Goal: Task Accomplishment & Management: Manage account settings

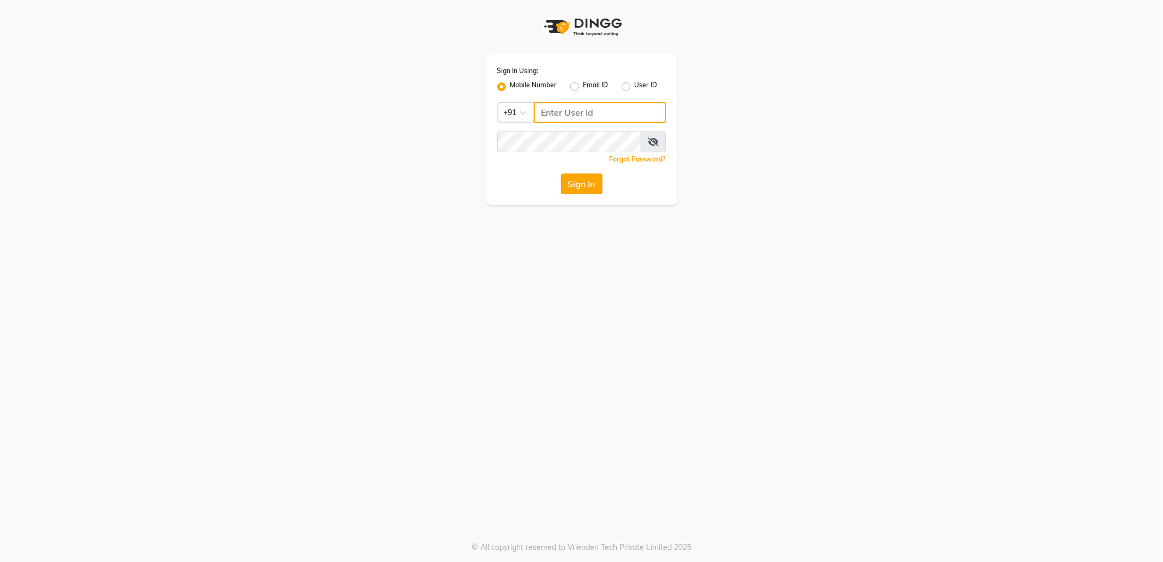
type input "7718826377"
click at [589, 180] on button "Sign In" at bounding box center [581, 183] width 41 height 21
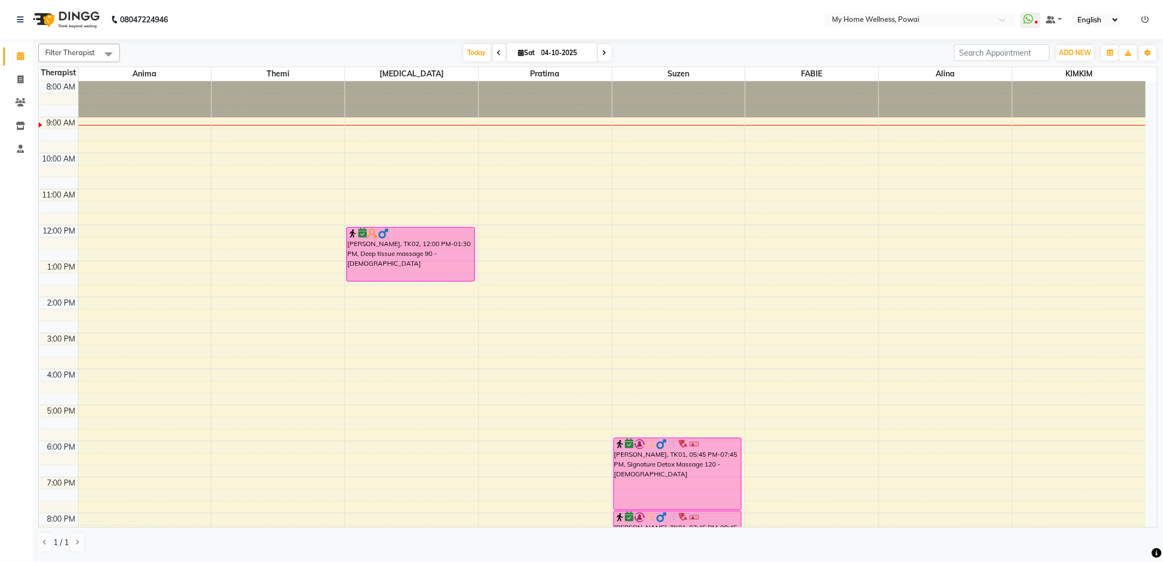
click at [493, 59] on span at bounding box center [499, 52] width 13 height 17
type input "03-10-2025"
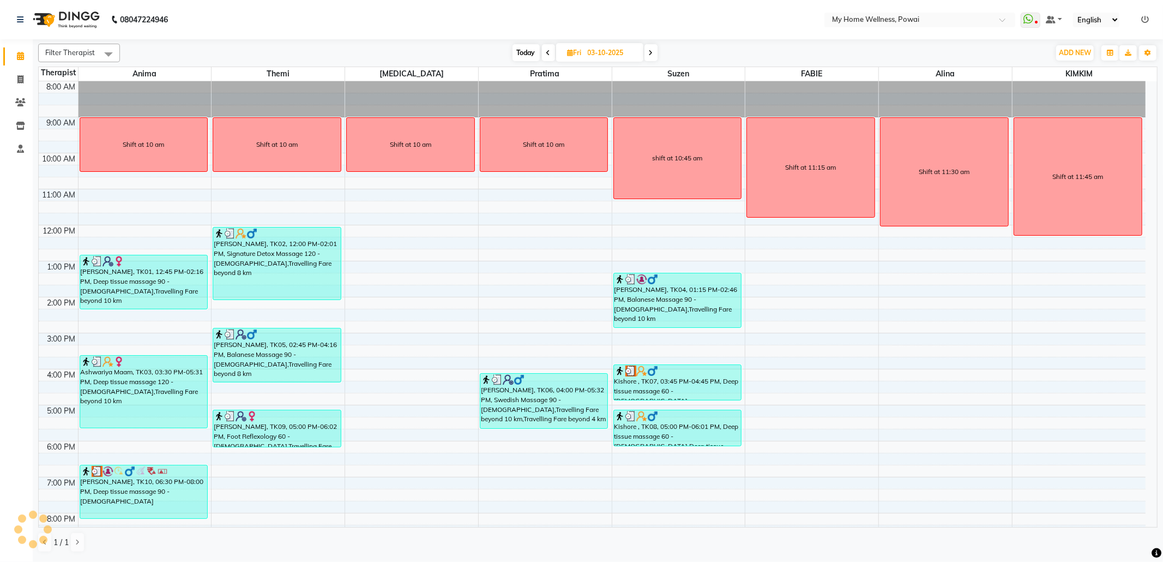
scroll to position [37, 0]
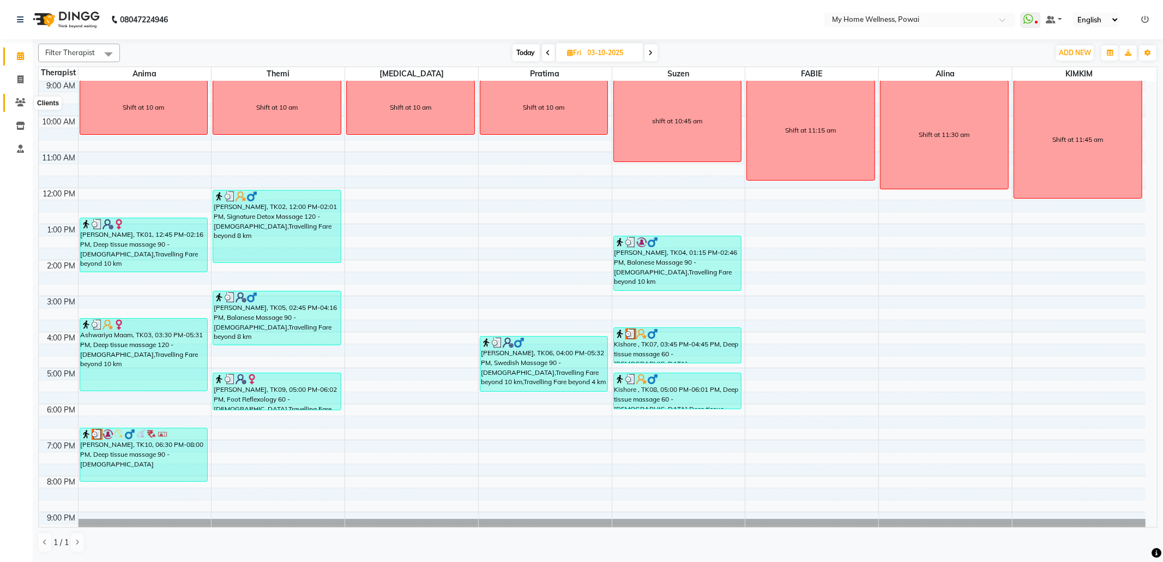
click at [20, 101] on icon at bounding box center [20, 102] width 10 height 8
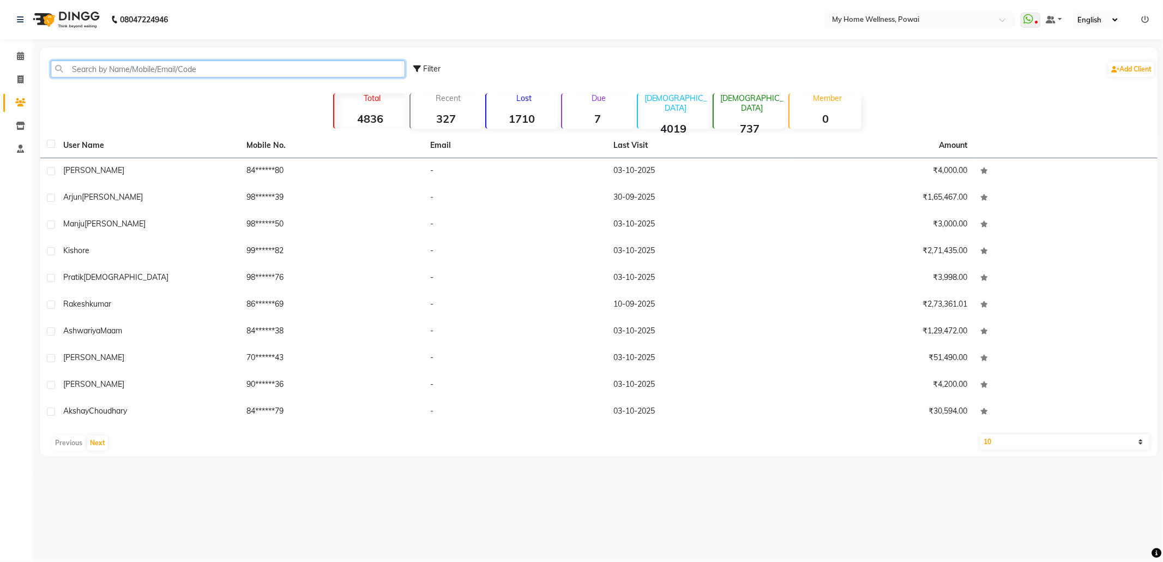
click at [97, 69] on input "text" at bounding box center [228, 69] width 354 height 17
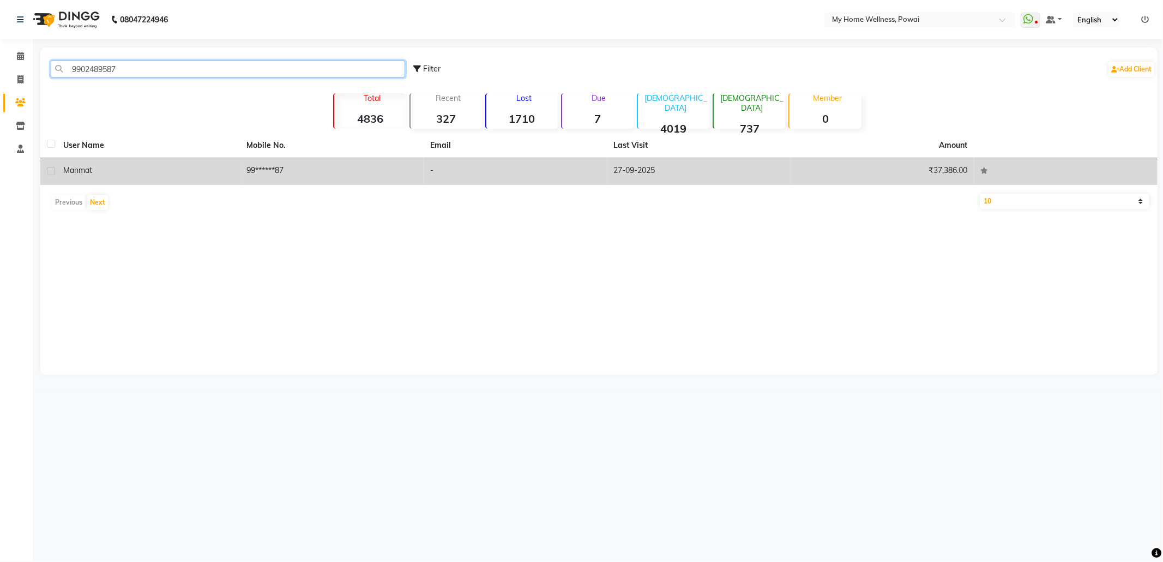
type input "9902489587"
click at [345, 182] on td "99******87" at bounding box center [332, 171] width 184 height 27
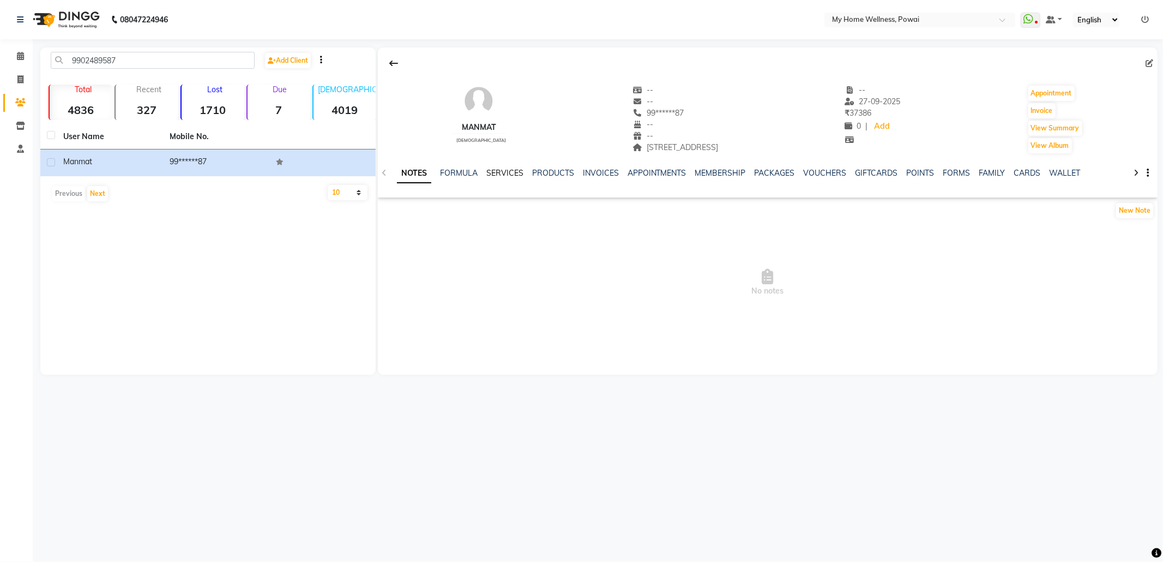
click at [503, 172] on link "SERVICES" at bounding box center [504, 173] width 37 height 10
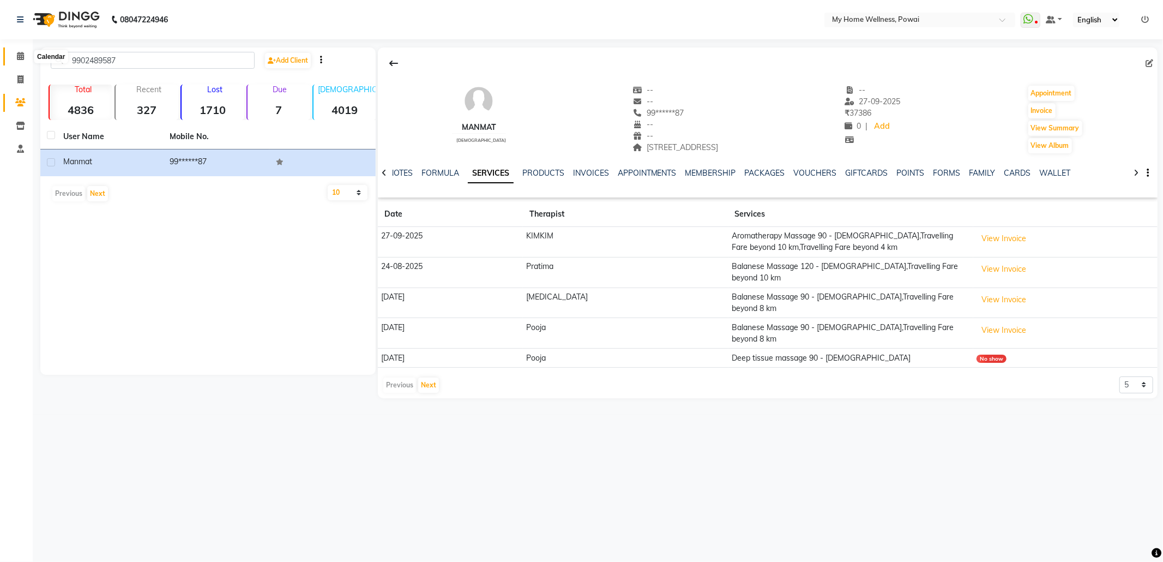
click at [20, 57] on icon at bounding box center [20, 56] width 7 height 8
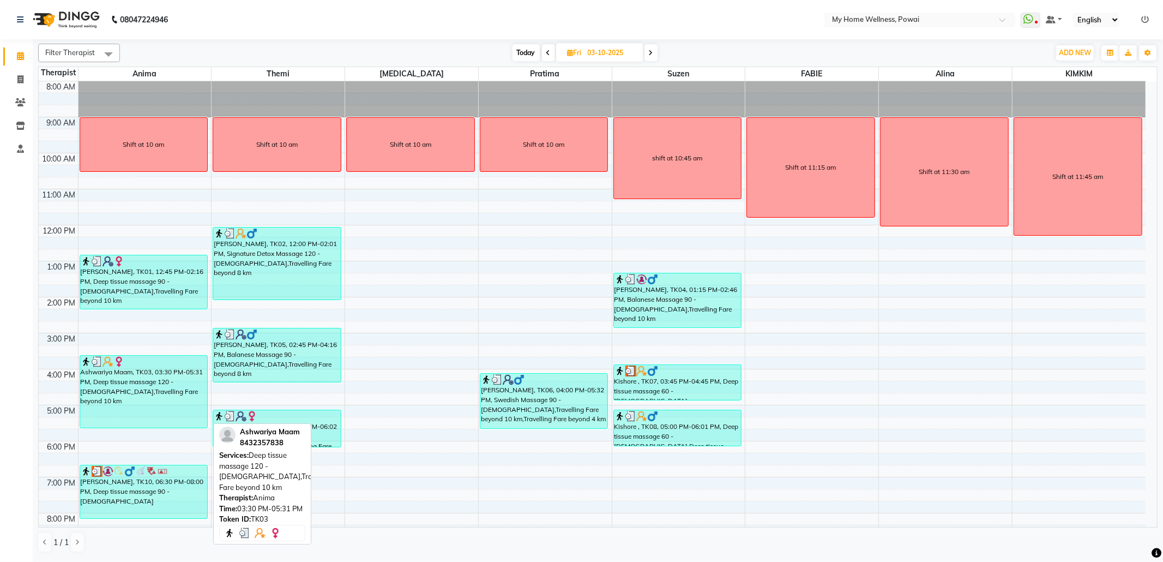
scroll to position [65, 0]
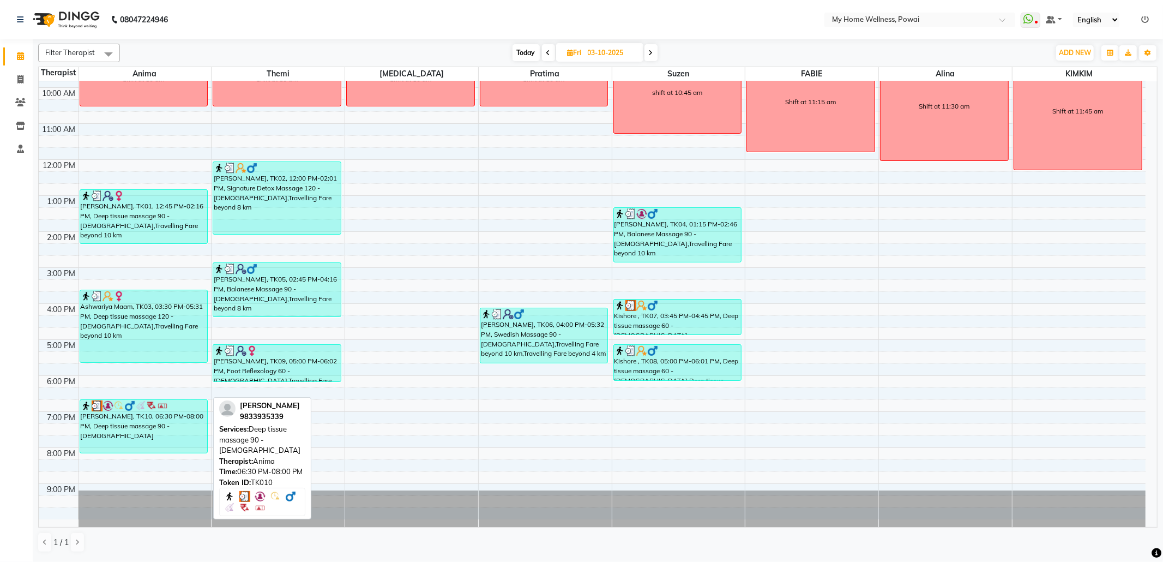
click at [113, 421] on div "[PERSON_NAME], TK10, 06:30 PM-08:00 PM, Deep tissue massage 90 - [DEMOGRAPHIC_D…" at bounding box center [144, 426] width 128 height 53
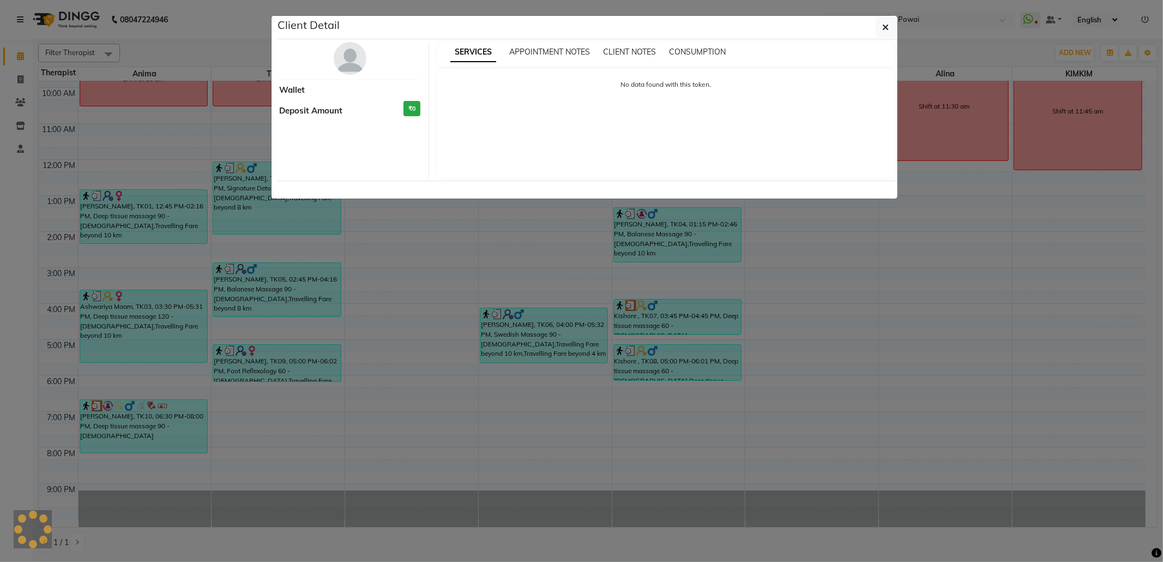
select select "3"
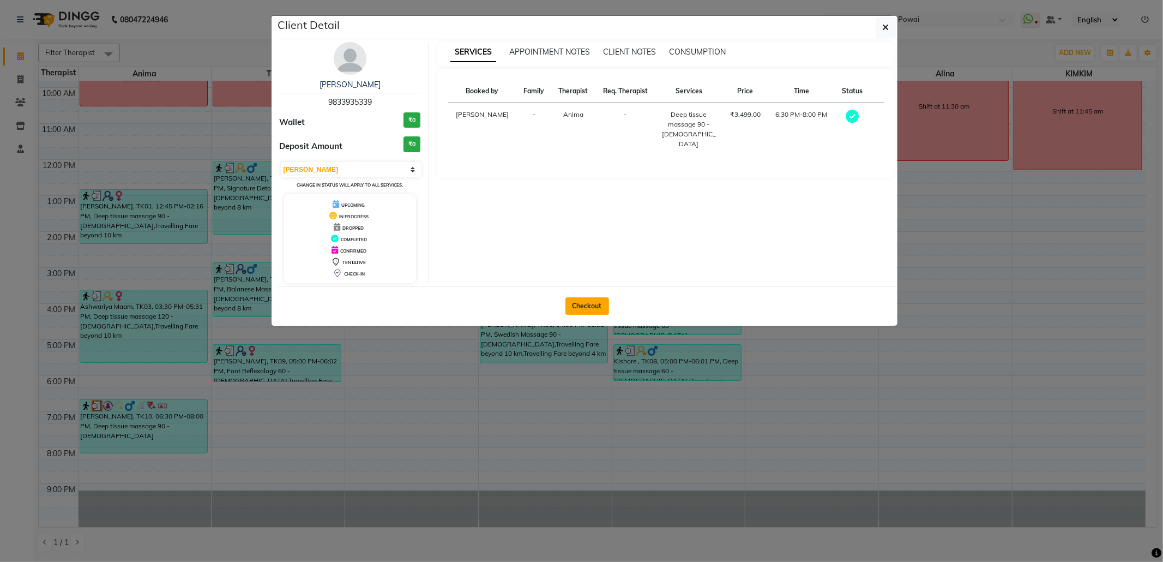
click at [599, 310] on button "Checkout" at bounding box center [587, 305] width 44 height 17
select select "682"
select select "service"
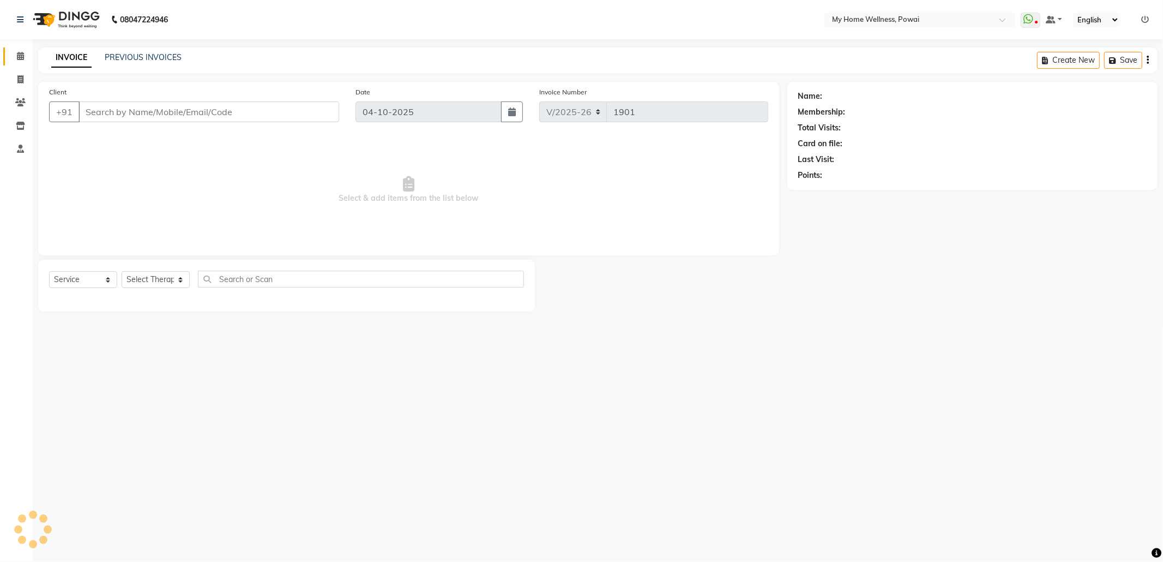
type input "98******39"
type input "03-10-2025"
select select "89436"
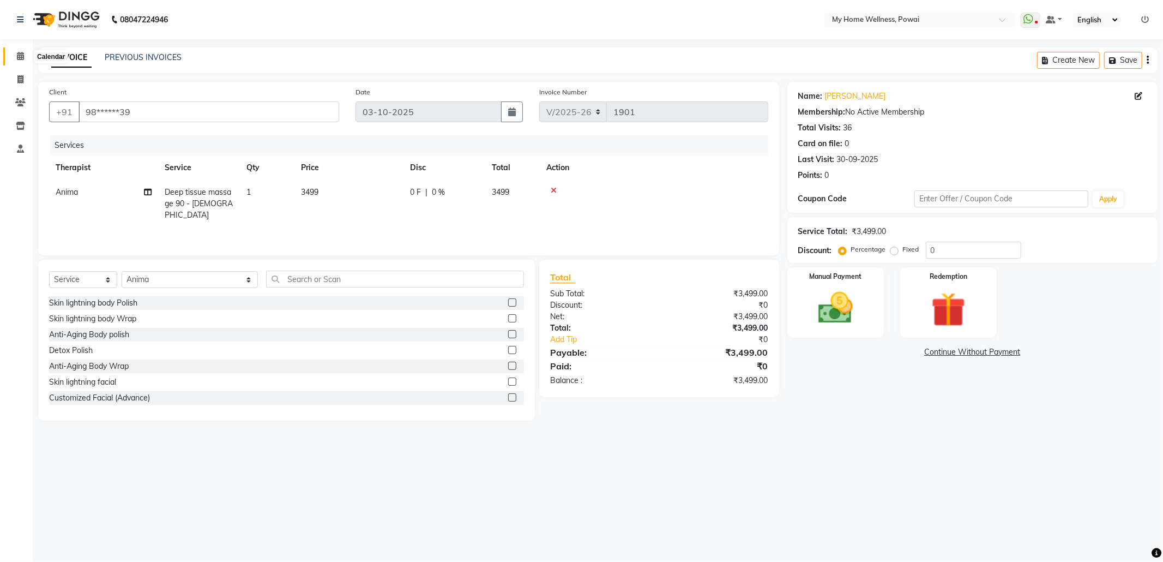
click at [25, 52] on span at bounding box center [20, 56] width 19 height 13
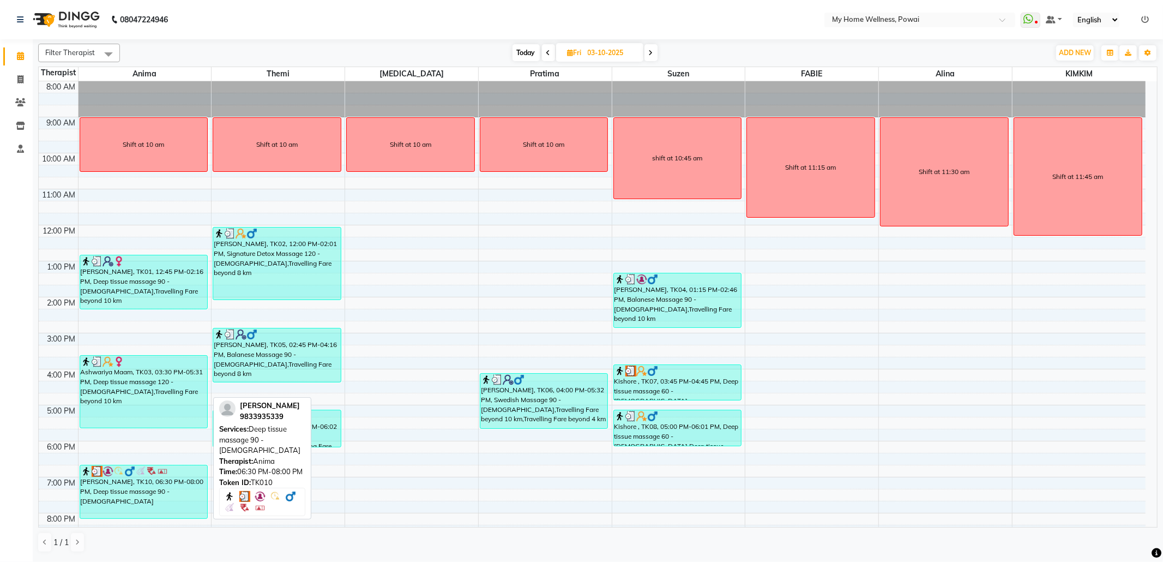
click at [120, 492] on div "[PERSON_NAME], TK10, 06:30 PM-08:00 PM, Deep tissue massage 90 - [DEMOGRAPHIC_D…" at bounding box center [144, 491] width 128 height 53
select select "3"
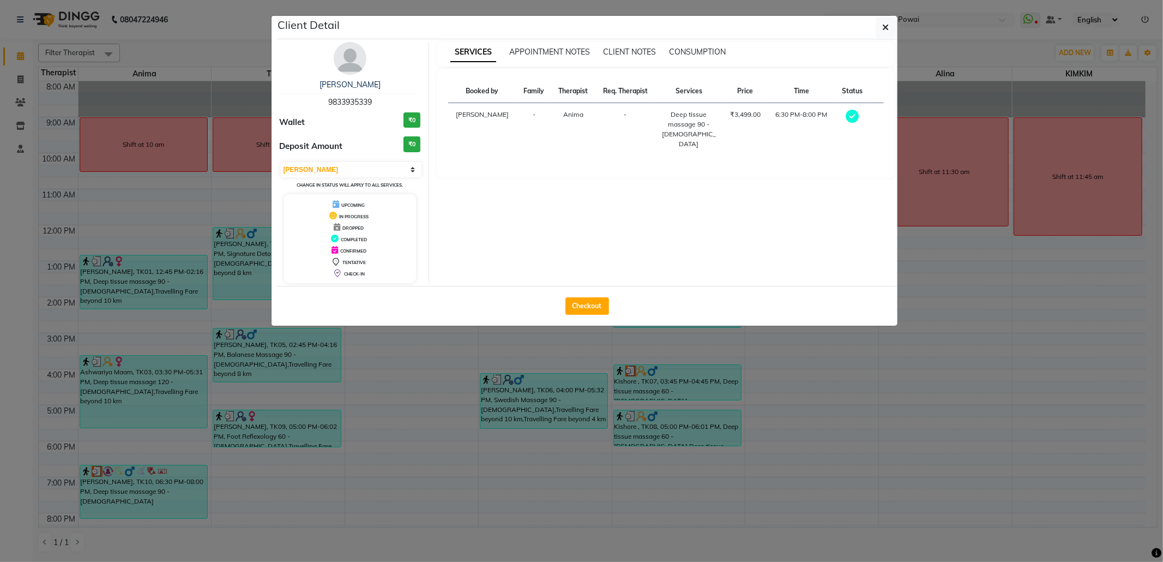
click at [583, 297] on div "Checkout" at bounding box center [587, 306] width 620 height 40
click at [582, 301] on button "Checkout" at bounding box center [587, 305] width 44 height 17
select select "682"
select select "service"
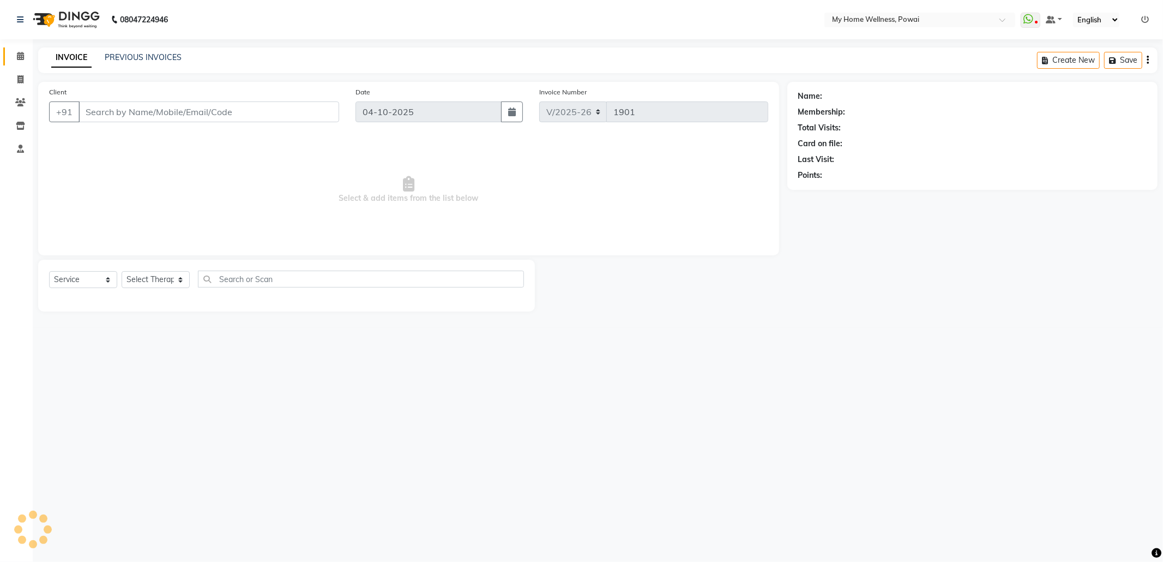
type input "98******39"
type input "03-10-2025"
select select "89436"
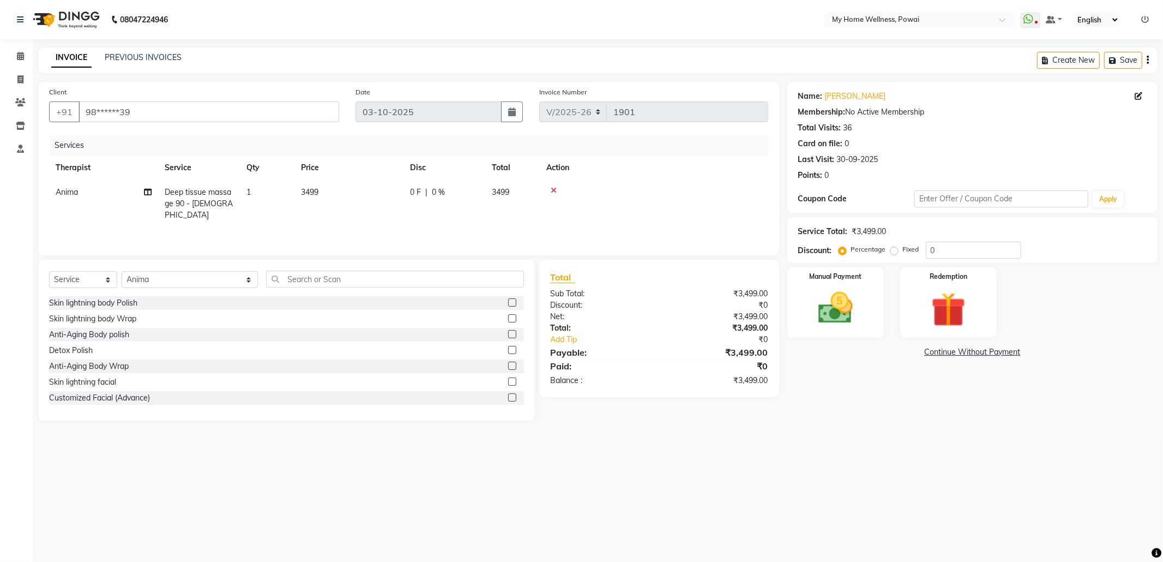
click at [179, 197] on td "Deep tissue massage 90 - [DEMOGRAPHIC_DATA]" at bounding box center [199, 203] width 82 height 47
select select "89436"
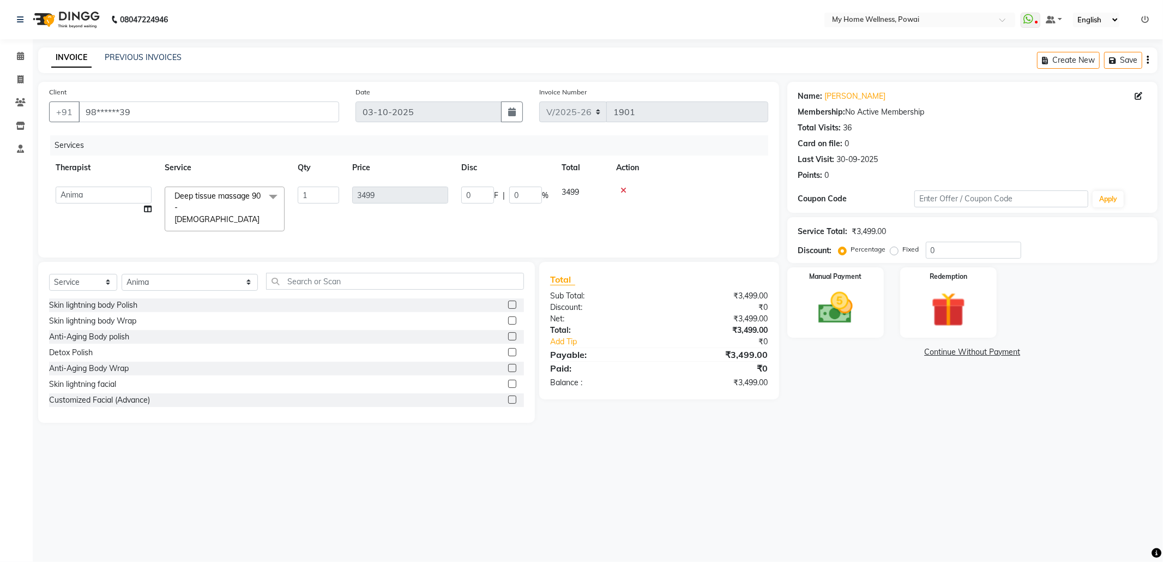
click at [278, 195] on span at bounding box center [273, 196] width 22 height 21
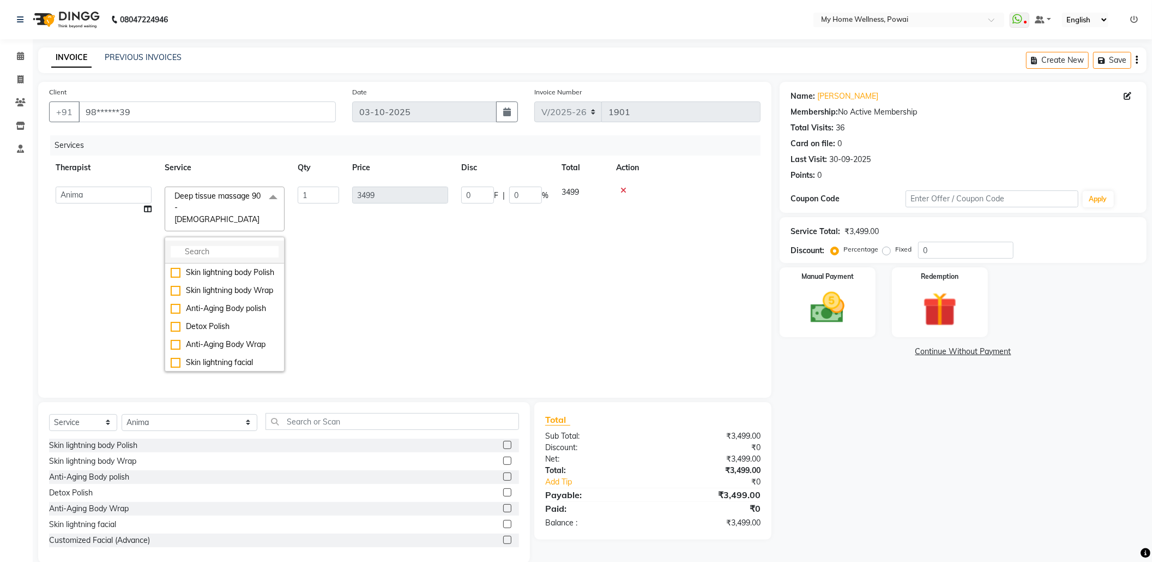
click at [254, 246] on input "multiselect-search" at bounding box center [225, 251] width 108 height 11
type input "[MEDICAL_DATA]"
click at [250, 326] on div "Balanese Massage 90 - [DEMOGRAPHIC_DATA]" at bounding box center [225, 336] width 108 height 23
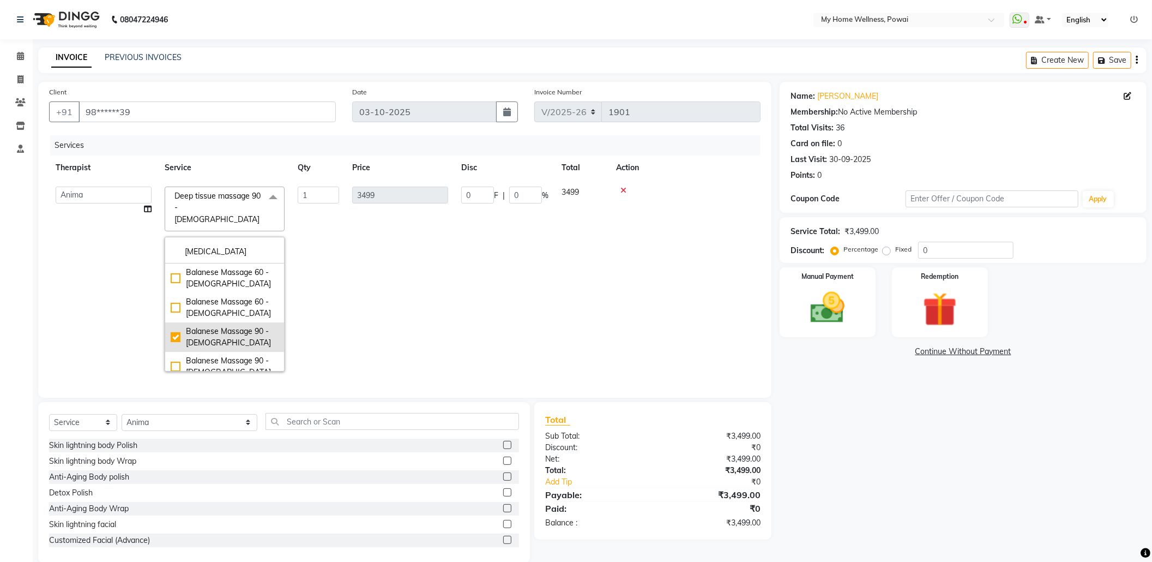
checkbox input "true"
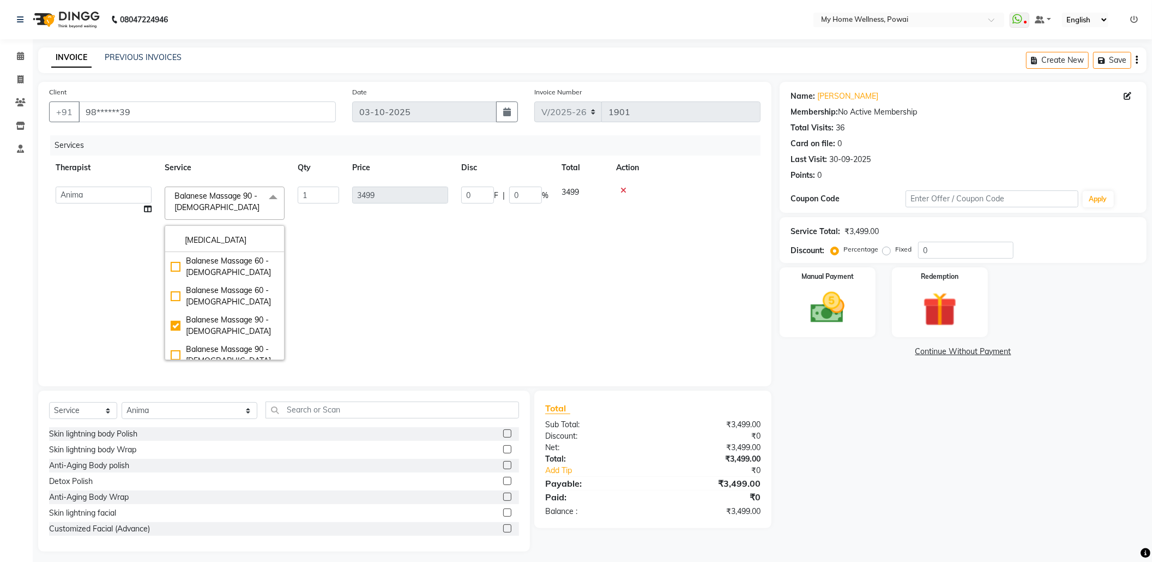
click at [379, 323] on td "3499" at bounding box center [400, 273] width 109 height 186
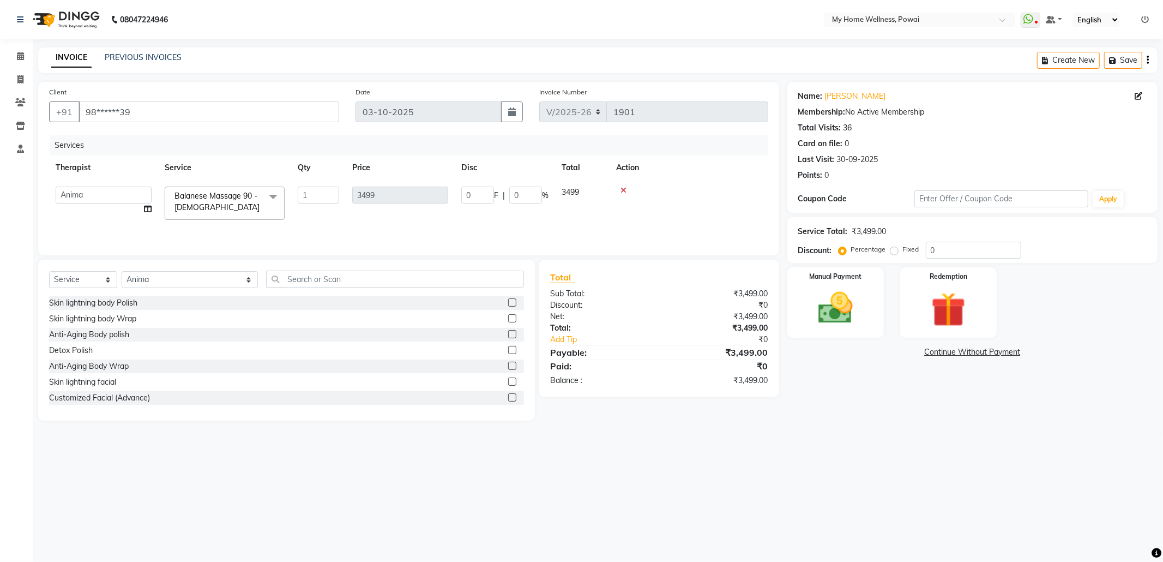
click at [278, 291] on div "Select Service Product Membership Package Voucher Prepaid Gift Card Select Ther…" at bounding box center [286, 283] width 475 height 26
click at [287, 282] on input "text" at bounding box center [395, 278] width 258 height 17
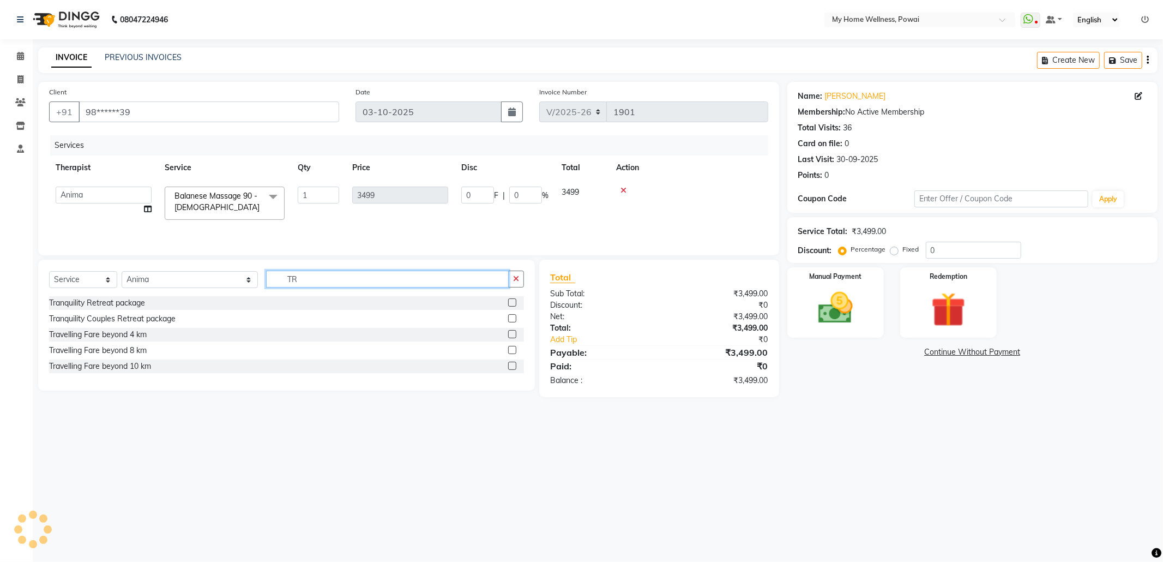
type input "TR"
click at [509, 366] on label at bounding box center [512, 365] width 8 height 8
click at [509, 366] on input "checkbox" at bounding box center [511, 366] width 7 height 7
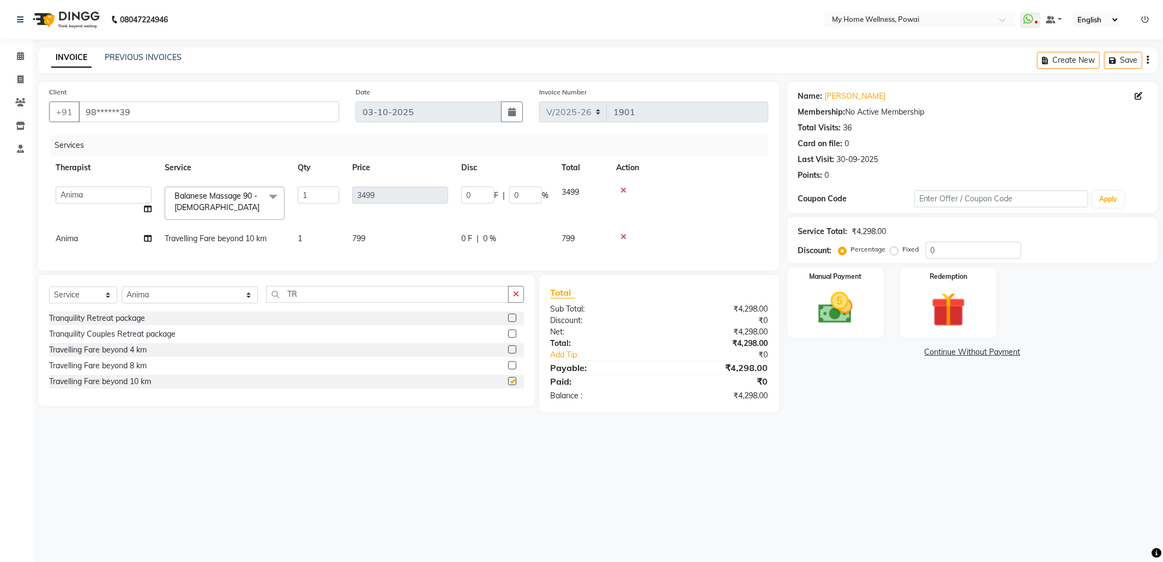
checkbox input "false"
click at [512, 353] on label at bounding box center [512, 349] width 8 height 8
click at [512, 353] on input "checkbox" at bounding box center [511, 349] width 7 height 7
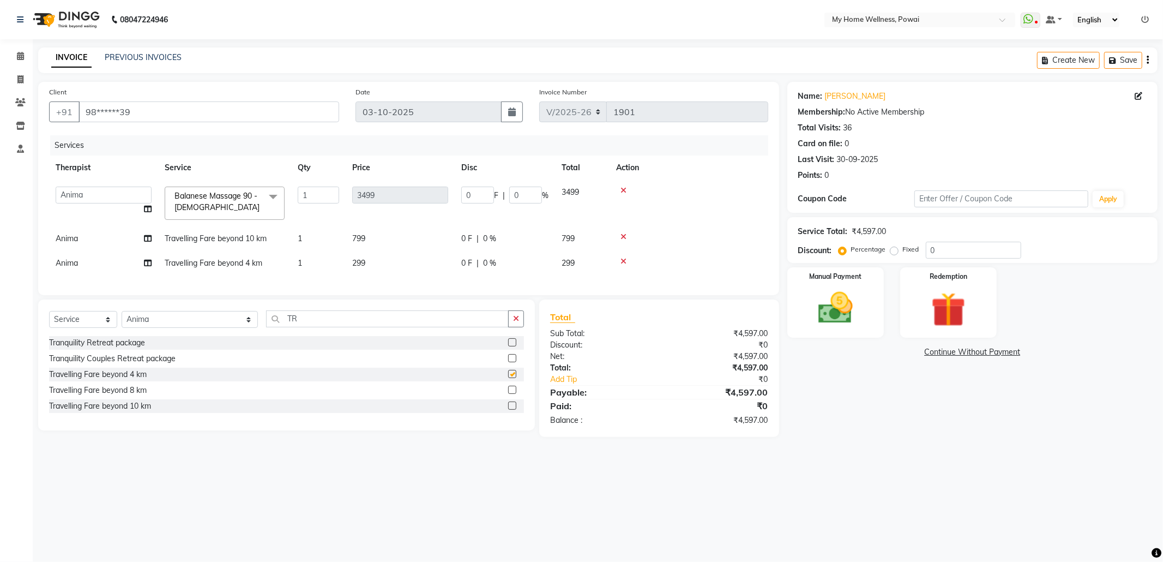
checkbox input "false"
click at [485, 192] on input "0" at bounding box center [477, 194] width 33 height 17
type input "097"
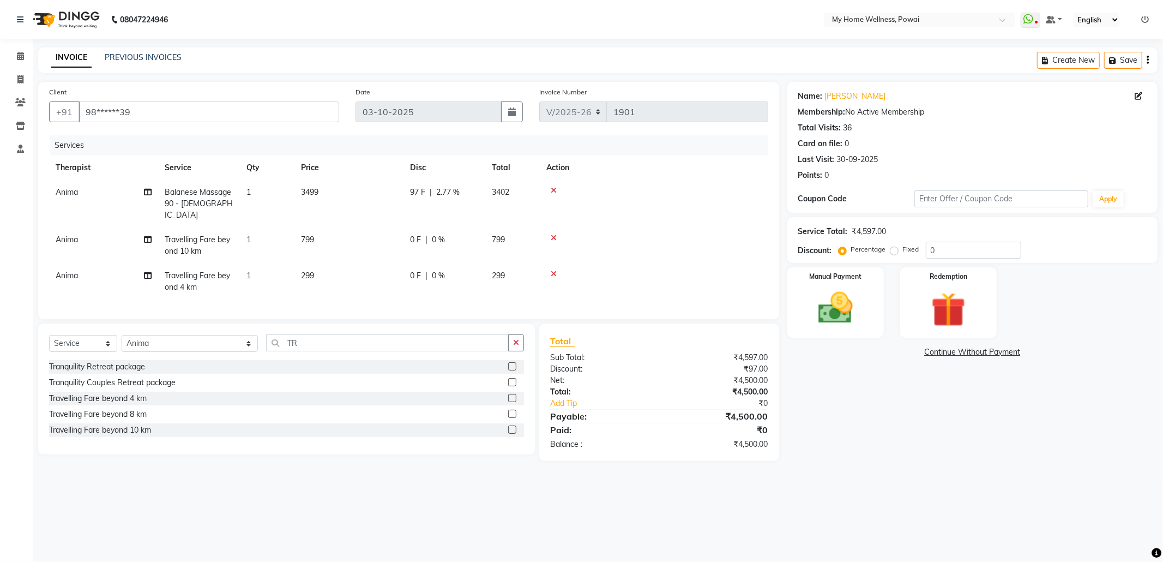
click at [871, 451] on main "INVOICE PREVIOUS INVOICES Create New Save Client +91 98******39 Date [DATE] Inv…" at bounding box center [598, 262] width 1130 height 430
click at [861, 323] on img at bounding box center [835, 307] width 58 height 41
click at [901, 354] on span "GPay" at bounding box center [905, 352] width 22 height 13
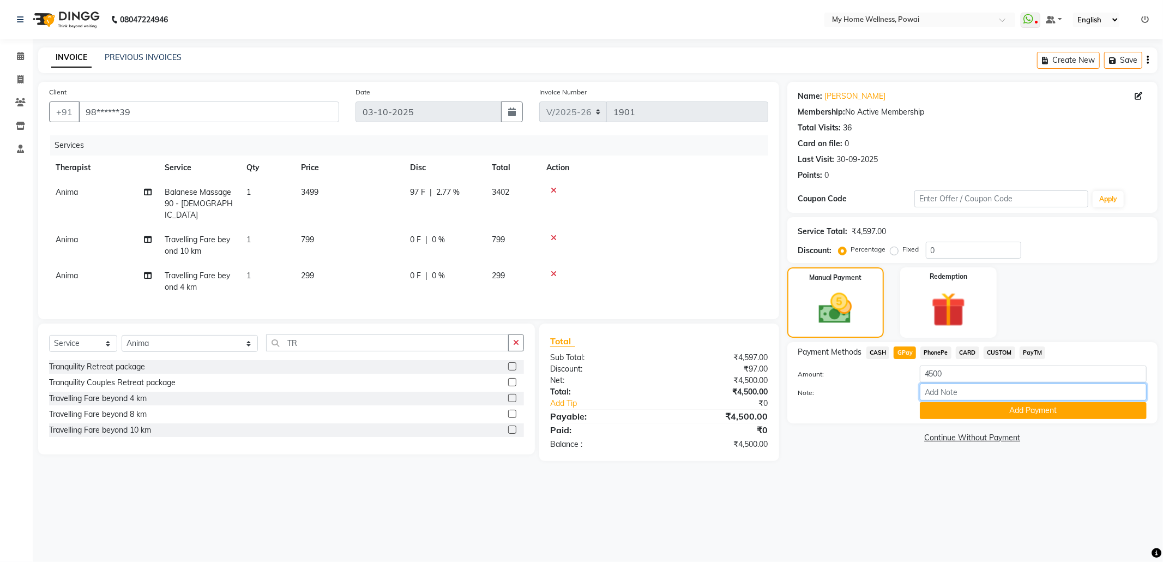
click at [954, 397] on input "Note:" at bounding box center [1033, 391] width 227 height 17
type input "Company account"
click at [1017, 415] on button "Add Payment" at bounding box center [1033, 410] width 227 height 17
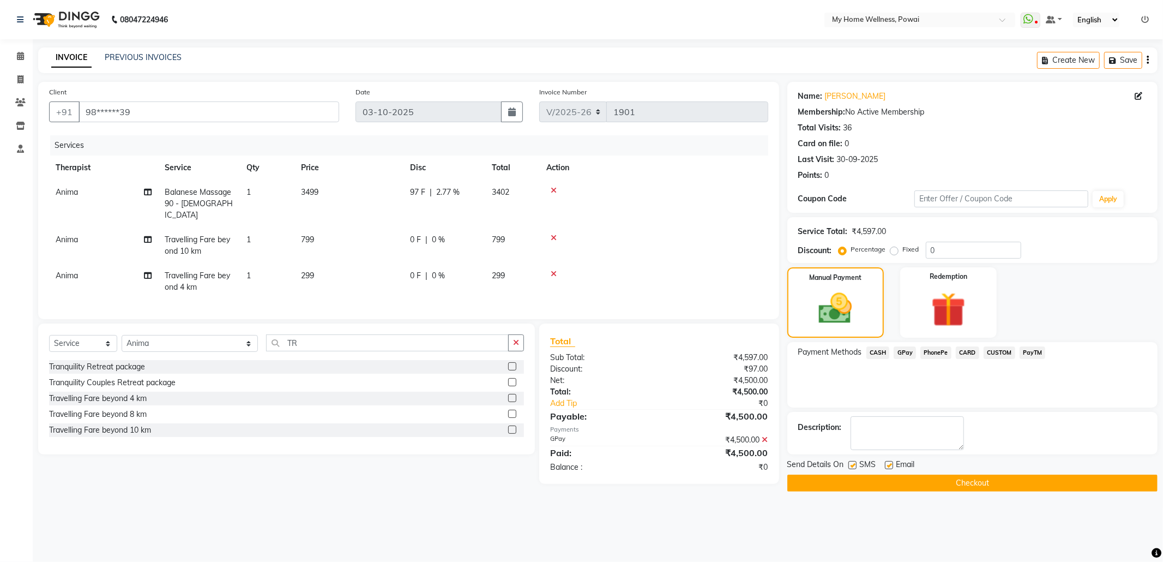
click at [958, 480] on button "Checkout" at bounding box center [972, 482] width 370 height 17
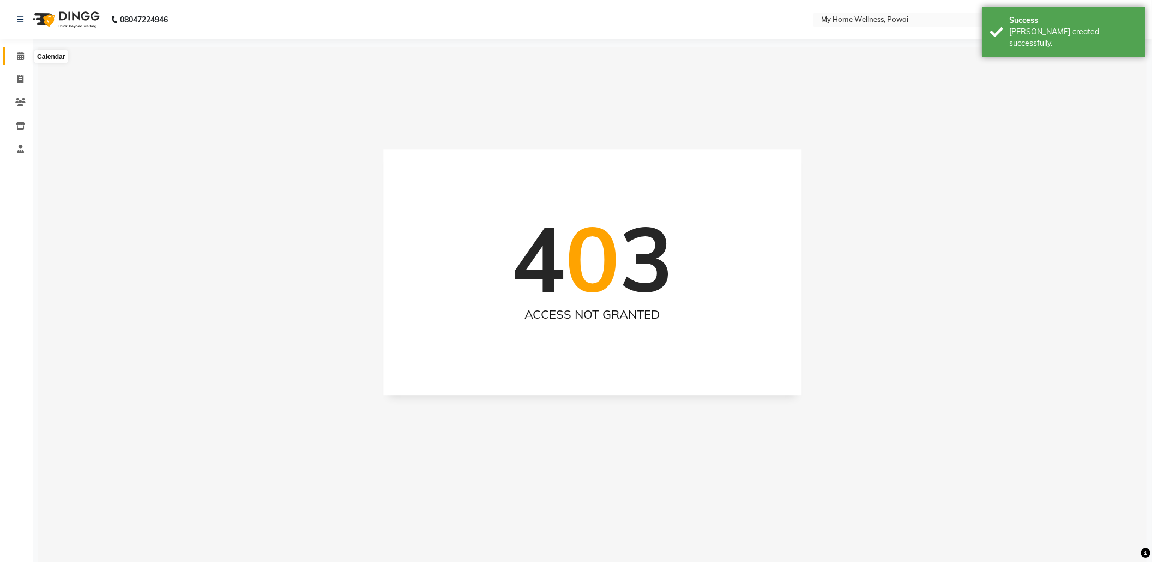
click at [25, 53] on span at bounding box center [20, 56] width 19 height 13
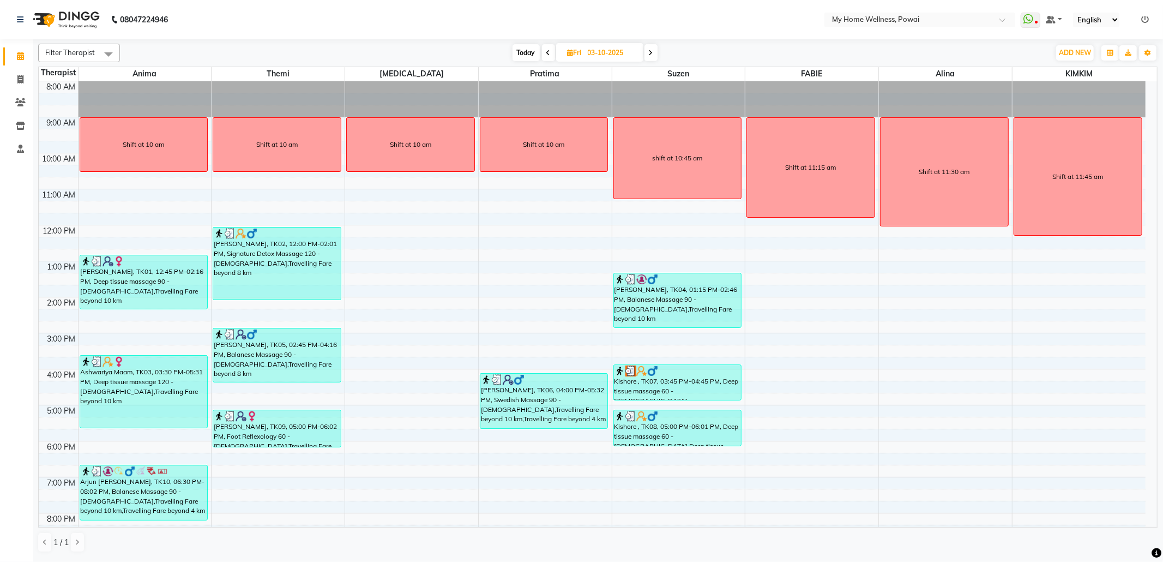
click at [650, 51] on icon at bounding box center [651, 53] width 4 height 7
type input "04-10-2025"
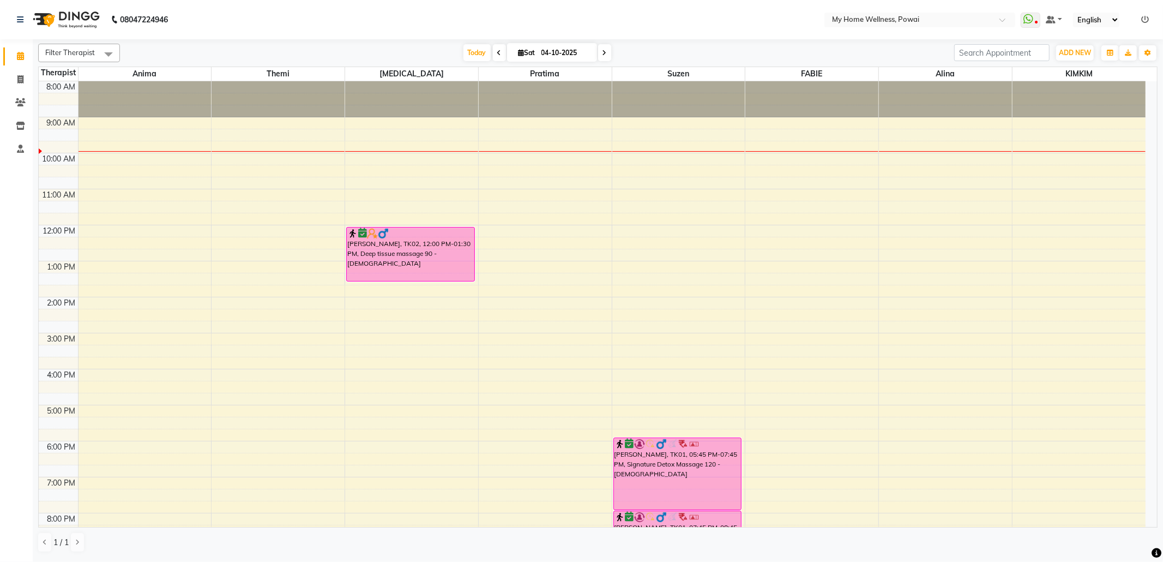
click at [415, 123] on div "8:00 AM 9:00 AM 10:00 AM 11:00 AM 12:00 PM 1:00 PM 2:00 PM 3:00 PM 4:00 PM 5:00…" at bounding box center [592, 332] width 1107 height 503
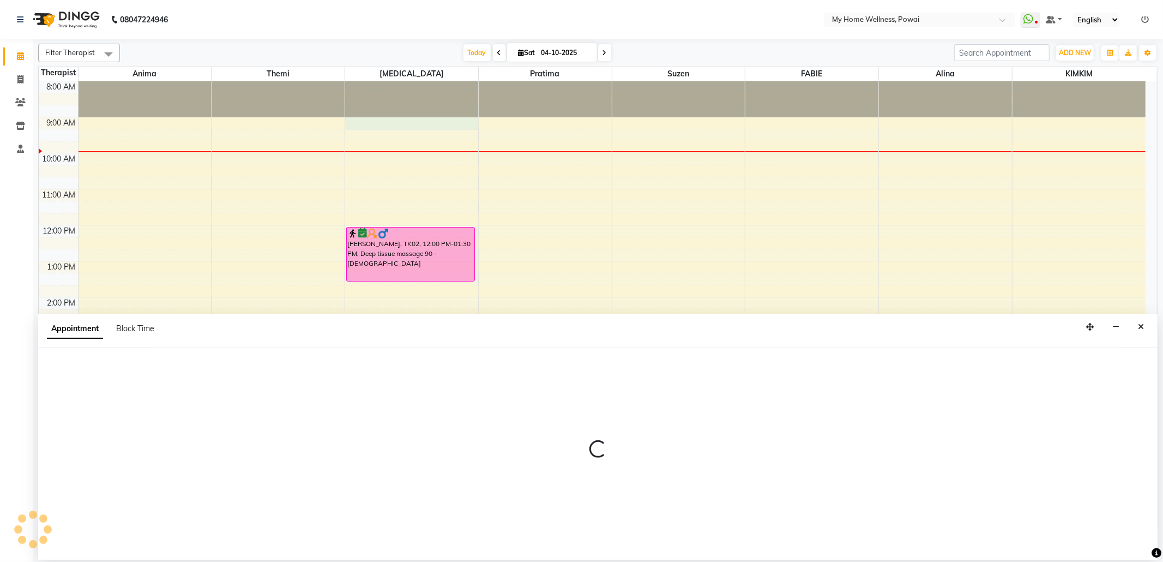
select select "77701"
select select "540"
select select "tentative"
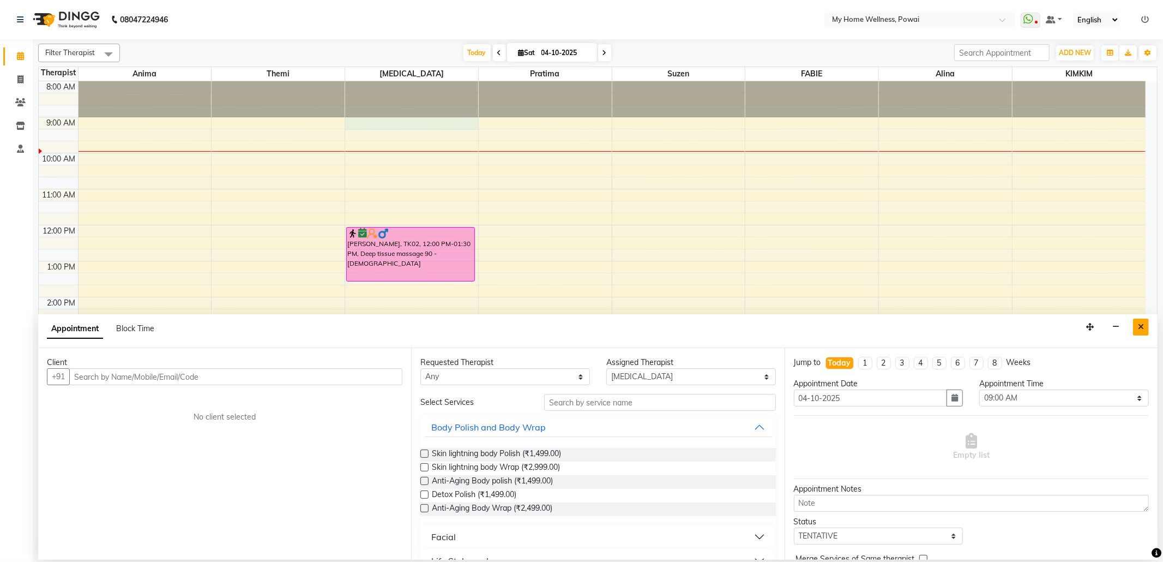
click at [1136, 323] on button "Close" at bounding box center [1141, 326] width 16 height 17
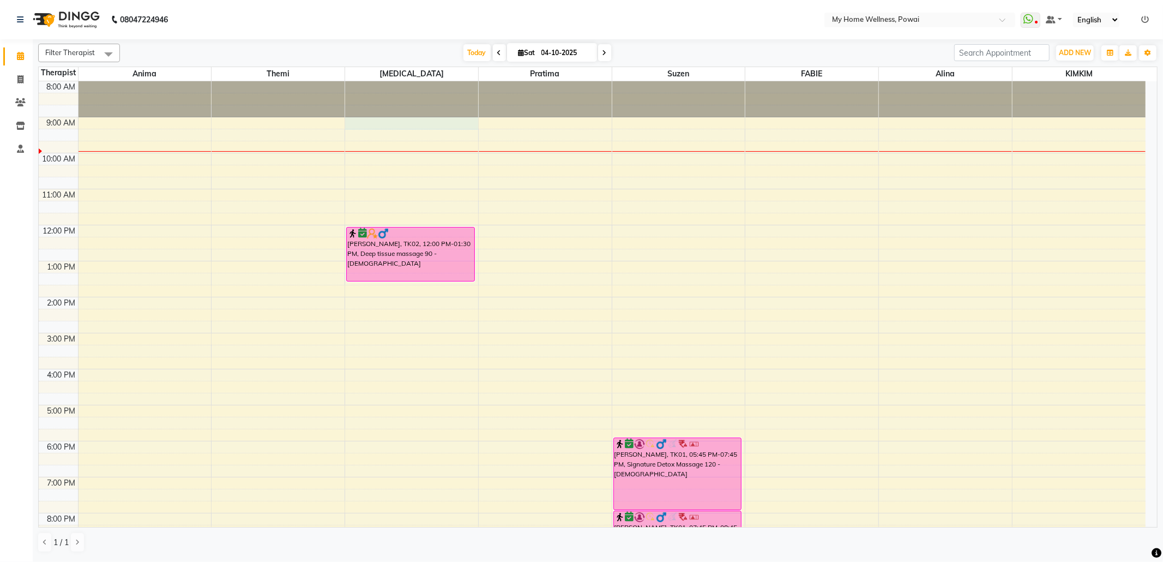
click at [426, 125] on div "8:00 AM 9:00 AM 10:00 AM 11:00 AM 12:00 PM 1:00 PM 2:00 PM 3:00 PM 4:00 PM 5:00…" at bounding box center [592, 332] width 1107 height 503
select select "77701"
select select "540"
select select "tentative"
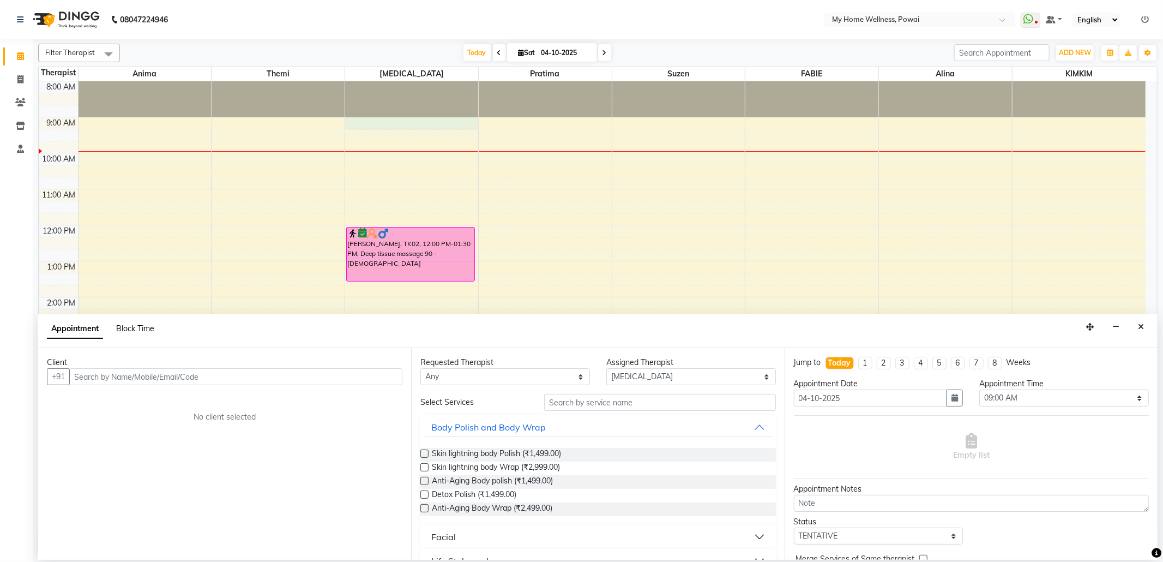
click at [136, 331] on span "Block Time" at bounding box center [135, 328] width 38 height 10
select select "77701"
select select "540"
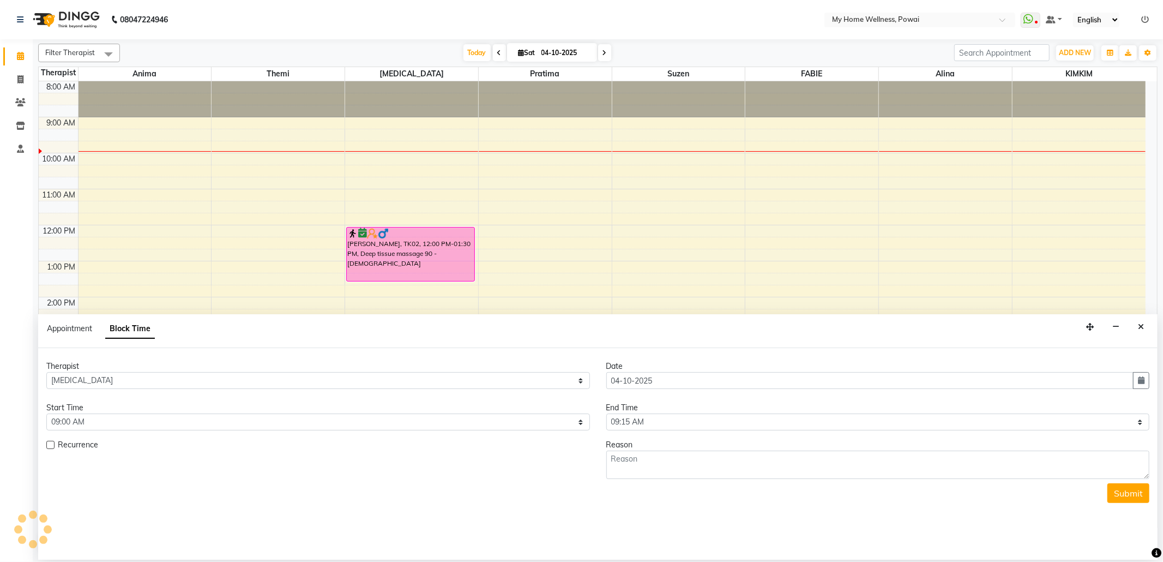
scroll to position [37, 0]
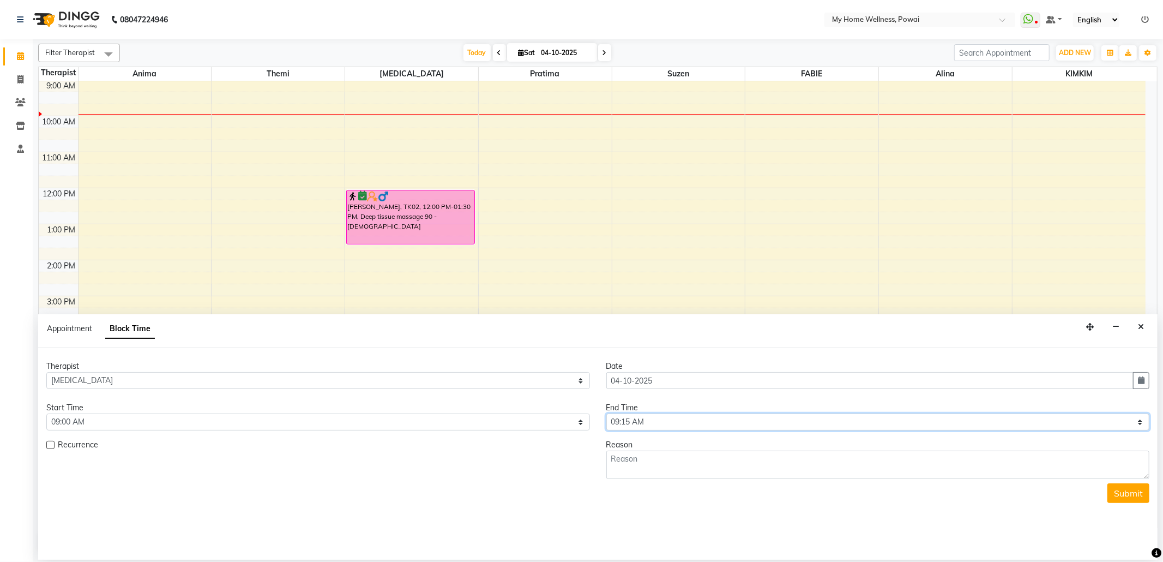
click at [1139, 422] on select "Select 09:00 AM 09:15 AM 09:30 AM 09:45 AM 10:00 AM 10:15 AM 10:30 AM 10:45 AM …" at bounding box center [878, 421] width 544 height 17
select select "630"
click at [606, 414] on select "Select 09:00 AM 09:15 AM 09:30 AM 09:45 AM 10:00 AM 10:15 AM 10:30 AM 10:45 AM …" at bounding box center [878, 421] width 544 height 17
click at [652, 467] on textarea at bounding box center [878, 464] width 544 height 28
type textarea "sHIFT AT 10 AM"
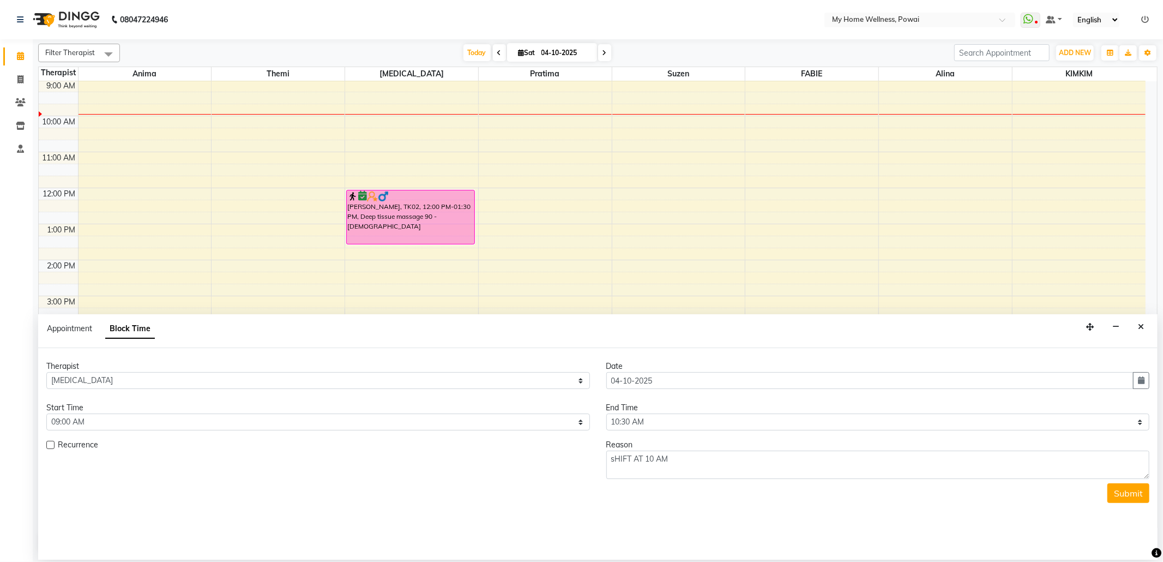
click at [1124, 496] on button "Submit" at bounding box center [1128, 493] width 42 height 20
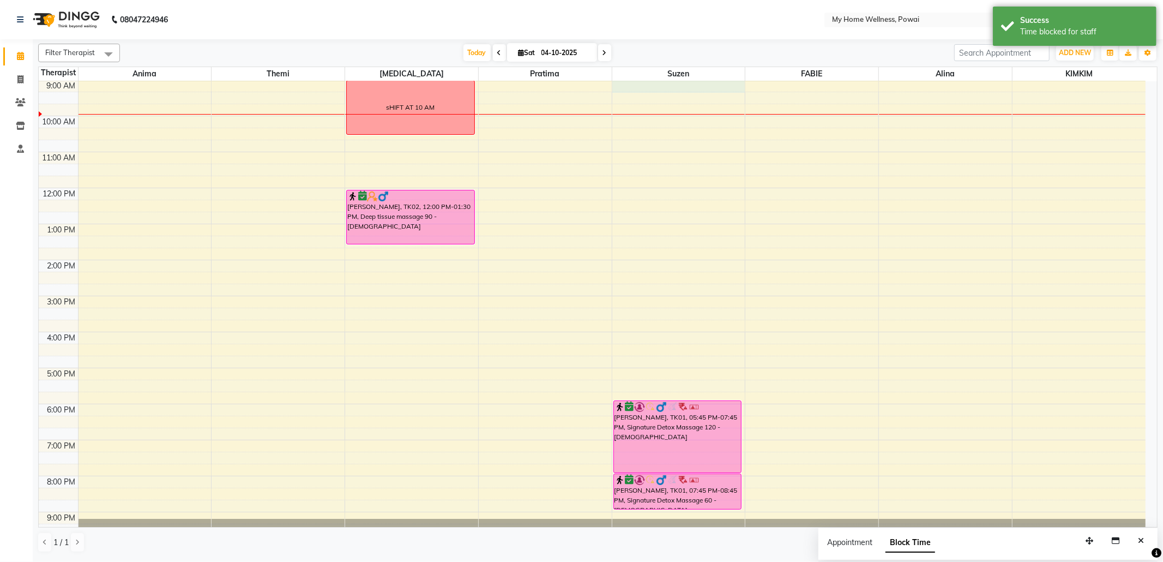
click at [677, 89] on div "8:00 AM 9:00 AM 10:00 AM 11:00 AM 12:00 PM 1:00 PM 2:00 PM 3:00 PM 4:00 PM 5:00…" at bounding box center [592, 295] width 1107 height 503
select select "29657"
select select "540"
select select "tentative"
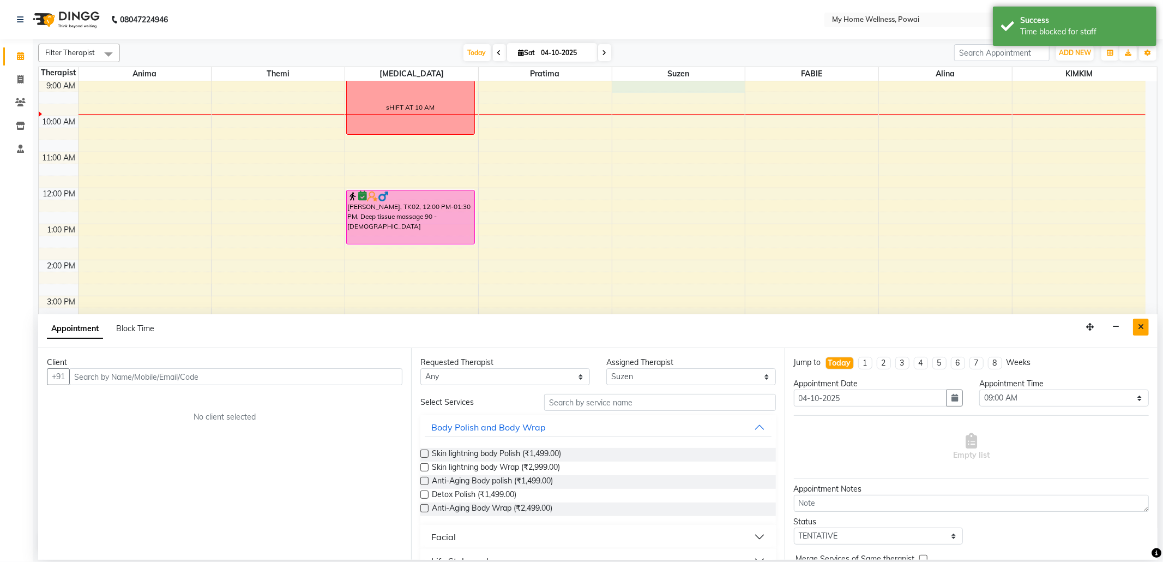
click at [1147, 328] on button "Close" at bounding box center [1141, 326] width 16 height 17
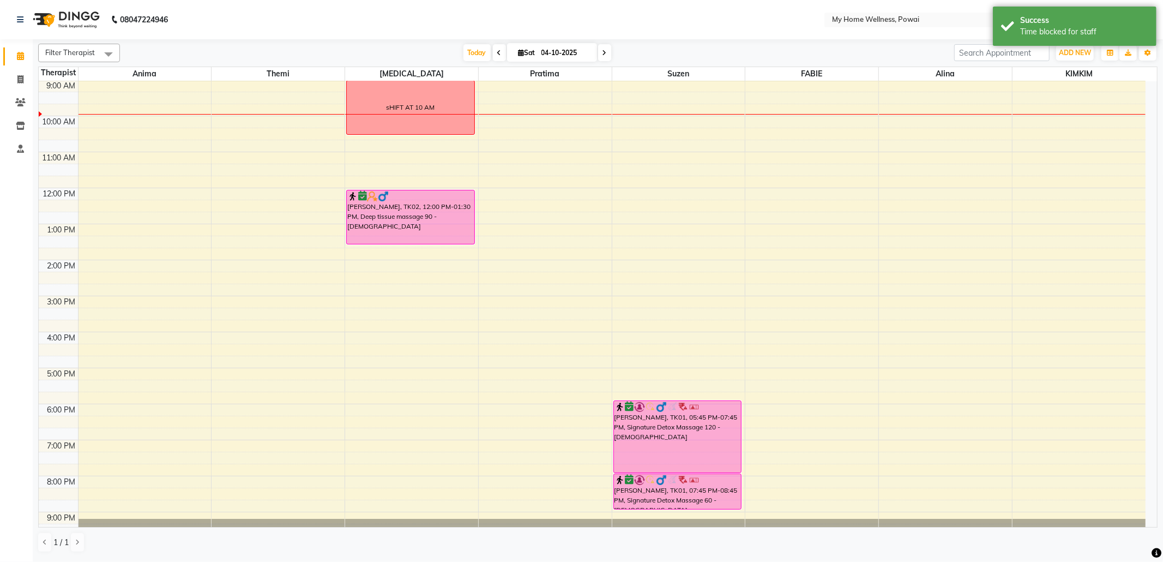
click at [731, 88] on div "8:00 AM 9:00 AM 10:00 AM 11:00 AM 12:00 PM 1:00 PM 2:00 PM 3:00 PM 4:00 PM 5:00…" at bounding box center [592, 295] width 1107 height 503
select select "29657"
select select "540"
select select "tentative"
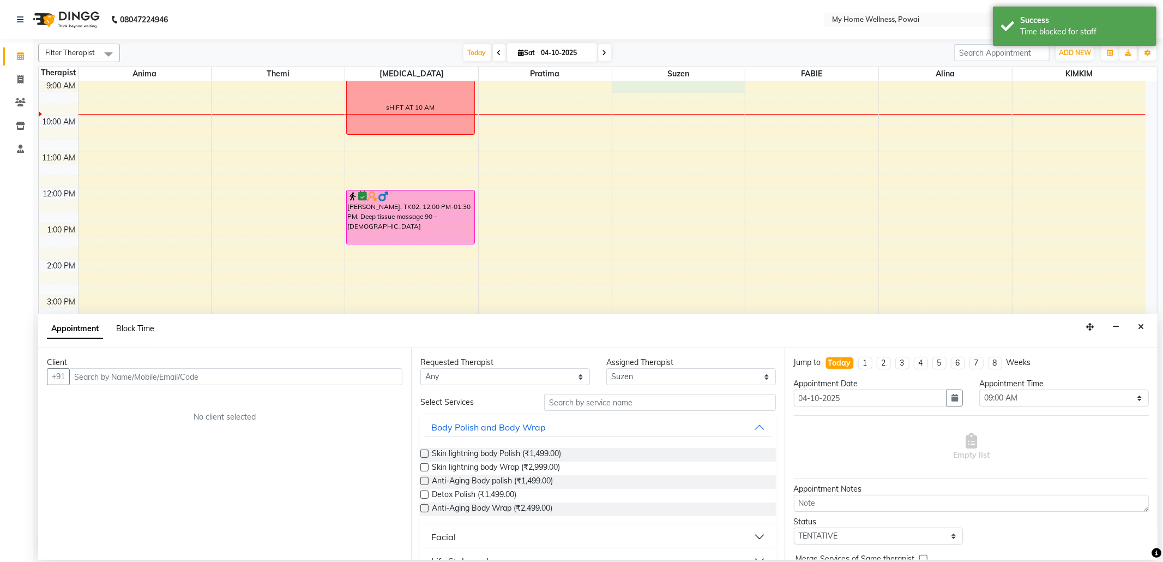
click at [146, 327] on span "Block Time" at bounding box center [135, 328] width 38 height 10
select select "29657"
select select "540"
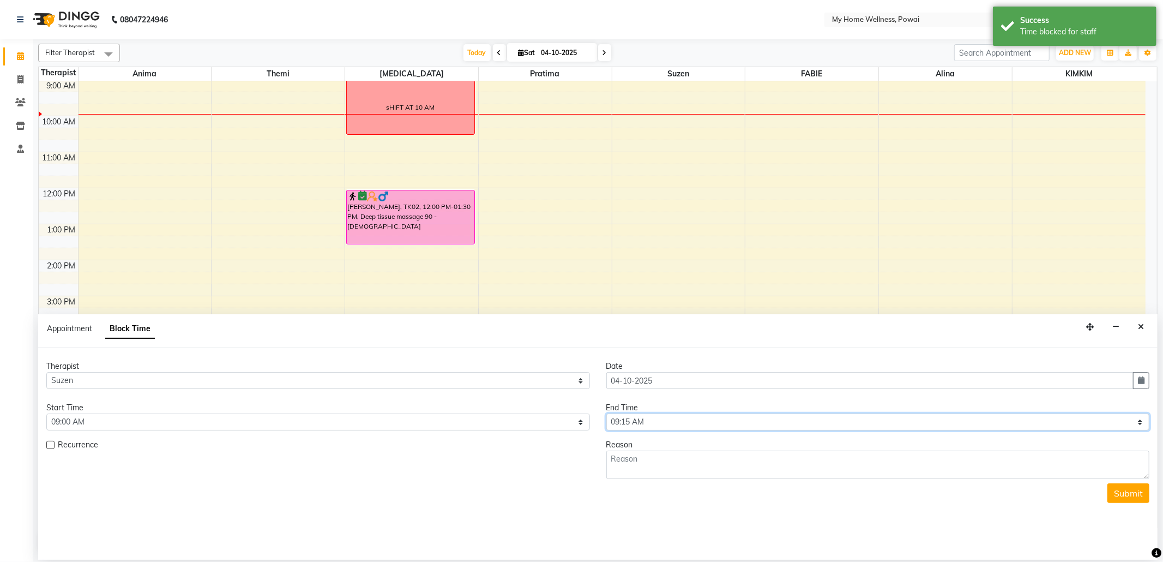
click at [1126, 423] on select "Select 09:00 AM 09:15 AM 09:30 AM 09:45 AM 10:00 AM 10:15 AM 10:30 AM 10:45 AM …" at bounding box center [878, 421] width 544 height 17
select select "630"
click at [606, 414] on select "Select 09:00 AM 09:15 AM 09:30 AM 09:45 AM 10:00 AM 10:15 AM 10:30 AM 10:45 AM …" at bounding box center [878, 421] width 544 height 17
click at [674, 466] on textarea at bounding box center [878, 464] width 544 height 28
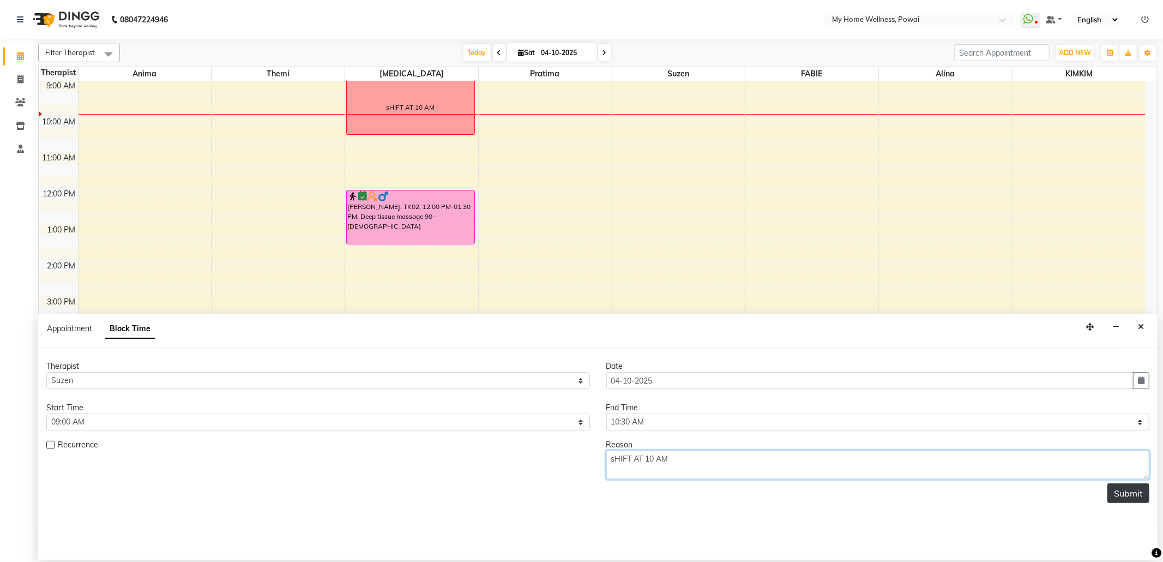
type textarea "sHIFT AT 10 AM"
click at [1132, 496] on button "Submit" at bounding box center [1128, 493] width 42 height 20
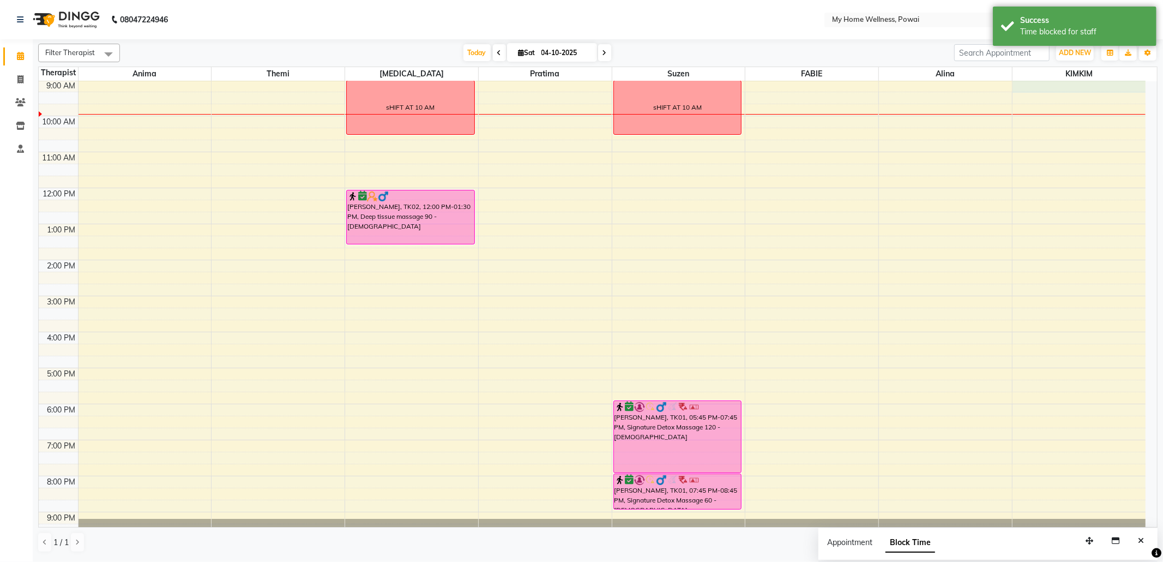
click at [1057, 90] on div "8:00 AM 9:00 AM 10:00 AM 11:00 AM 12:00 PM 1:00 PM 2:00 PM 3:00 PM 4:00 PM 5:00…" at bounding box center [592, 295] width 1107 height 503
select select "87908"
select select "540"
select select "tentative"
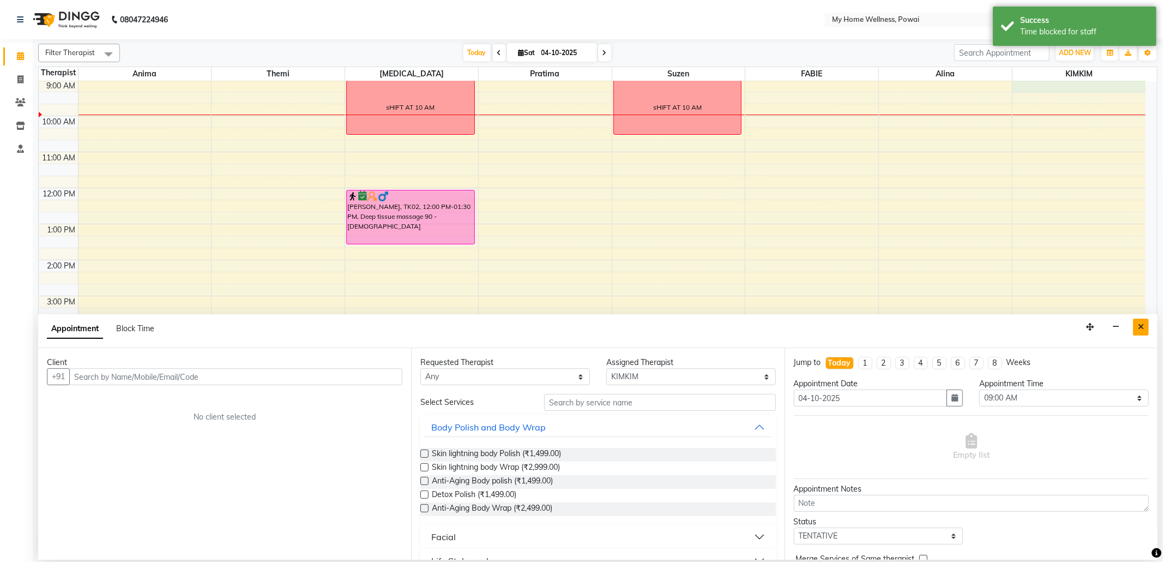
click at [1141, 326] on icon "Close" at bounding box center [1141, 327] width 6 height 8
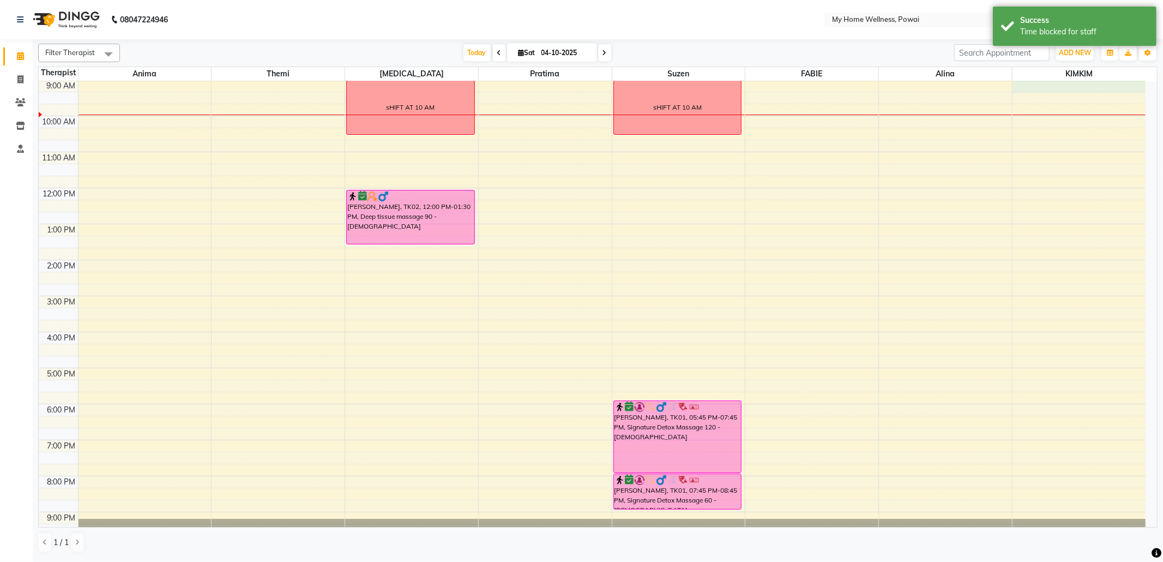
click at [1054, 88] on div "8:00 AM 9:00 AM 10:00 AM 11:00 AM 12:00 PM 1:00 PM 2:00 PM 3:00 PM 4:00 PM 5:00…" at bounding box center [592, 295] width 1107 height 503
select select "87908"
select select "540"
select select "tentative"
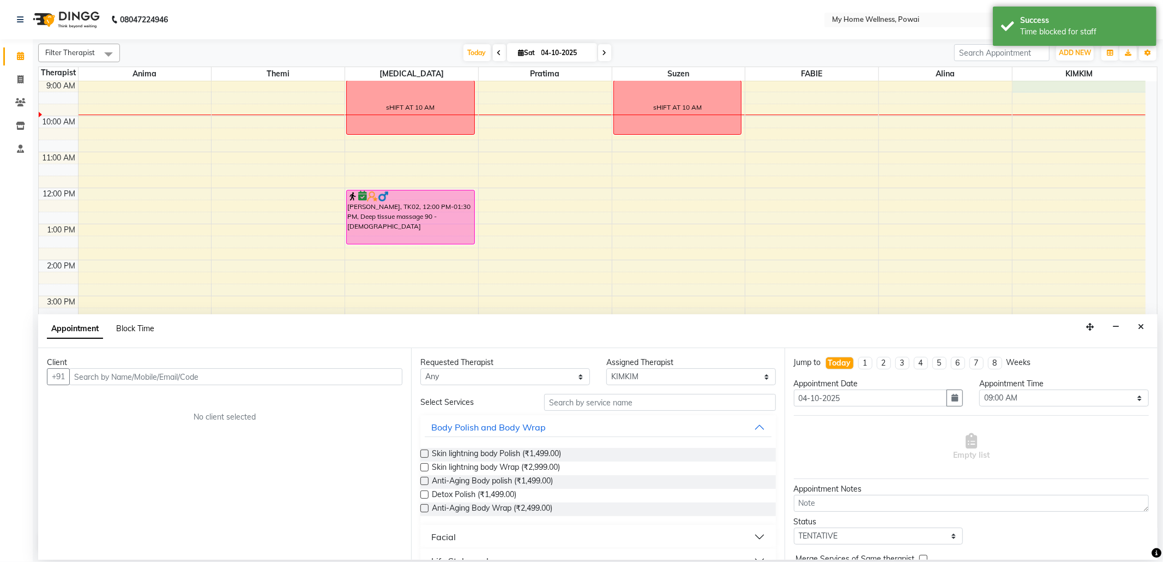
click at [151, 328] on span "Block Time" at bounding box center [135, 328] width 38 height 10
select select "87908"
select select "540"
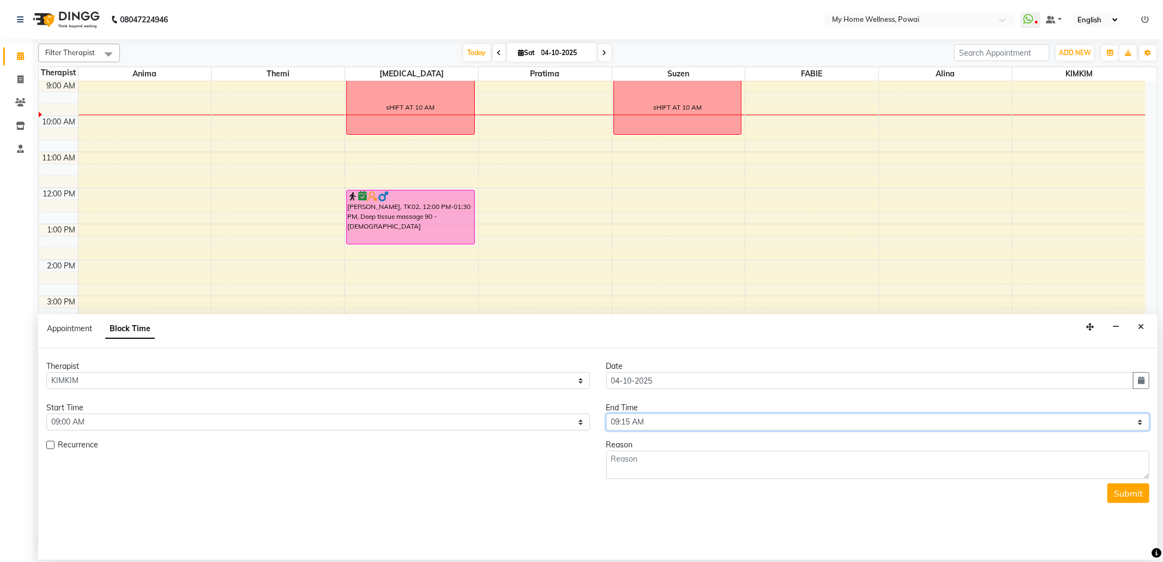
click at [1139, 420] on select "Select 09:00 AM 09:15 AM 09:30 AM 09:45 AM 10:00 AM 10:15 AM 10:30 AM 10:45 AM …" at bounding box center [878, 421] width 544 height 17
select select "630"
click at [606, 414] on select "Select 09:00 AM 09:15 AM 09:30 AM 09:45 AM 10:00 AM 10:15 AM 10:30 AM 10:45 AM …" at bounding box center [878, 421] width 544 height 17
click at [680, 461] on textarea at bounding box center [878, 464] width 544 height 28
type textarea "sHIFT AT 10 AM"
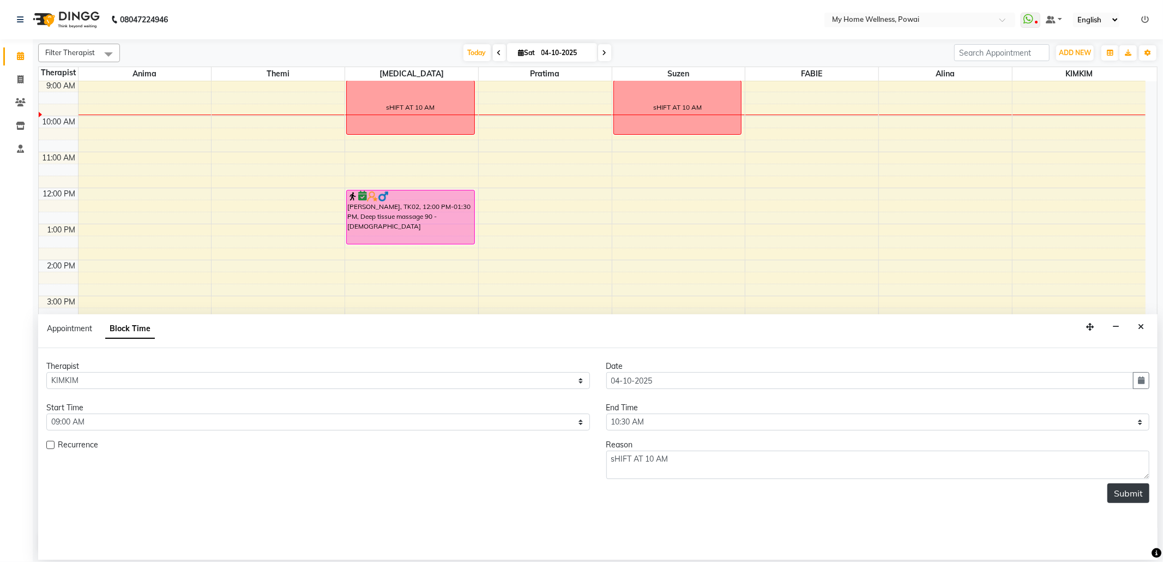
click at [1137, 493] on button "Submit" at bounding box center [1128, 493] width 42 height 20
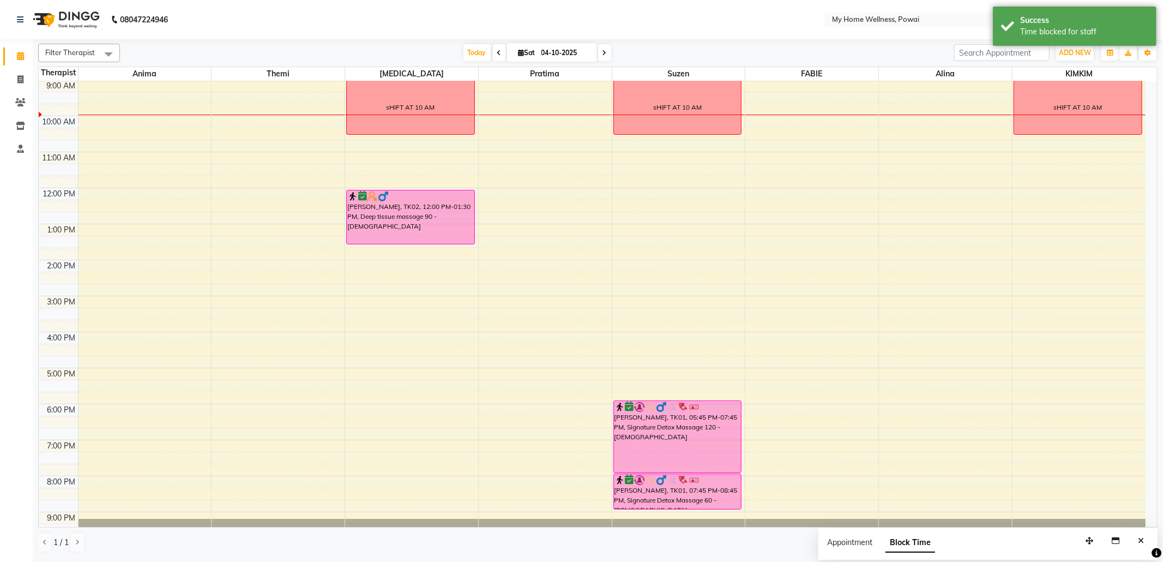
click at [810, 86] on div "8:00 AM 9:00 AM 10:00 AM 11:00 AM 12:00 PM 1:00 PM 2:00 PM 3:00 PM 4:00 PM 5:00…" at bounding box center [592, 295] width 1107 height 503
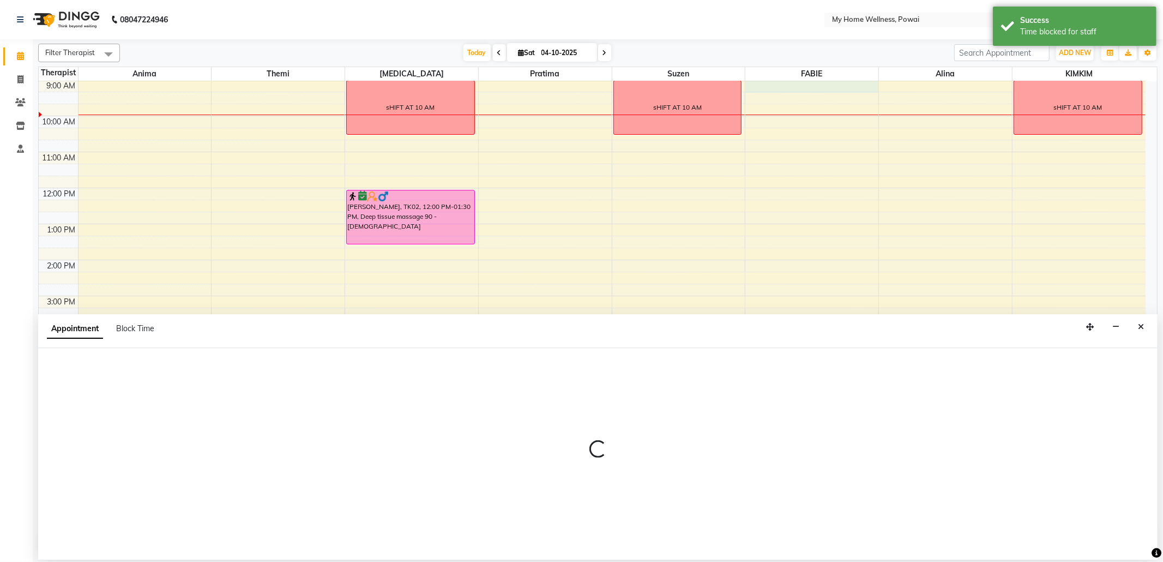
select select "86797"
select select "540"
select select "tentative"
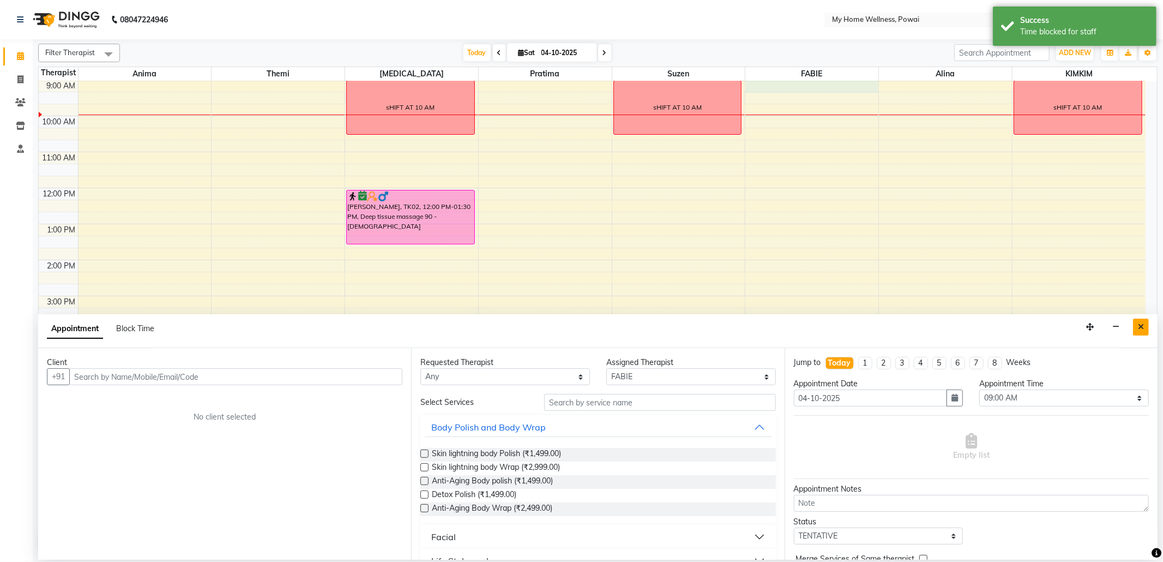
click at [1145, 330] on button "Close" at bounding box center [1141, 326] width 16 height 17
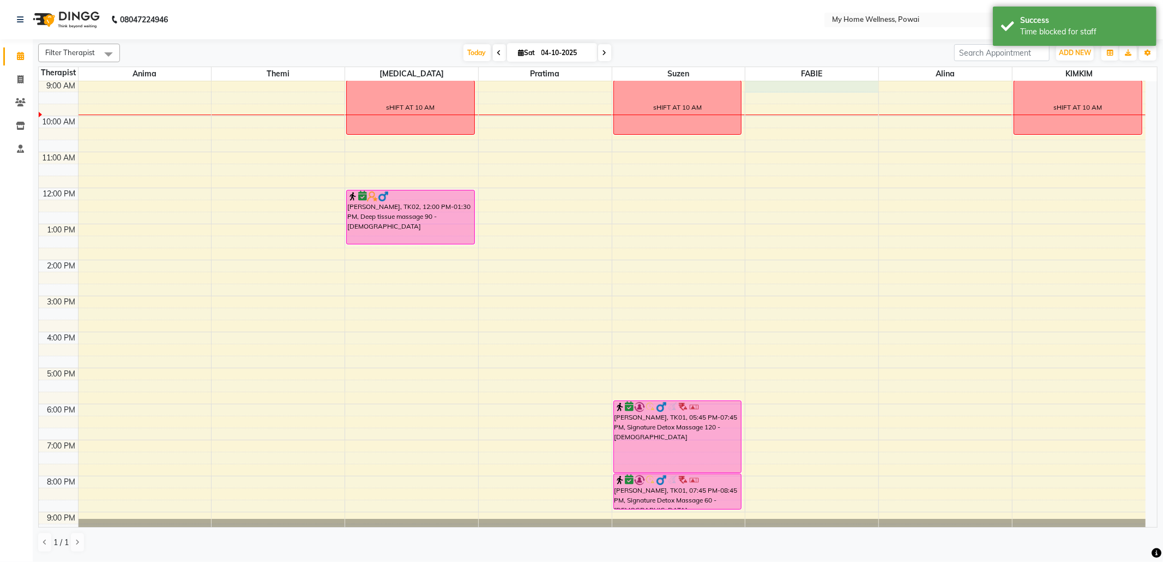
click at [831, 85] on div "8:00 AM 9:00 AM 10:00 AM 11:00 AM 12:00 PM 1:00 PM 2:00 PM 3:00 PM 4:00 PM 5:00…" at bounding box center [592, 295] width 1107 height 503
select select "86797"
select select "540"
select select "tentative"
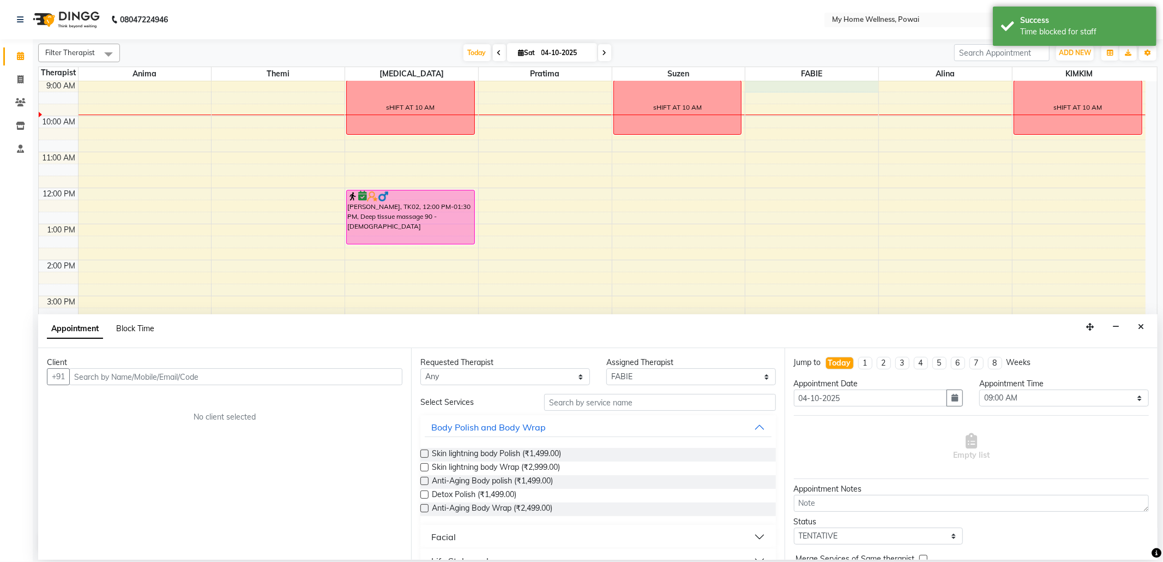
click at [126, 329] on span "Block Time" at bounding box center [135, 328] width 38 height 10
select select "86797"
select select "540"
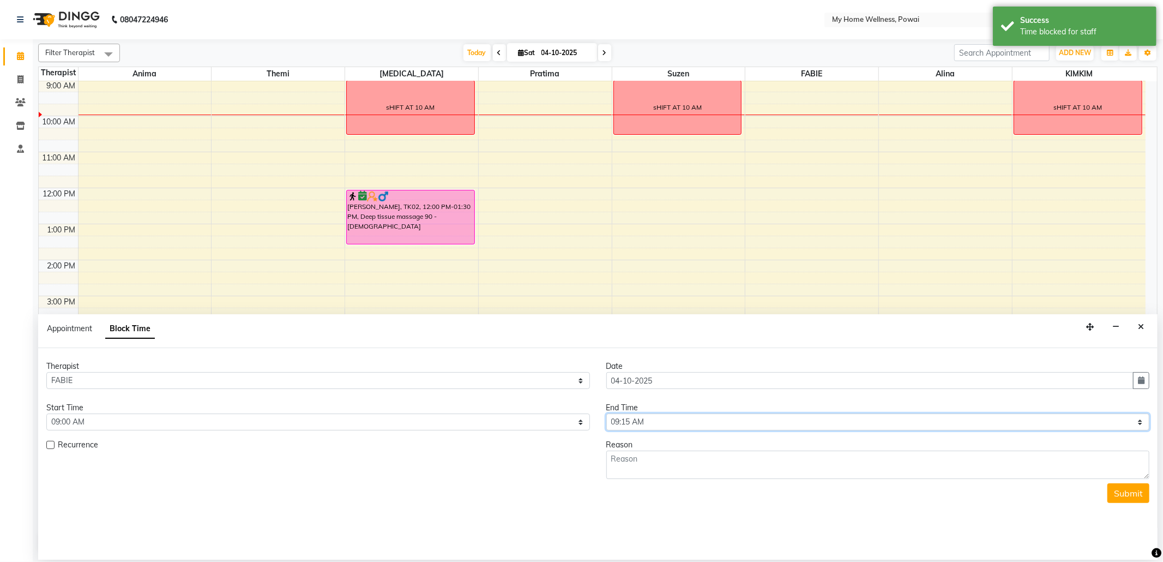
click at [1130, 424] on select "Select 09:00 AM 09:15 AM 09:30 AM 09:45 AM 10:00 AM 10:15 AM 10:30 AM 10:45 AM …" at bounding box center [878, 421] width 544 height 17
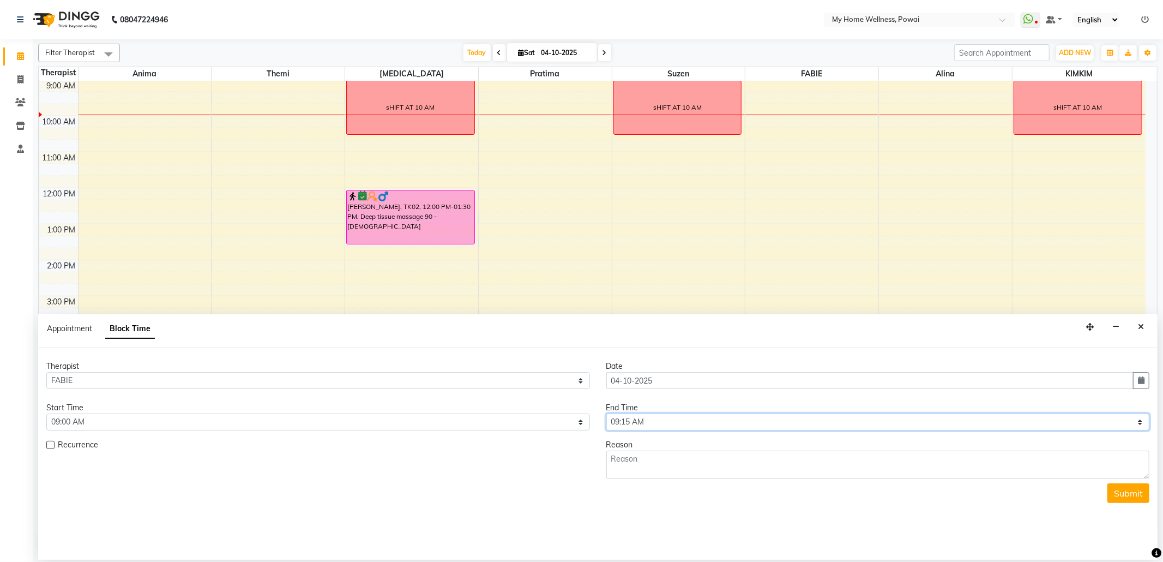
select select "630"
click at [606, 414] on select "Select 09:00 AM 09:15 AM 09:30 AM 09:45 AM 10:00 AM 10:15 AM 10:30 AM 10:45 AM …" at bounding box center [878, 421] width 544 height 17
click at [637, 468] on textarea at bounding box center [878, 464] width 544 height 28
type textarea "SHIFT AT 10 AM"
click at [1131, 496] on button "Submit" at bounding box center [1128, 493] width 42 height 20
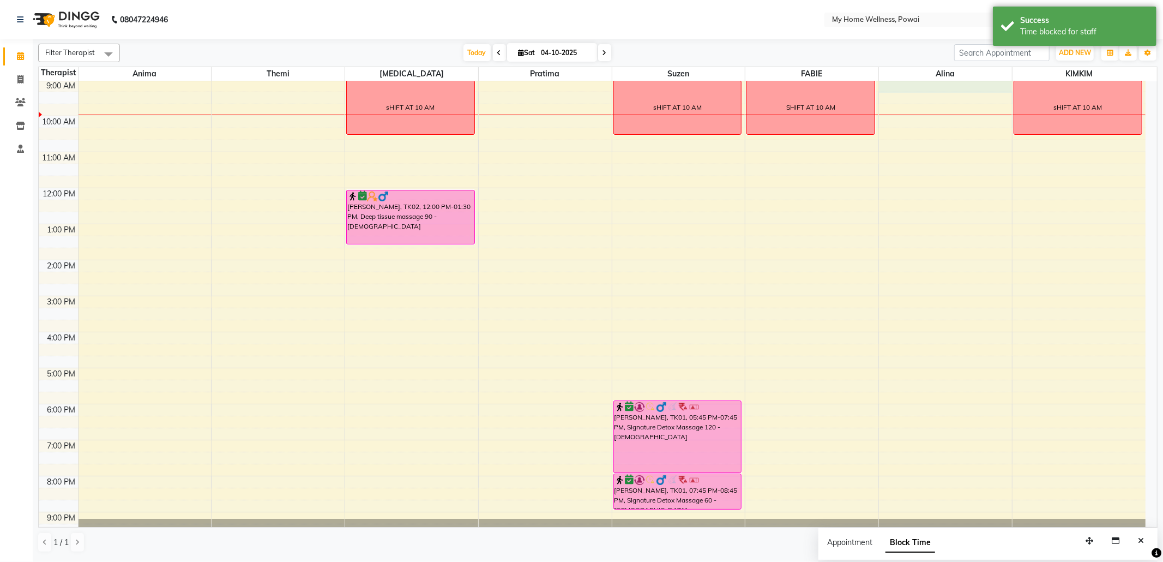
click at [954, 86] on div "8:00 AM 9:00 AM 10:00 AM 11:00 AM 12:00 PM 1:00 PM 2:00 PM 3:00 PM 4:00 PM 5:00…" at bounding box center [592, 295] width 1107 height 503
select select "30586"
select select "540"
select select "tentative"
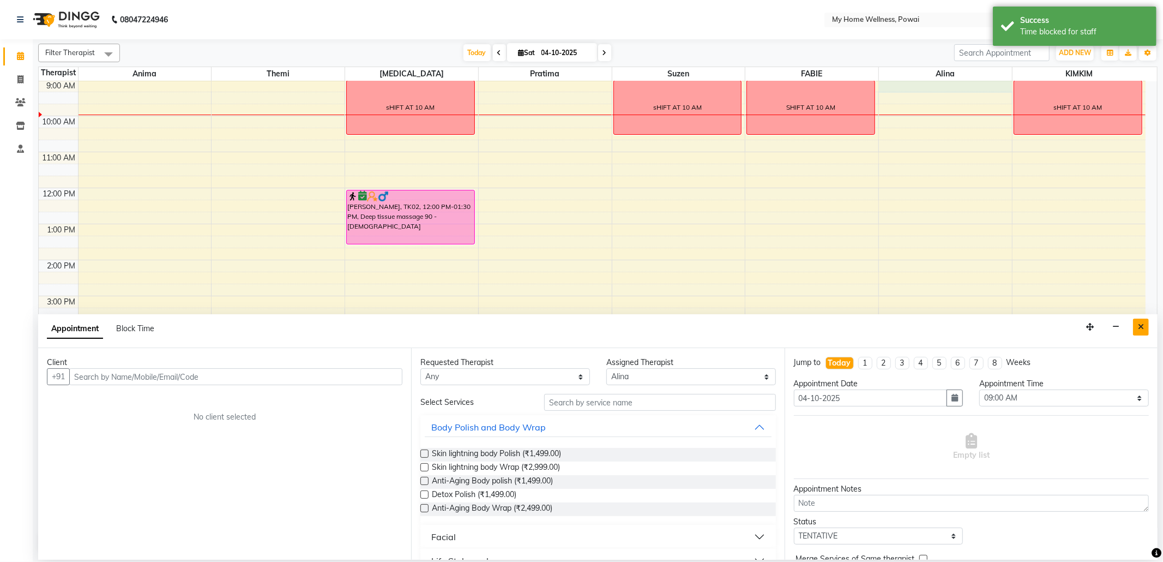
click at [1143, 333] on button "Close" at bounding box center [1141, 326] width 16 height 17
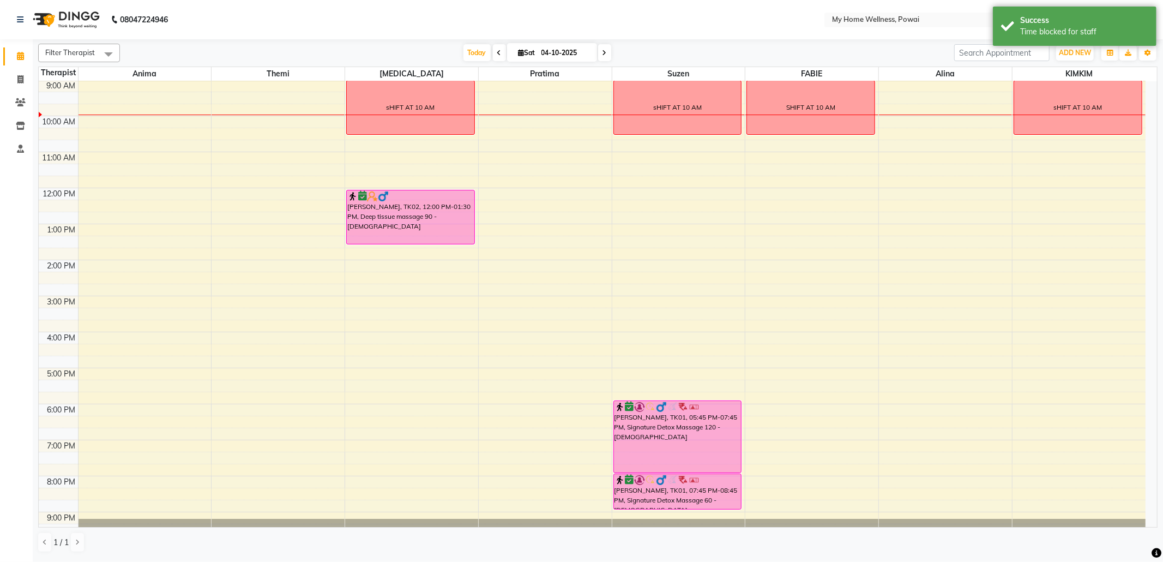
click at [978, 88] on div "8:00 AM 9:00 AM 10:00 AM 11:00 AM 12:00 PM 1:00 PM 2:00 PM 3:00 PM 4:00 PM 5:00…" at bounding box center [592, 295] width 1107 height 503
select select "30586"
select select "tentative"
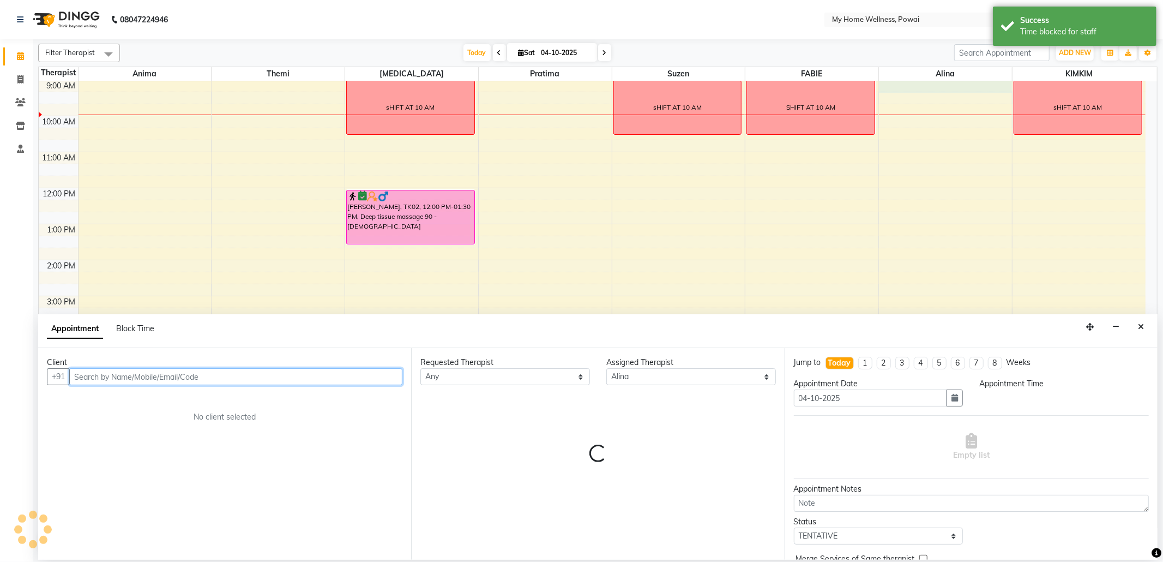
select select "540"
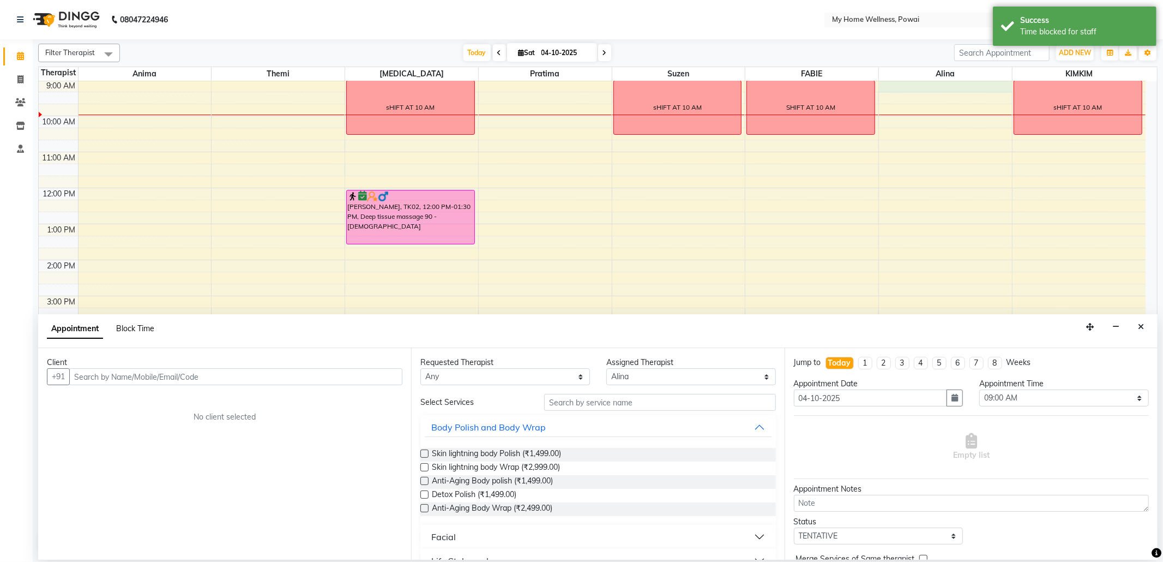
click at [134, 328] on span "Block Time" at bounding box center [135, 328] width 38 height 10
select select "30586"
select select "540"
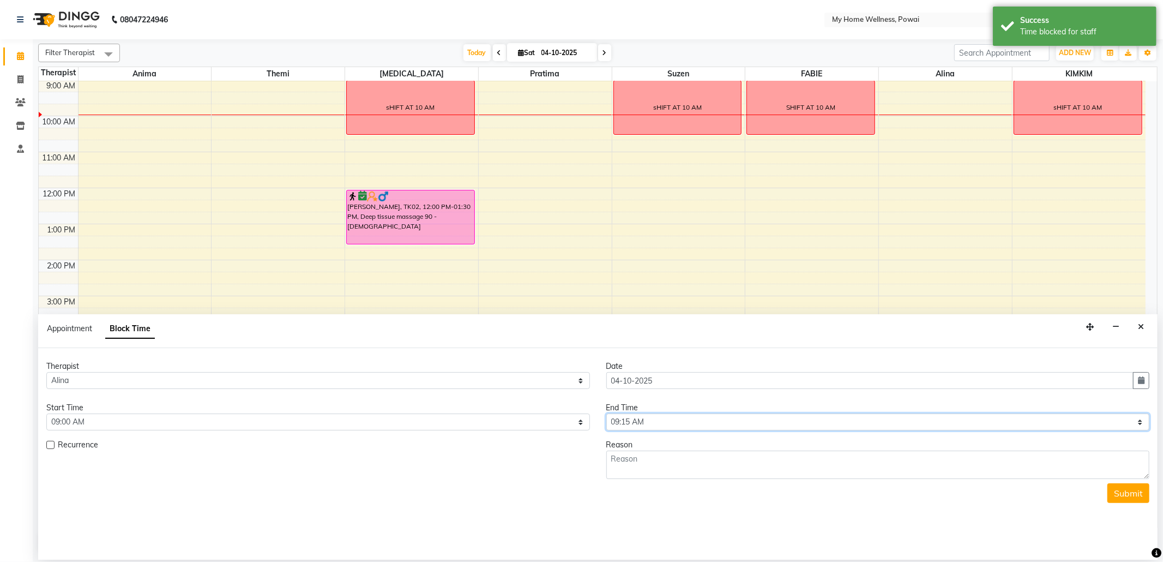
click at [1135, 423] on select "Select 09:00 AM 09:15 AM 09:30 AM 09:45 AM 10:00 AM 10:15 AM 10:30 AM 10:45 AM …" at bounding box center [878, 421] width 544 height 17
select select "630"
click at [606, 414] on select "Select 09:00 AM 09:15 AM 09:30 AM 09:45 AM 10:00 AM 10:15 AM 10:30 AM 10:45 AM …" at bounding box center [878, 421] width 544 height 17
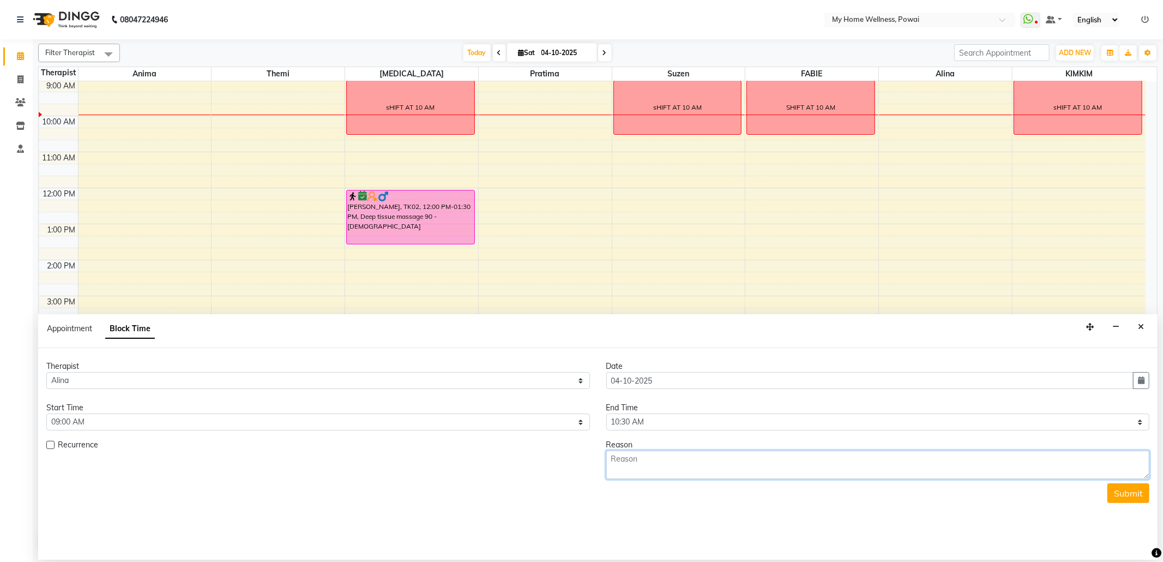
click at [771, 474] on textarea at bounding box center [878, 464] width 544 height 28
type textarea "SHIFT AT 10 AM"
click at [1135, 490] on button "Submit" at bounding box center [1128, 493] width 42 height 20
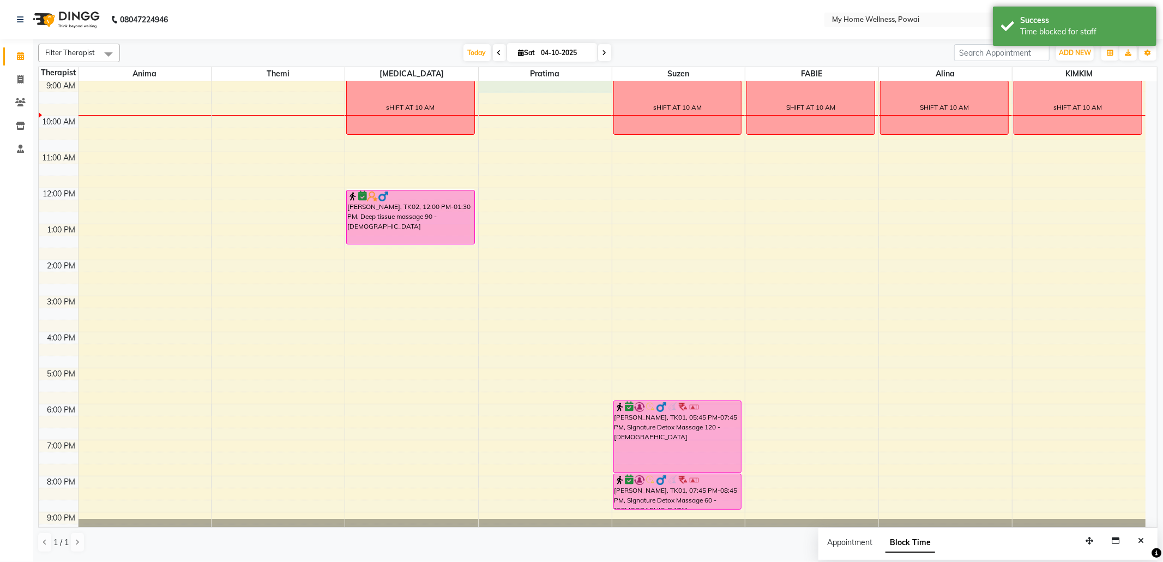
click at [570, 84] on div "8:00 AM 9:00 AM 10:00 AM 11:00 AM 12:00 PM 1:00 PM 2:00 PM 3:00 PM 4:00 PM 5:00…" at bounding box center [592, 295] width 1107 height 503
select select "85690"
select select "540"
select select "tentative"
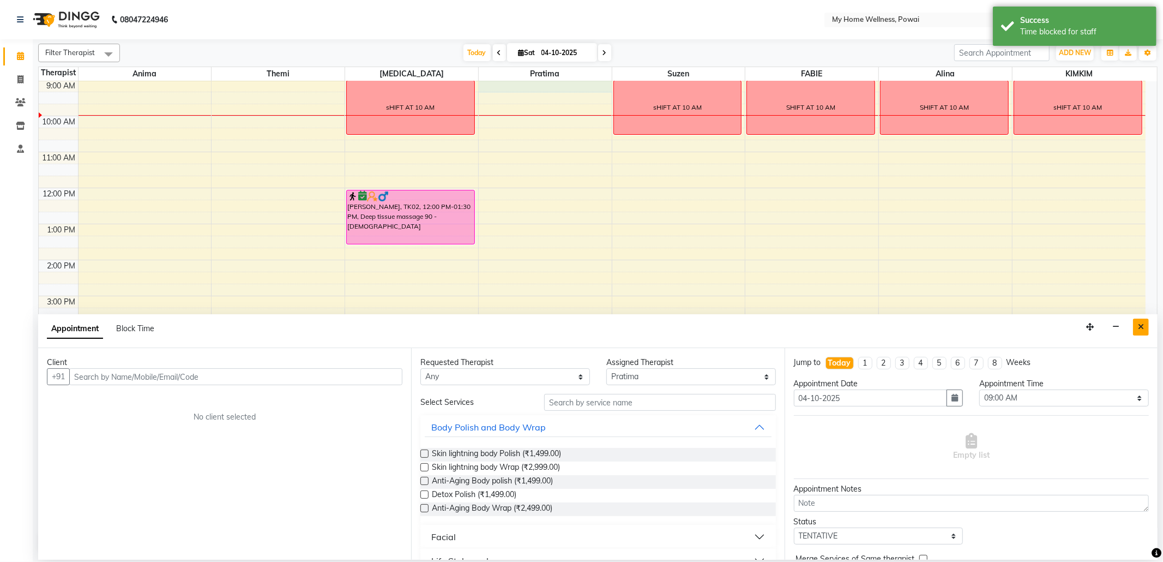
click at [1139, 328] on icon "Close" at bounding box center [1141, 327] width 6 height 8
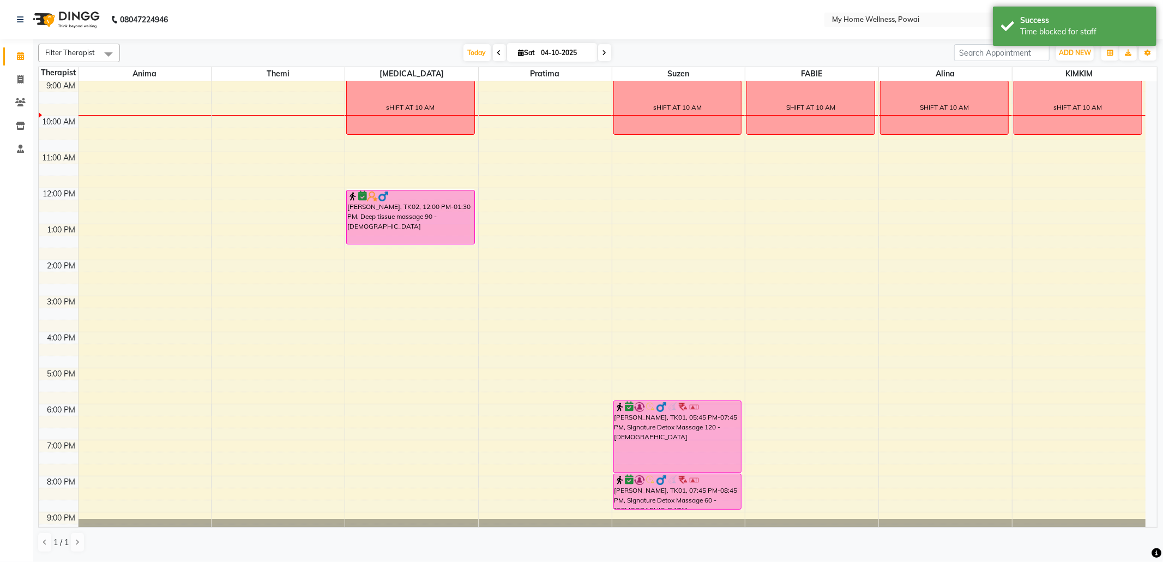
click at [548, 88] on div "8:00 AM 9:00 AM 10:00 AM 11:00 AM 12:00 PM 1:00 PM 2:00 PM 3:00 PM 4:00 PM 5:00…" at bounding box center [592, 295] width 1107 height 503
select select "85690"
select select "540"
select select "tentative"
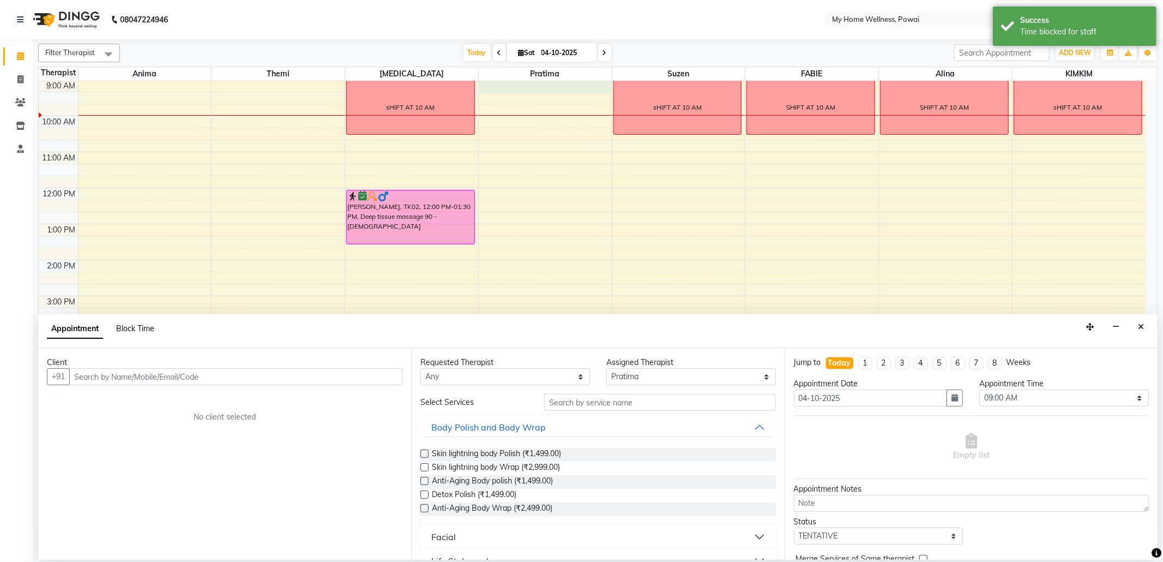
click at [141, 332] on span "Block Time" at bounding box center [135, 328] width 38 height 10
select select "85690"
select select "540"
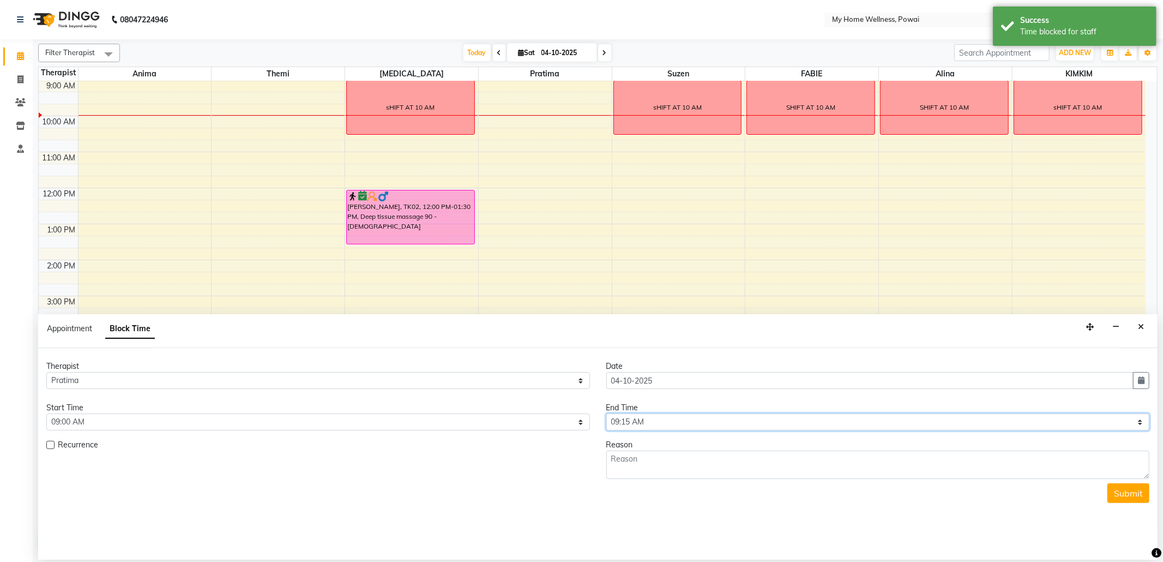
click at [1144, 421] on select "Select 09:00 AM 09:15 AM 09:30 AM 09:45 AM 10:00 AM 10:15 AM 10:30 AM 10:45 AM …" at bounding box center [878, 421] width 544 height 17
select select "660"
click at [606, 414] on select "Select 09:00 AM 09:15 AM 09:30 AM 09:45 AM 10:00 AM 10:15 AM 10:30 AM 10:45 AM …" at bounding box center [878, 421] width 544 height 17
click at [703, 472] on textarea at bounding box center [878, 464] width 544 height 28
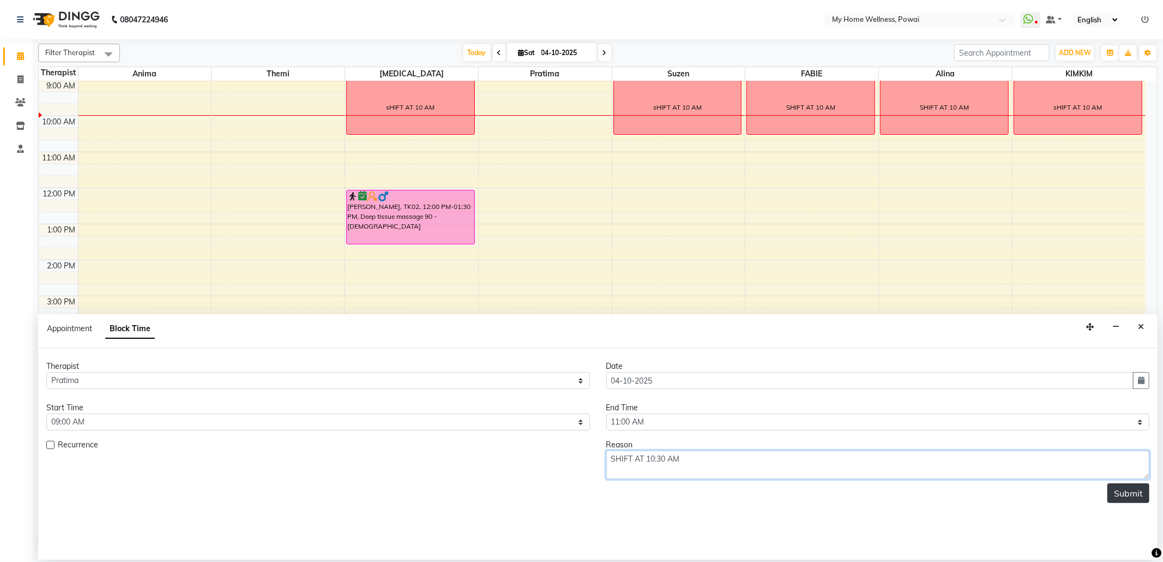
type textarea "SHIFT AT 10:30 AM"
click at [1135, 493] on button "Submit" at bounding box center [1128, 493] width 42 height 20
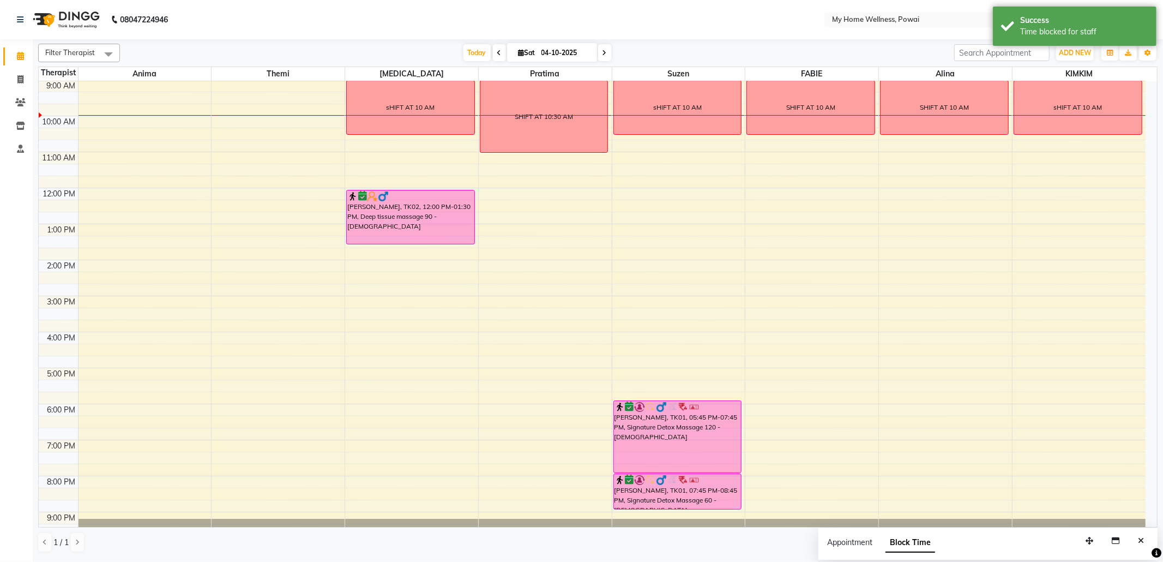
click at [314, 86] on div "8:00 AM 9:00 AM 10:00 AM 11:00 AM 12:00 PM 1:00 PM 2:00 PM 3:00 PM 4:00 PM 5:00…" at bounding box center [592, 295] width 1107 height 503
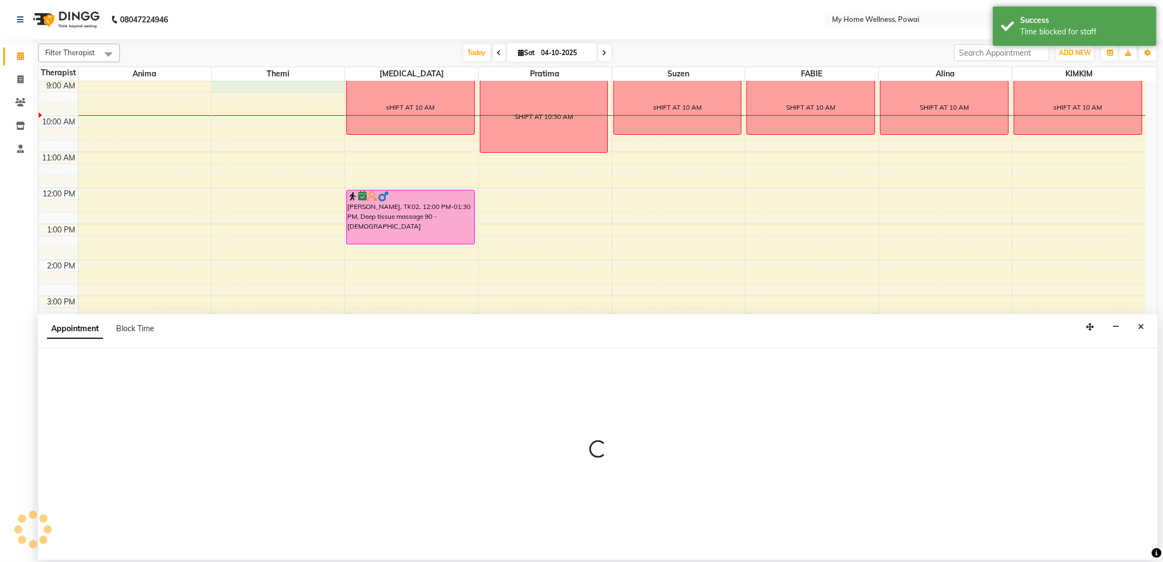
select select "65929"
select select "540"
select select "tentative"
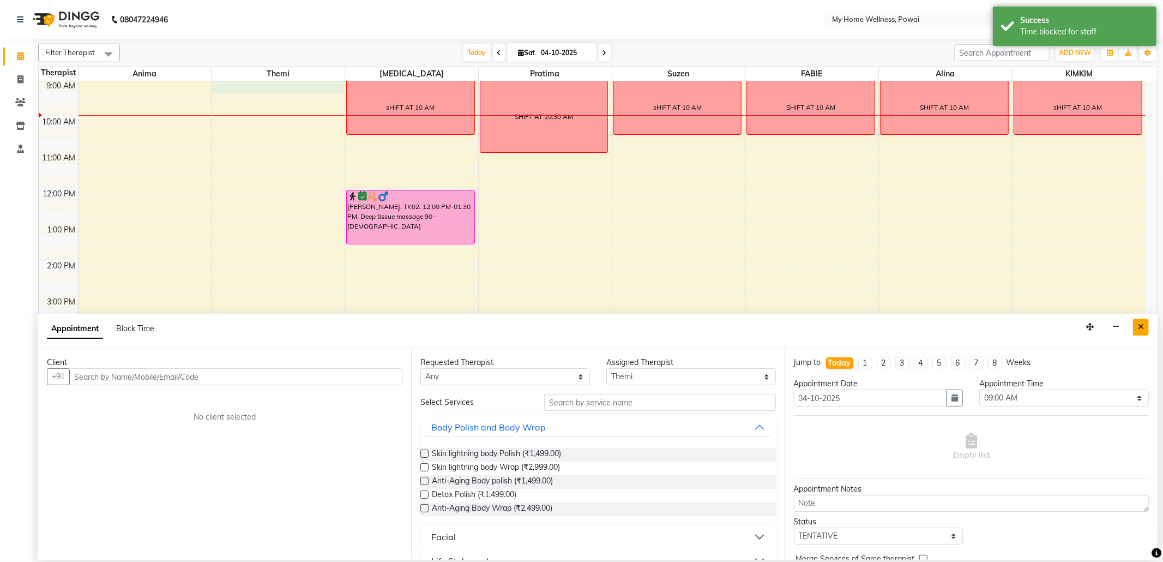
click at [1138, 325] on icon "Close" at bounding box center [1141, 327] width 6 height 8
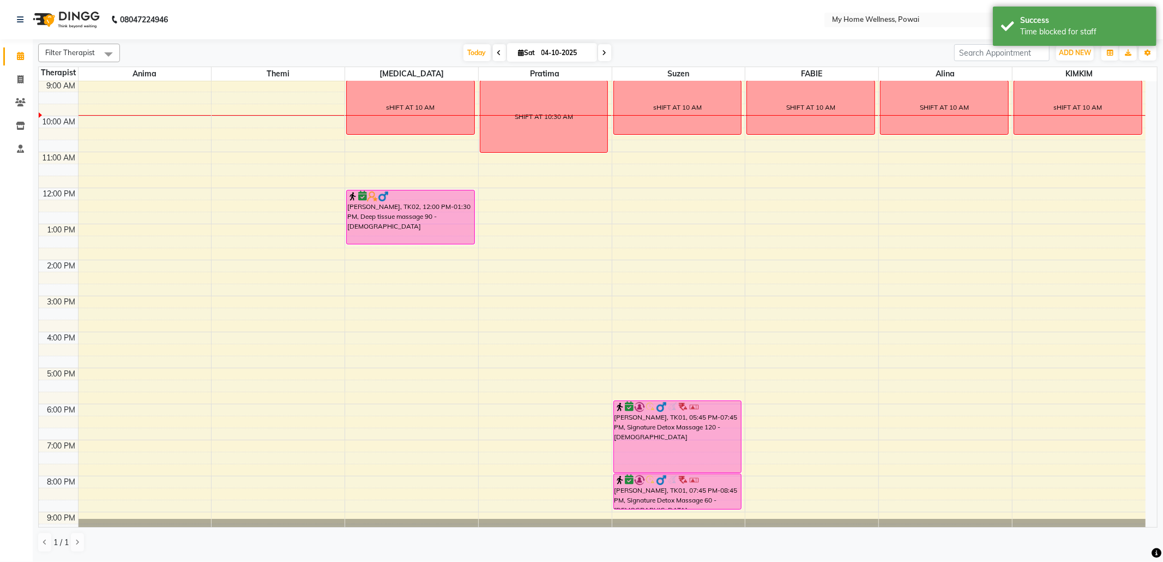
click at [293, 85] on div "8:00 AM 9:00 AM 10:00 AM 11:00 AM 12:00 PM 1:00 PM 2:00 PM 3:00 PM 4:00 PM 5:00…" at bounding box center [592, 295] width 1107 height 503
select select "65929"
select select "tentative"
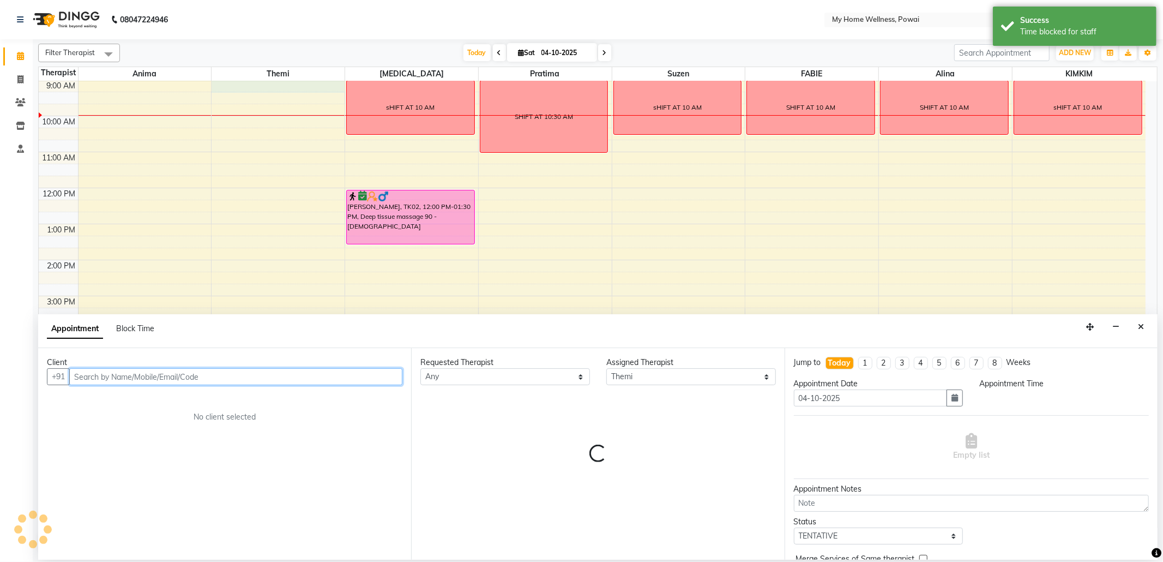
select select "540"
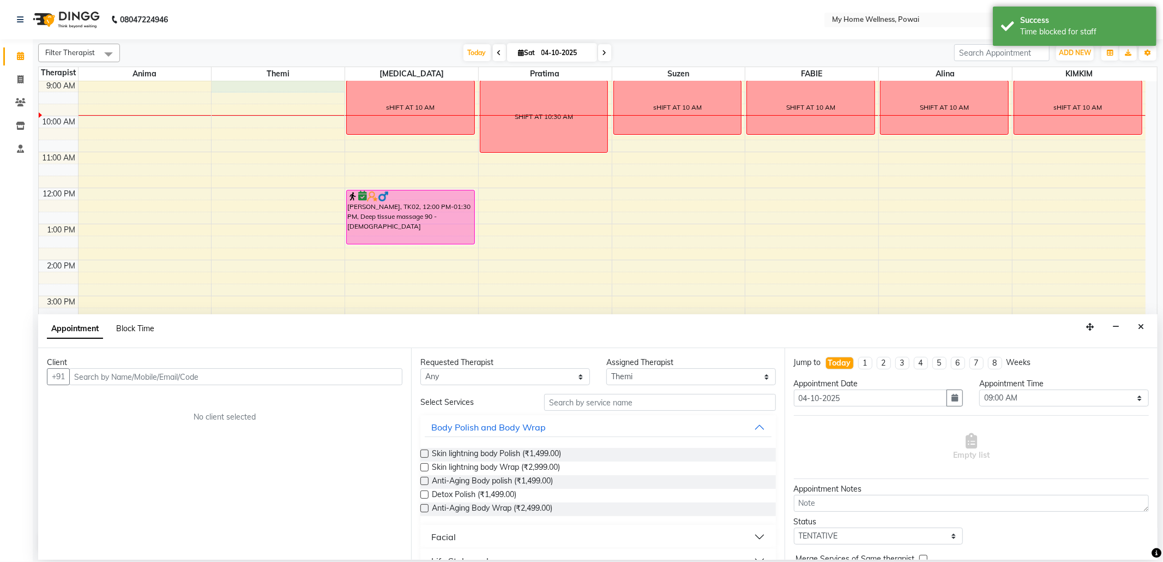
click at [134, 333] on span "Block Time" at bounding box center [135, 328] width 38 height 10
select select "65929"
select select "540"
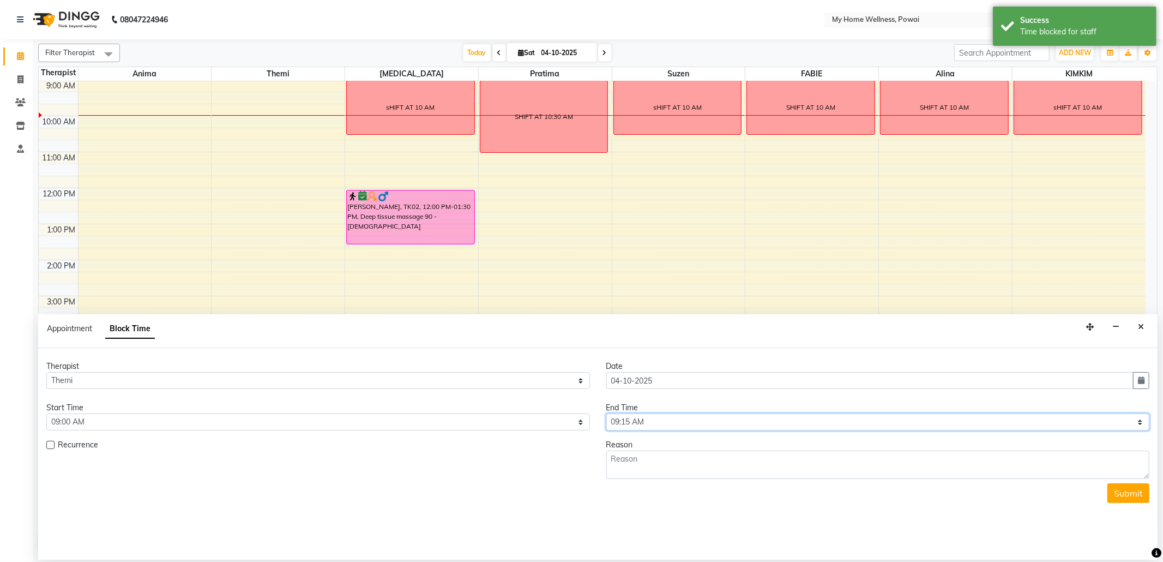
click at [1142, 425] on select "Select 09:00 AM 09:15 AM 09:30 AM 09:45 AM 10:00 AM 10:15 AM 10:30 AM 10:45 AM …" at bounding box center [878, 421] width 544 height 17
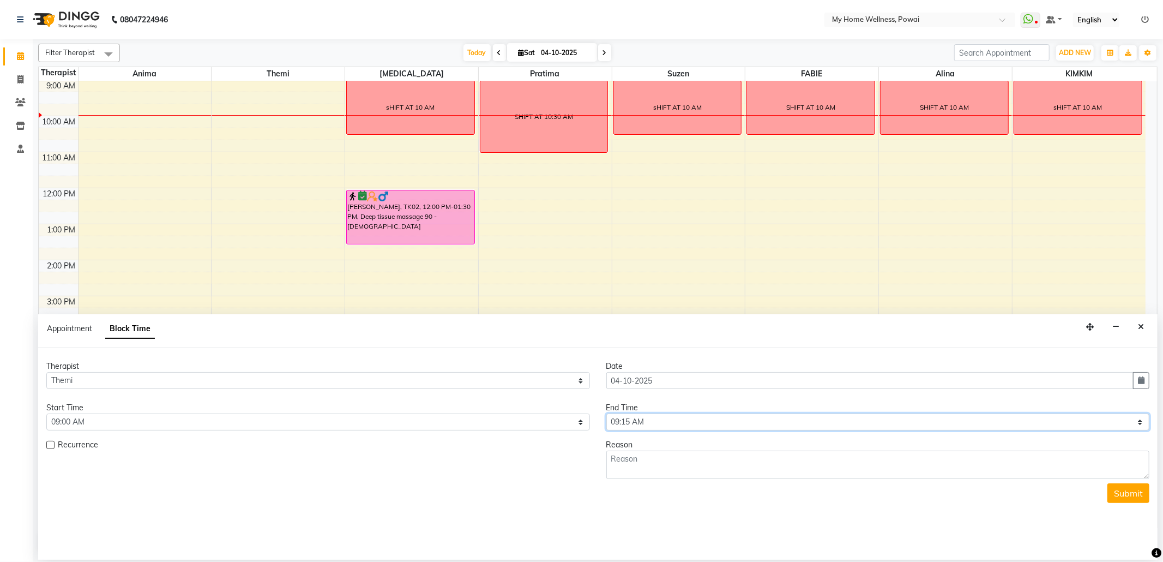
select select "735"
click at [606, 414] on select "Select 09:00 AM 09:15 AM 09:30 AM 09:45 AM 10:00 AM 10:15 AM 10:30 AM 10:45 AM …" at bounding box center [878, 421] width 544 height 17
click at [686, 458] on textarea at bounding box center [878, 464] width 544 height 28
type textarea "SHIFT AT 11:45 AM"
click at [1132, 500] on button "Submit" at bounding box center [1128, 493] width 42 height 20
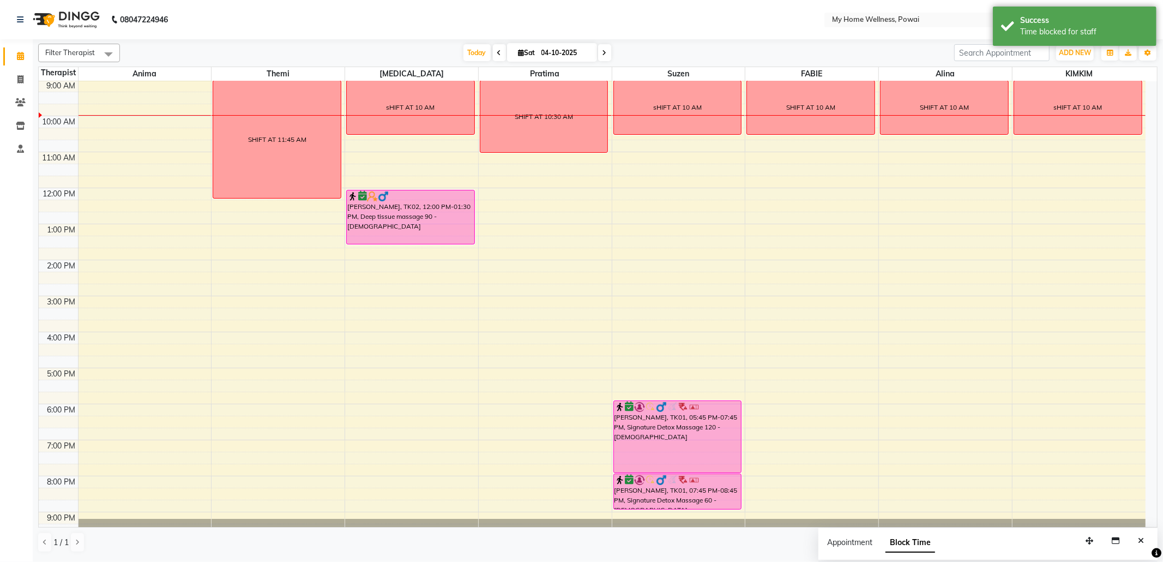
click at [203, 86] on div "8:00 AM 9:00 AM 10:00 AM 11:00 AM 12:00 PM 1:00 PM 2:00 PM 3:00 PM 4:00 PM 5:00…" at bounding box center [592, 295] width 1107 height 503
select select "89436"
select select "tentative"
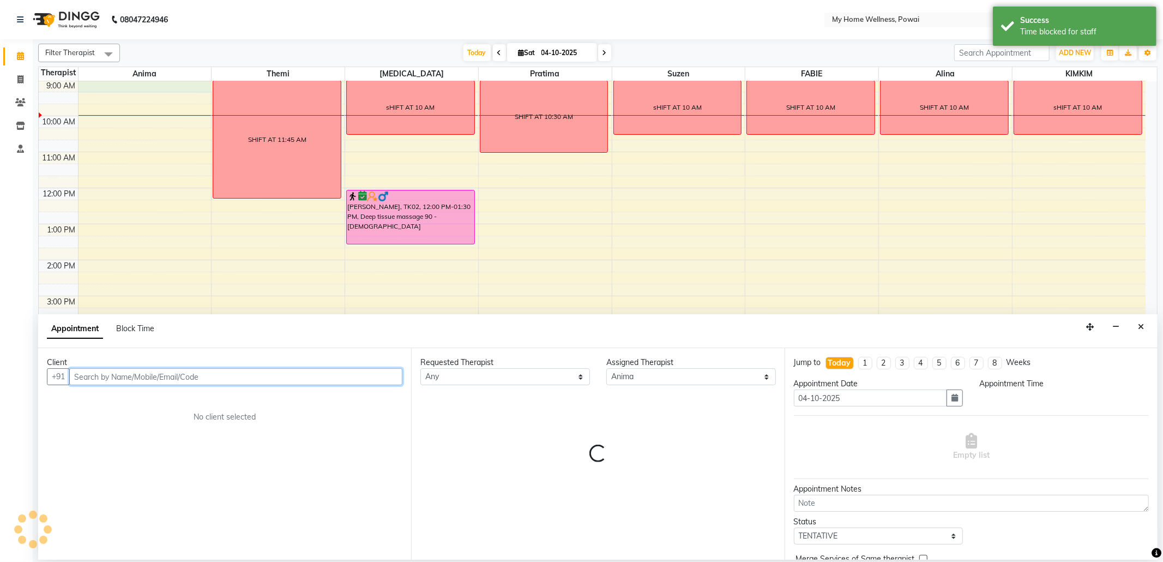
select select "540"
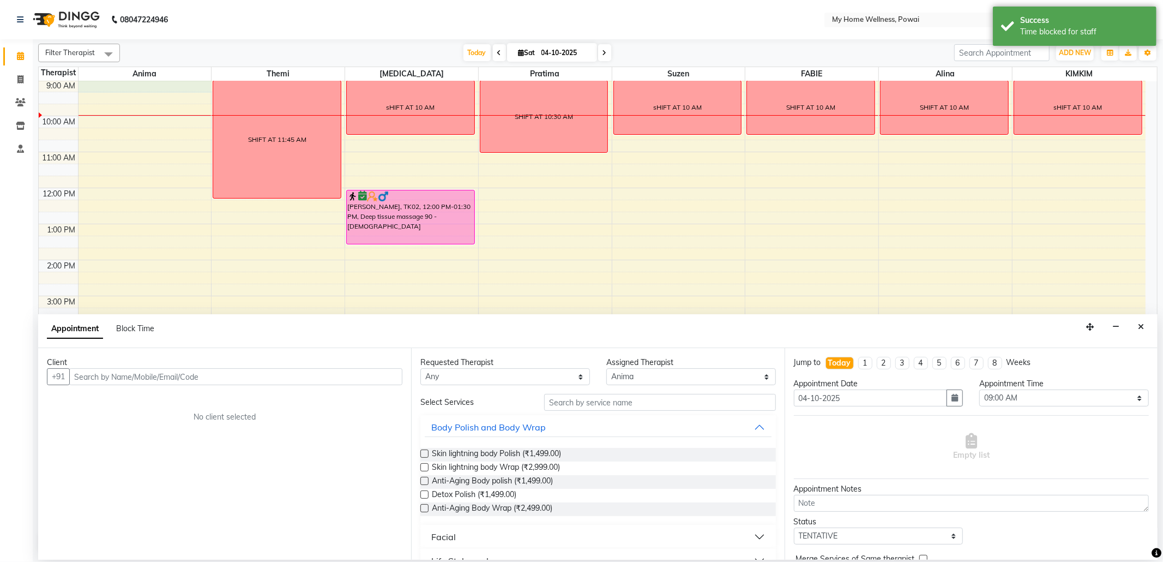
click at [1150, 329] on div "Appointment Block Time" at bounding box center [597, 331] width 1119 height 34
click at [1143, 329] on icon "Close" at bounding box center [1141, 327] width 6 height 8
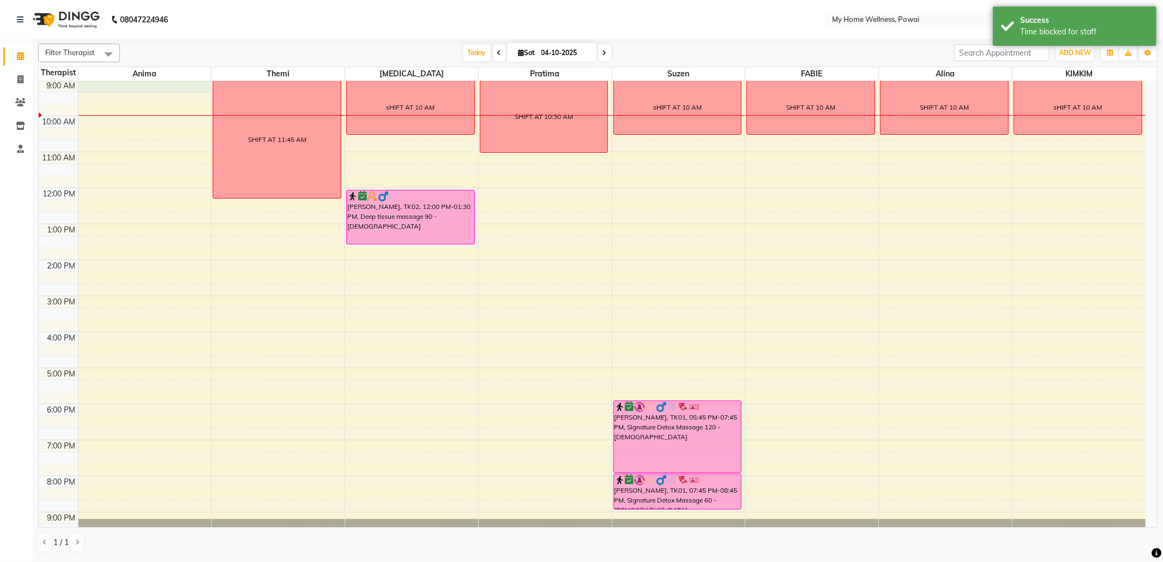
click at [137, 88] on div "8:00 AM 9:00 AM 10:00 AM 11:00 AM 12:00 PM 1:00 PM 2:00 PM 3:00 PM 4:00 PM 5:00…" at bounding box center [592, 295] width 1107 height 503
select select "89436"
select select "540"
select select "tentative"
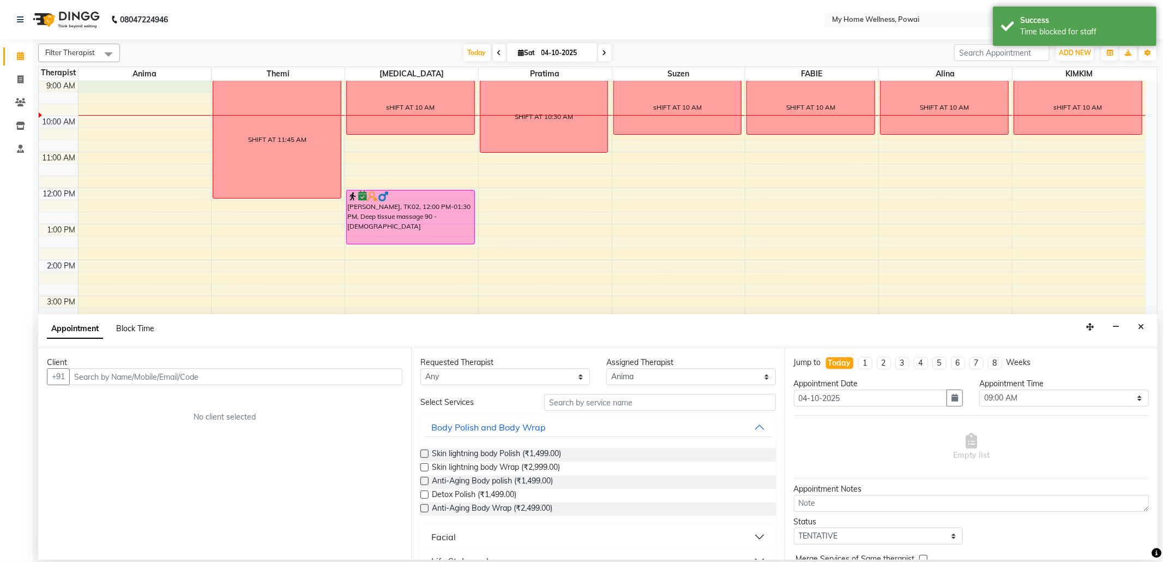
click at [140, 330] on span "Block Time" at bounding box center [135, 328] width 38 height 10
select select "89436"
select select "540"
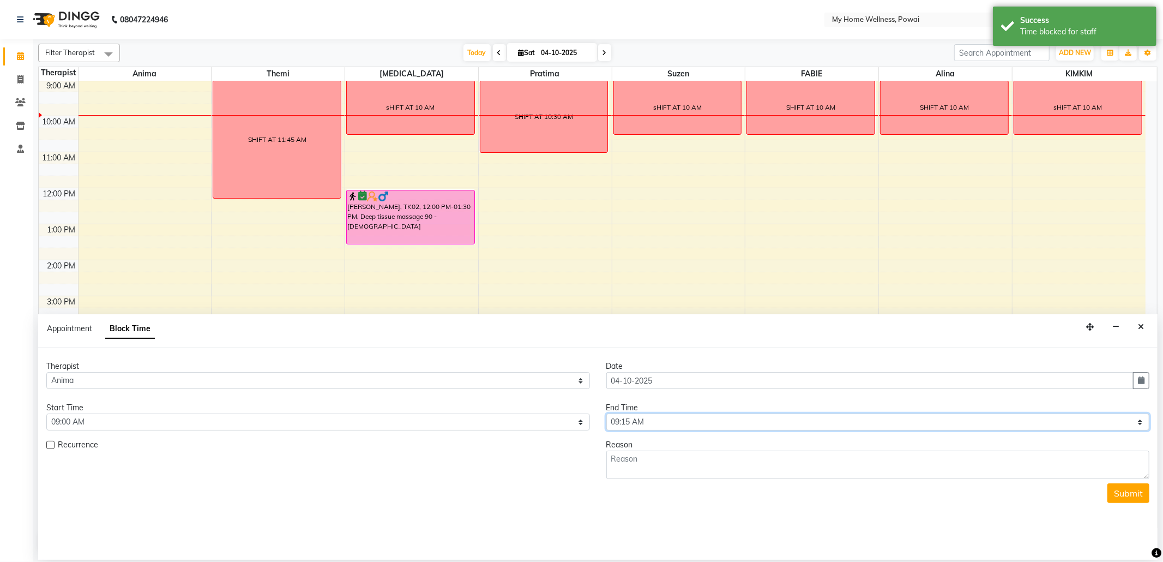
click at [1143, 422] on select "Select 09:00 AM 09:15 AM 09:30 AM 09:45 AM 10:00 AM 10:15 AM 10:30 AM 10:45 AM …" at bounding box center [878, 421] width 544 height 17
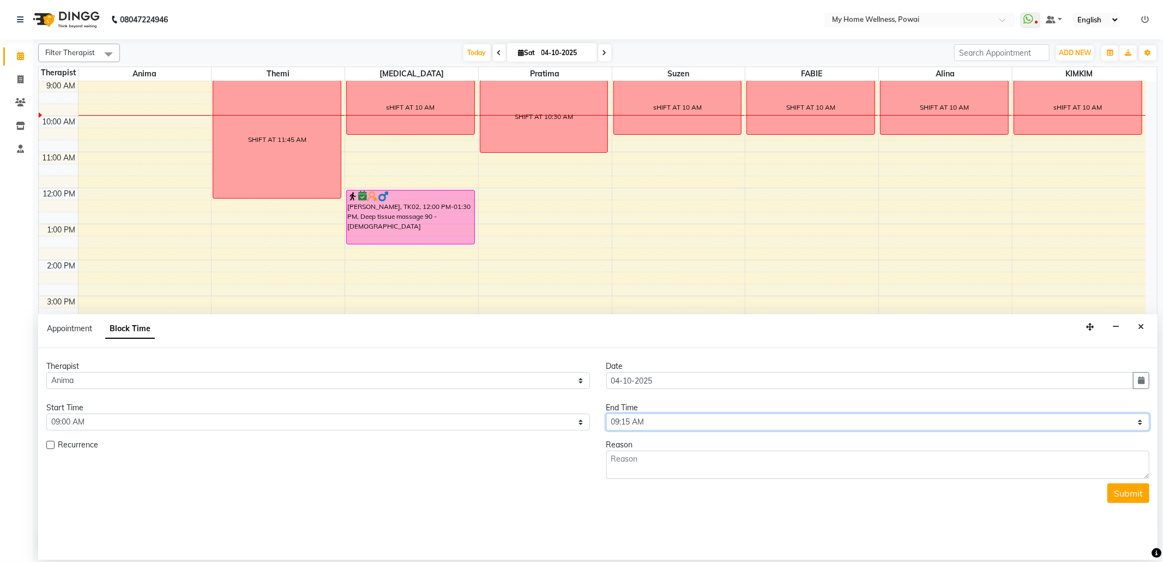
select select "750"
click at [606, 414] on select "Select 09:00 AM 09:15 AM 09:30 AM 09:45 AM 10:00 AM 10:15 AM 10:30 AM 10:45 AM …" at bounding box center [878, 421] width 544 height 17
click at [671, 474] on textarea at bounding box center [878, 464] width 544 height 28
type textarea "SHIFT AT 12 PM"
click at [1135, 491] on button "Submit" at bounding box center [1128, 493] width 42 height 20
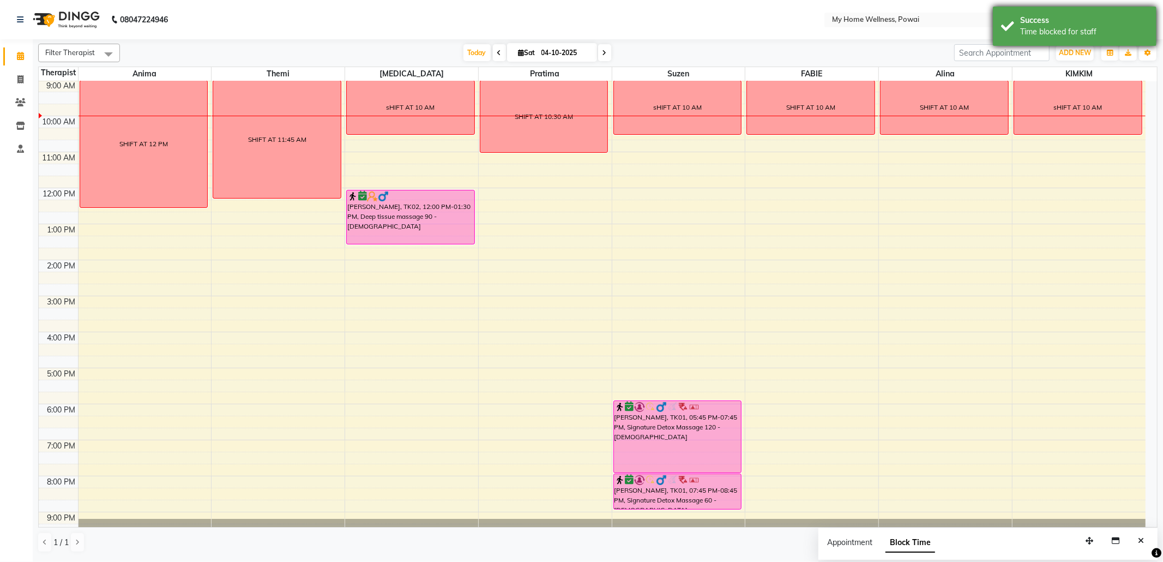
click at [1076, 25] on div "Success" at bounding box center [1084, 20] width 128 height 11
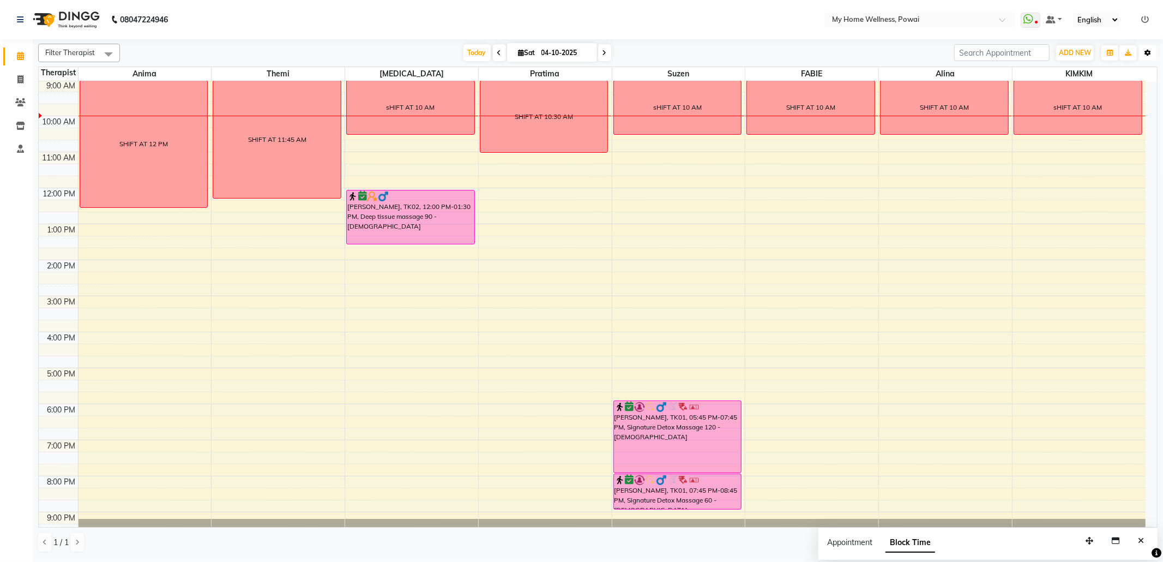
click at [1143, 52] on button "Toggle Dropdown" at bounding box center [1147, 52] width 17 height 15
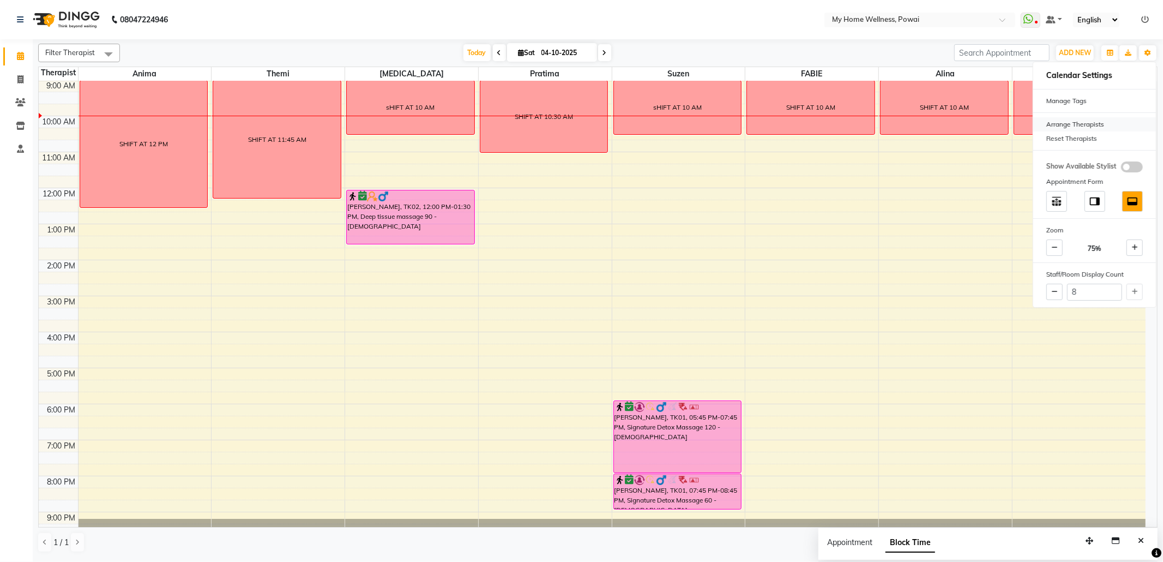
click at [1078, 120] on div "Arrange Therapists" at bounding box center [1094, 124] width 123 height 14
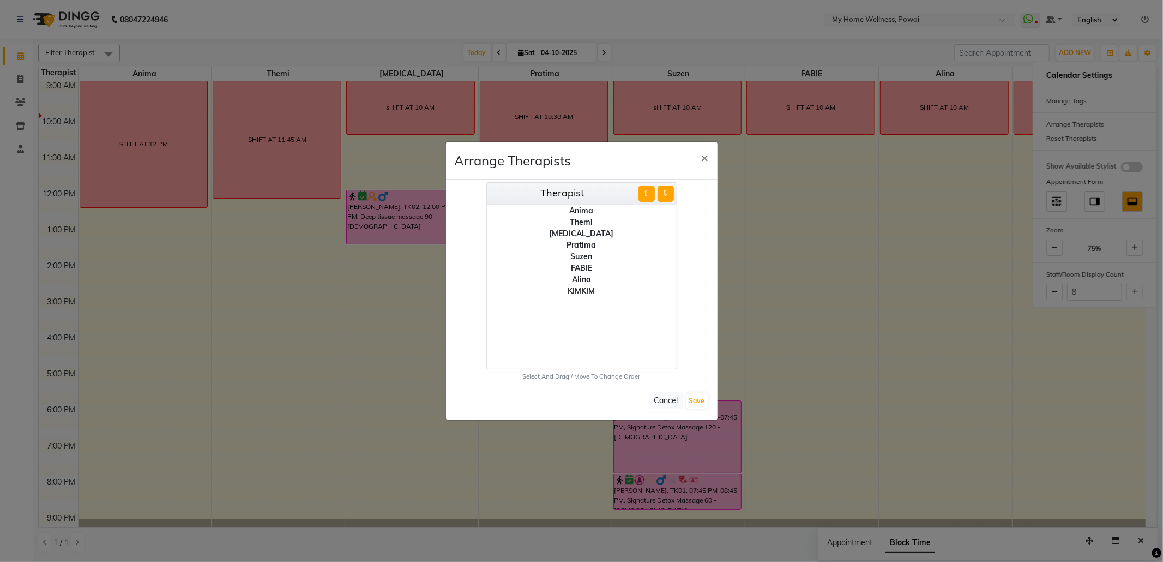
click at [575, 286] on div "KIMKIM" at bounding box center [582, 290] width 190 height 11
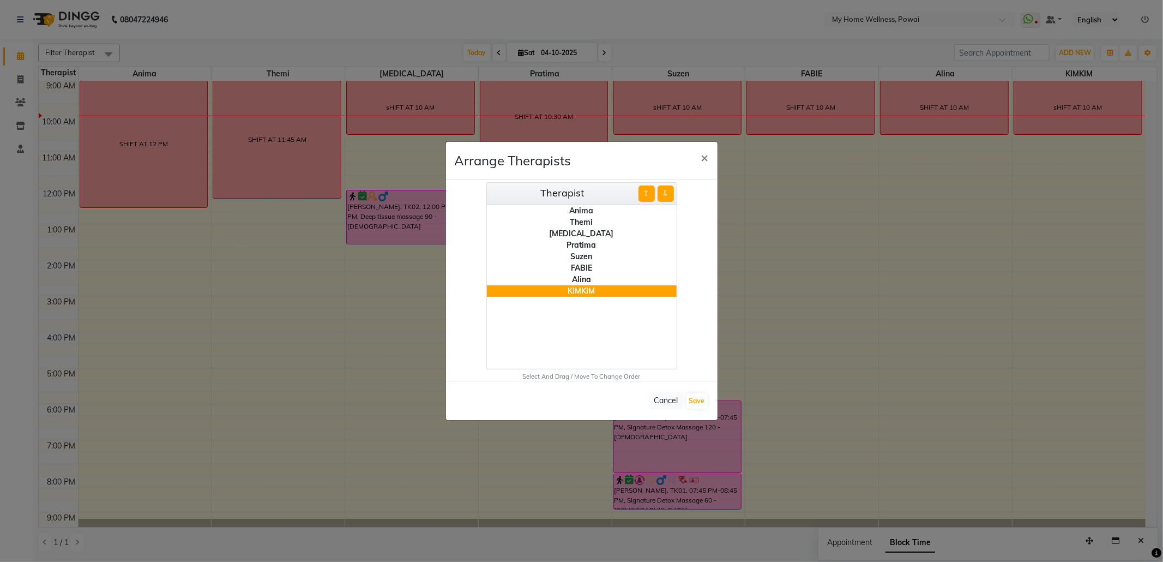
click at [646, 194] on button "⇧" at bounding box center [646, 193] width 16 height 16
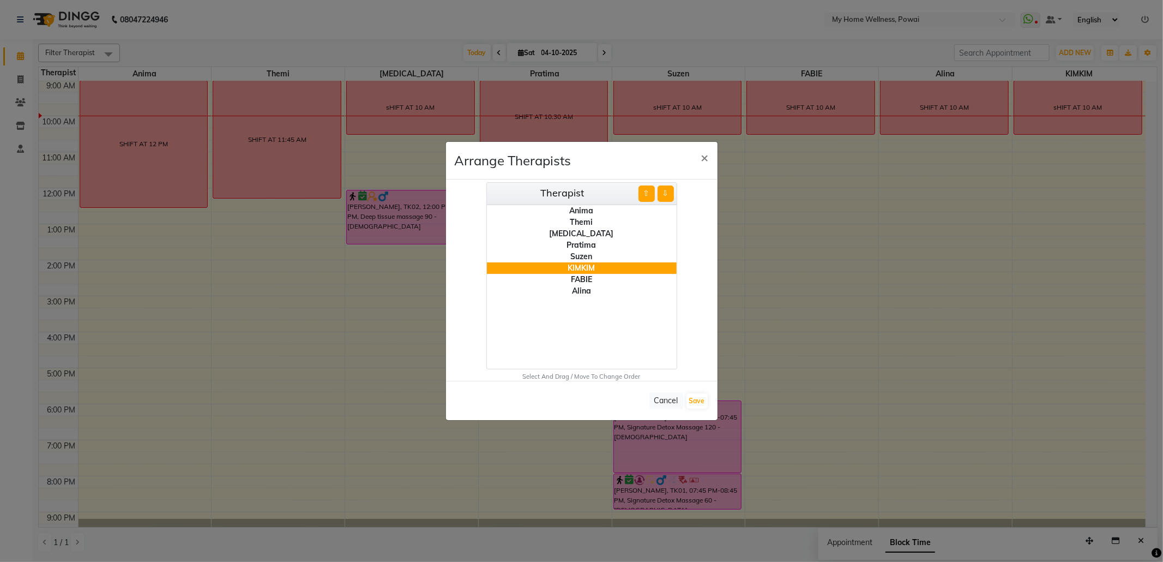
click at [646, 194] on button "⇧" at bounding box center [646, 193] width 16 height 16
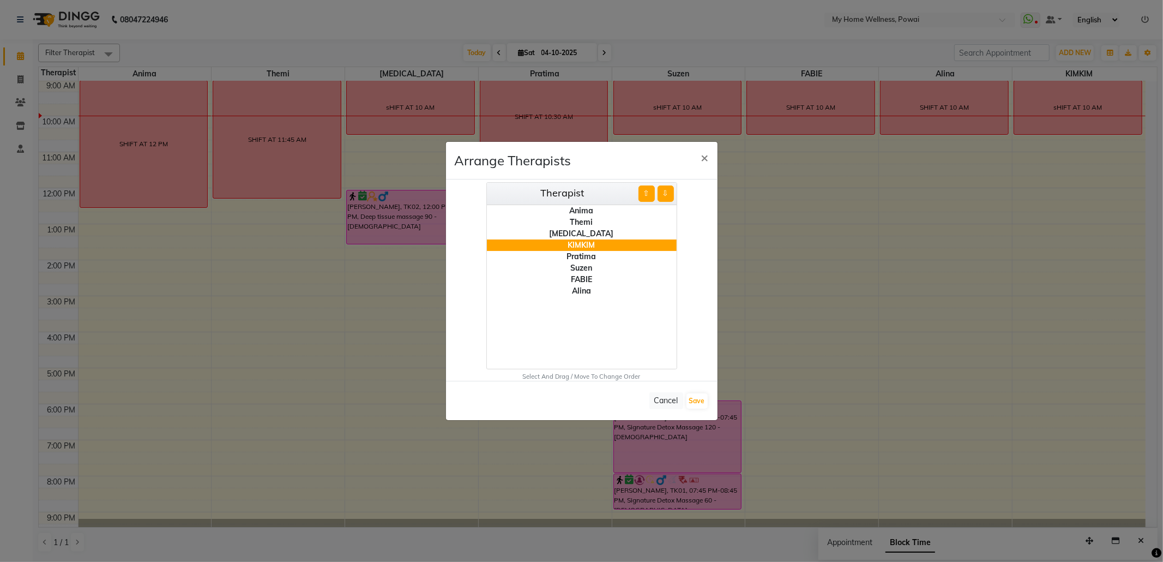
click at [646, 194] on button "⇧" at bounding box center [646, 193] width 16 height 16
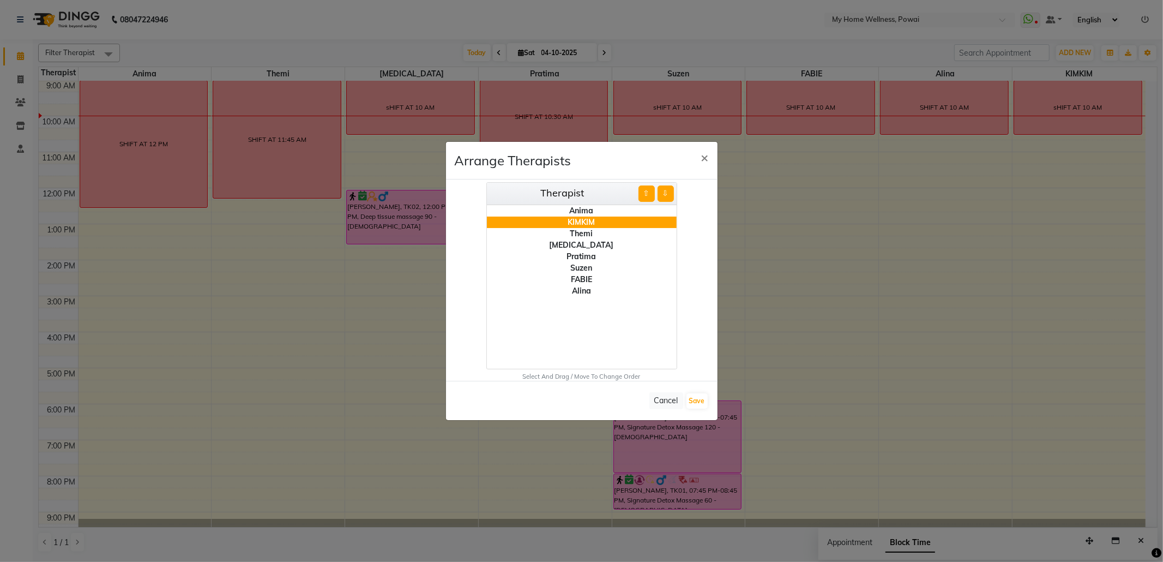
click at [646, 194] on button "⇧" at bounding box center [646, 193] width 16 height 16
click at [586, 279] on div "FABIE" at bounding box center [582, 279] width 190 height 11
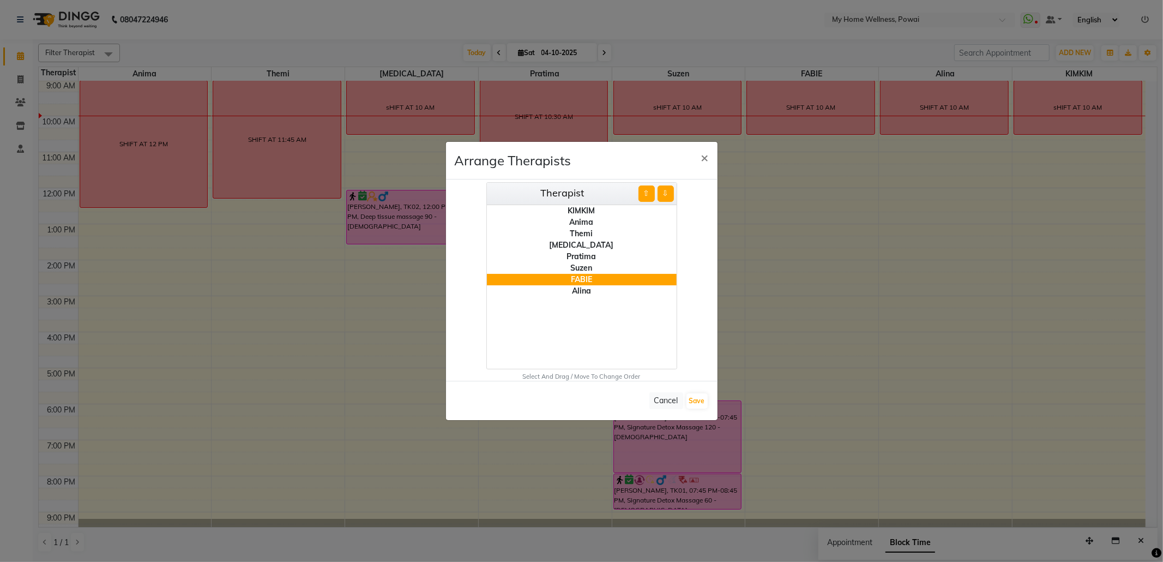
click at [646, 202] on div "Therapist ⇧ ⇩" at bounding box center [582, 194] width 190 height 22
click at [644, 193] on button "⇧" at bounding box center [646, 193] width 16 height 16
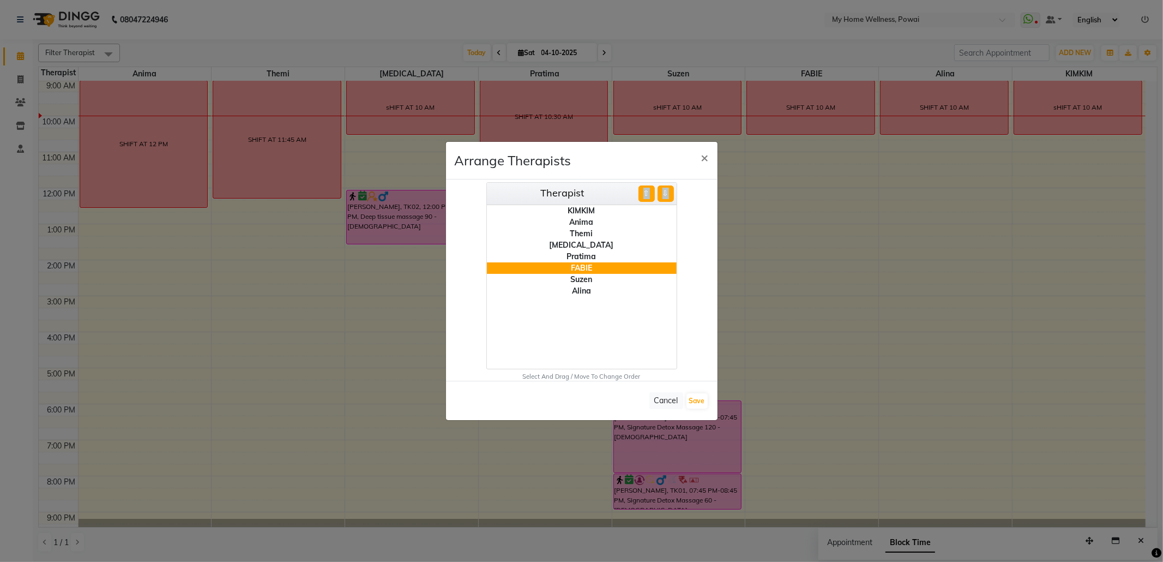
click at [644, 193] on button "⇧" at bounding box center [646, 193] width 16 height 16
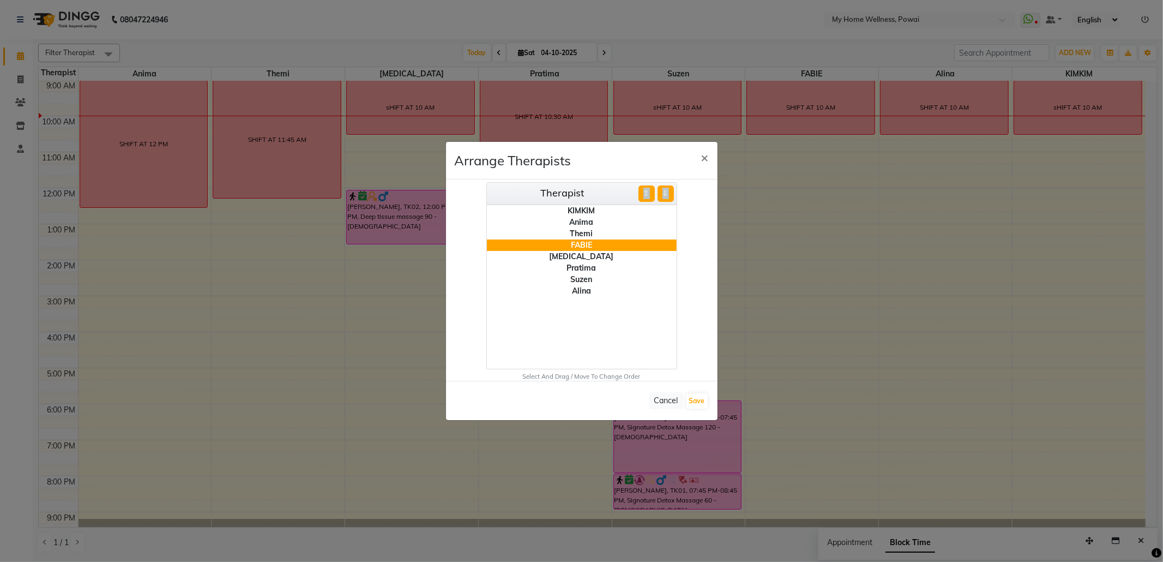
click at [644, 193] on button "⇧" at bounding box center [646, 193] width 16 height 16
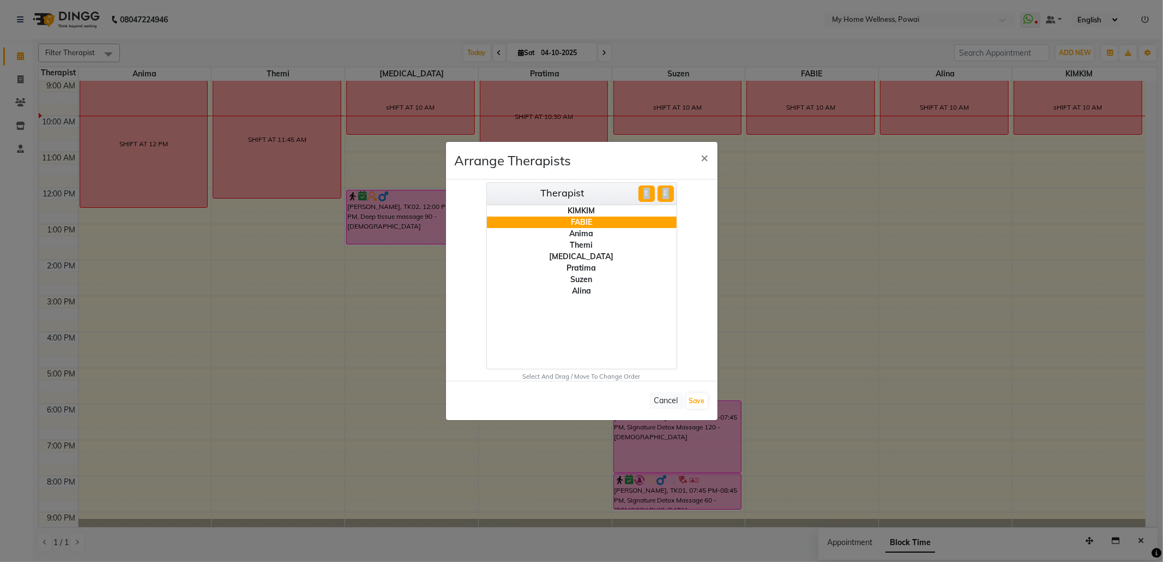
click at [580, 252] on div "[MEDICAL_DATA]" at bounding box center [582, 256] width 190 height 11
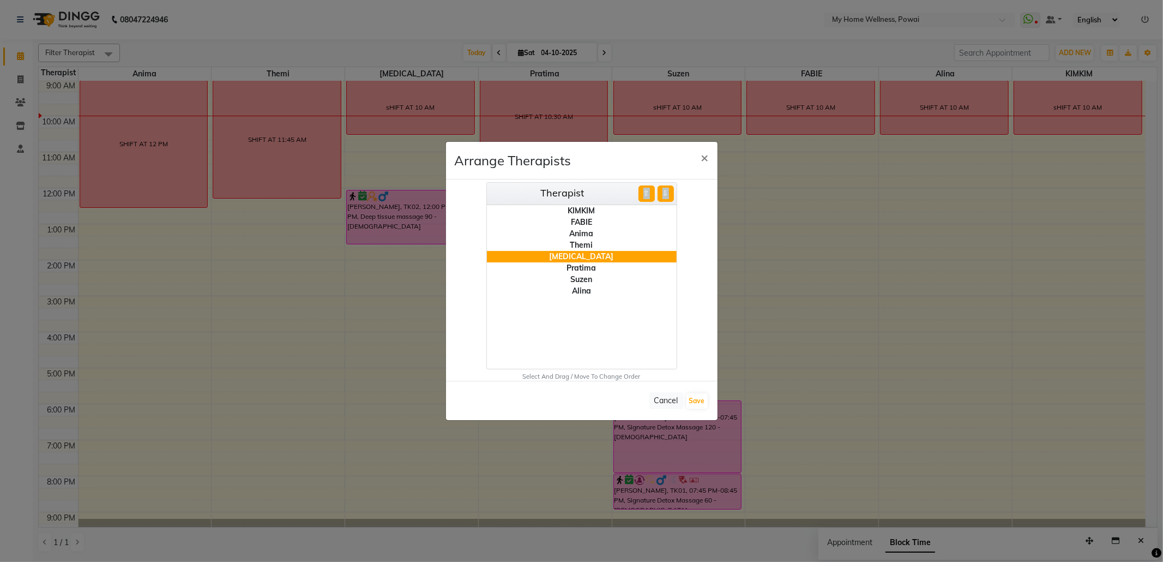
click at [640, 195] on button "⇧" at bounding box center [646, 193] width 16 height 16
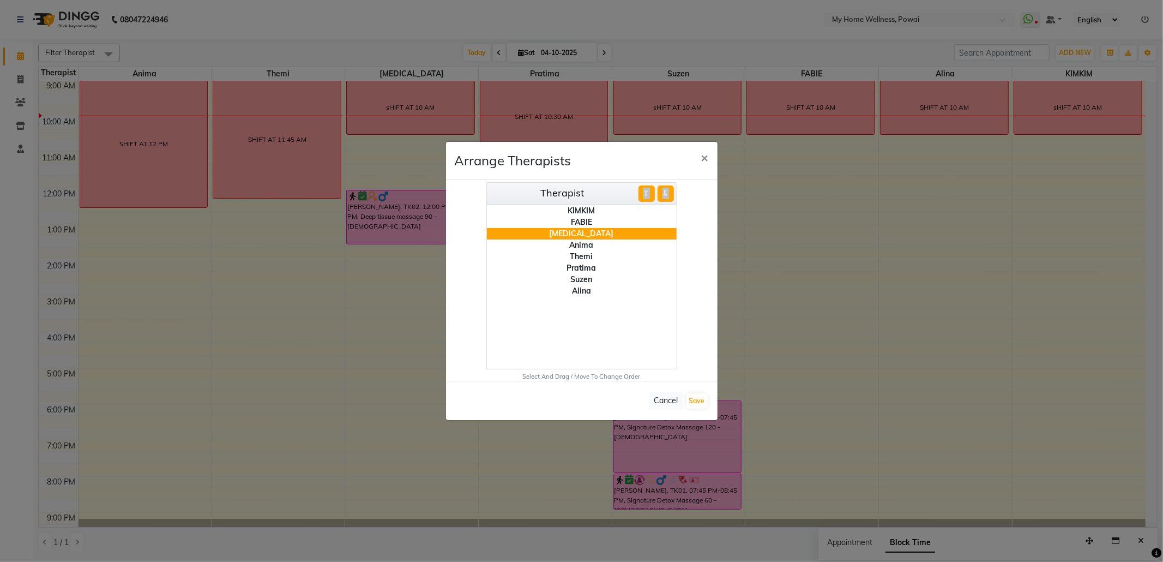
click at [579, 280] on div "Suzen" at bounding box center [582, 279] width 190 height 11
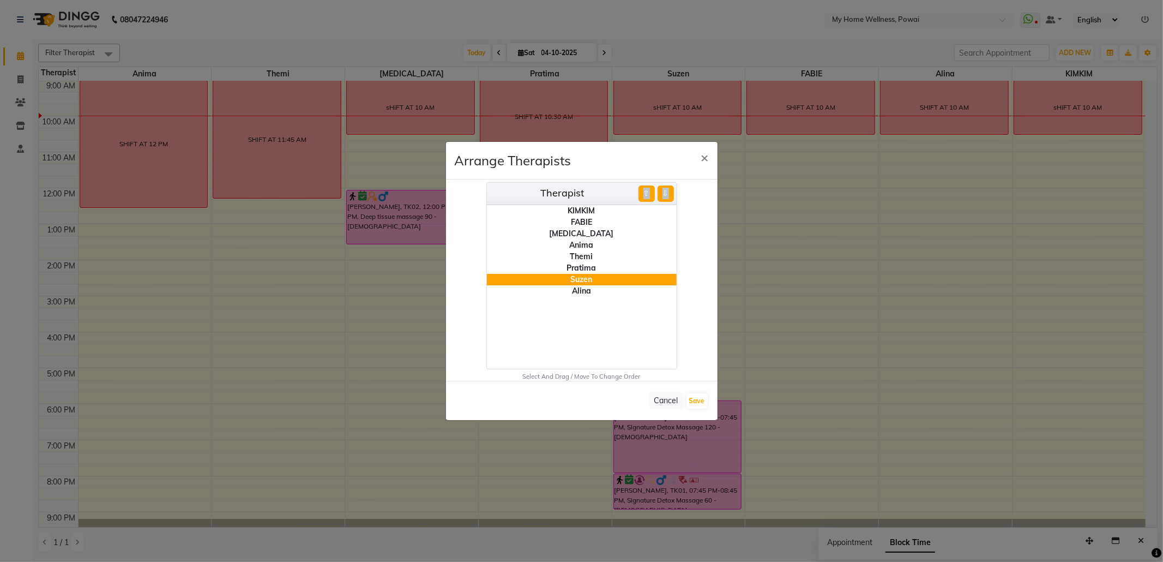
click at [644, 188] on button "⇧" at bounding box center [646, 193] width 16 height 16
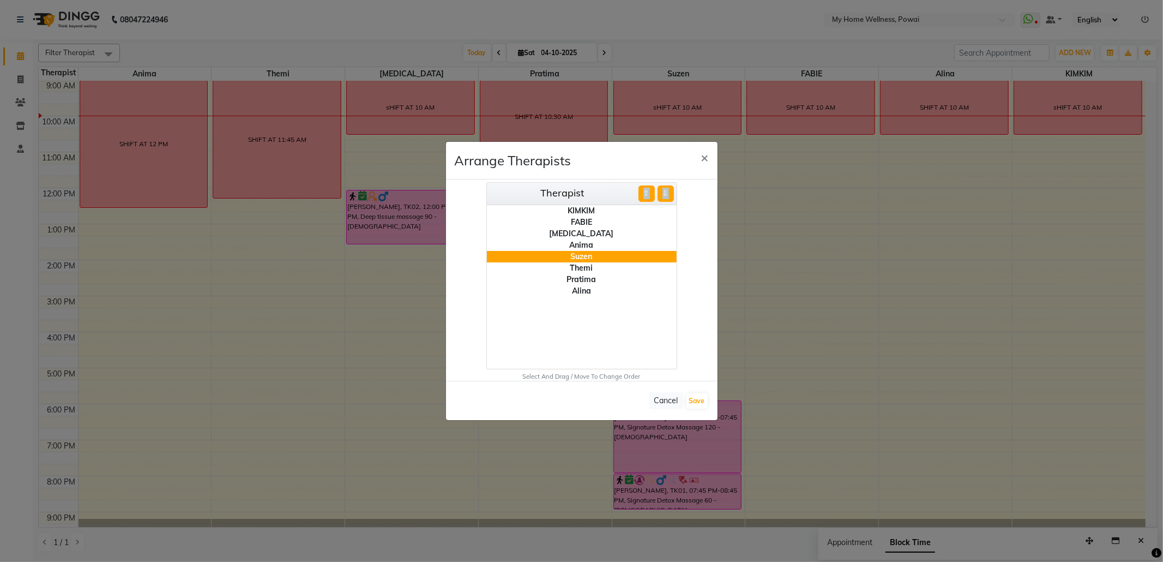
click at [644, 188] on button "⇧" at bounding box center [646, 193] width 16 height 16
click at [576, 293] on div "Alina" at bounding box center [582, 290] width 190 height 11
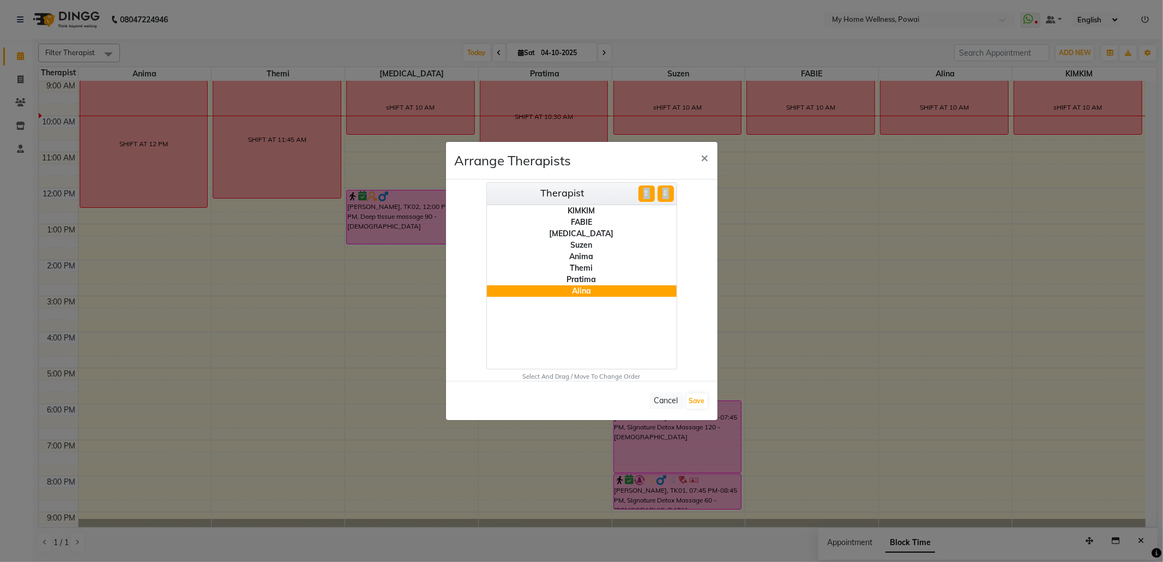
click at [646, 193] on button "⇧" at bounding box center [646, 193] width 16 height 16
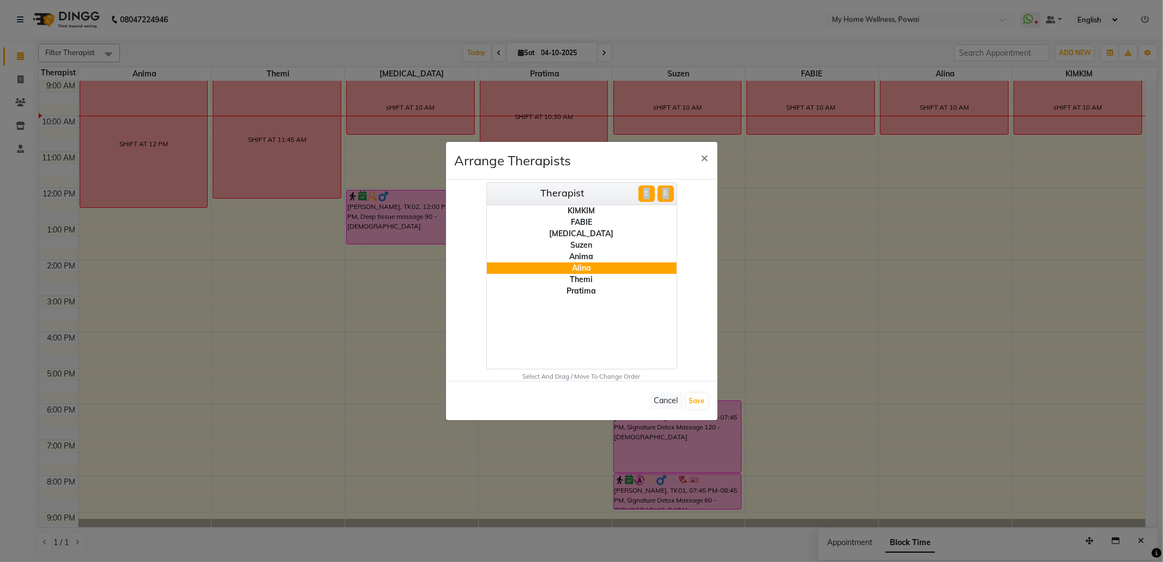
click at [646, 193] on button "⇧" at bounding box center [646, 193] width 16 height 16
click at [586, 290] on div "Pratima" at bounding box center [582, 290] width 190 height 11
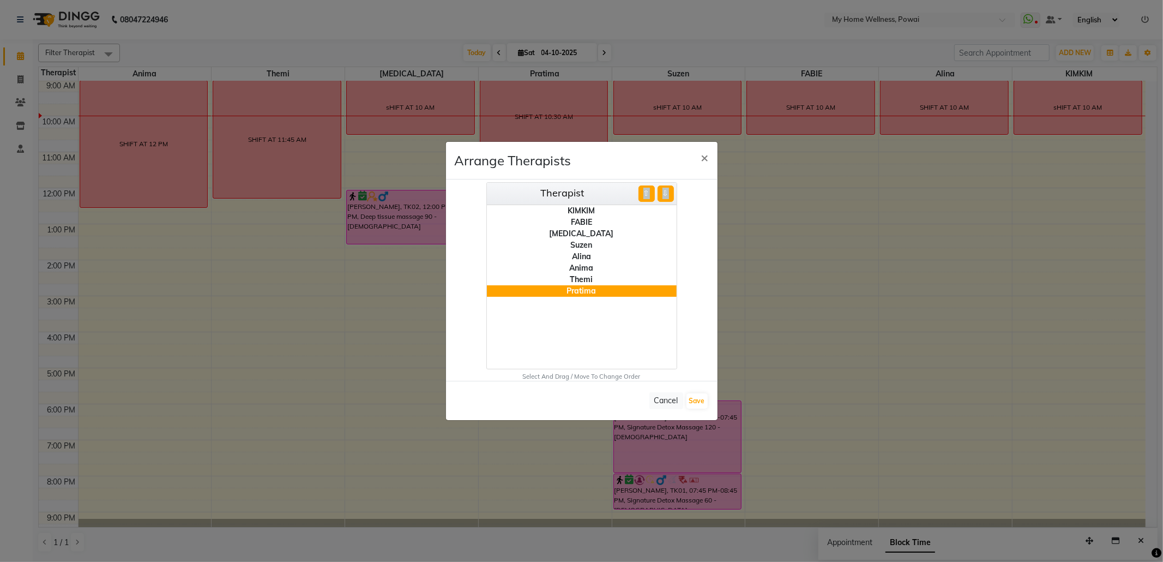
click at [644, 199] on button "⇧" at bounding box center [646, 193] width 16 height 16
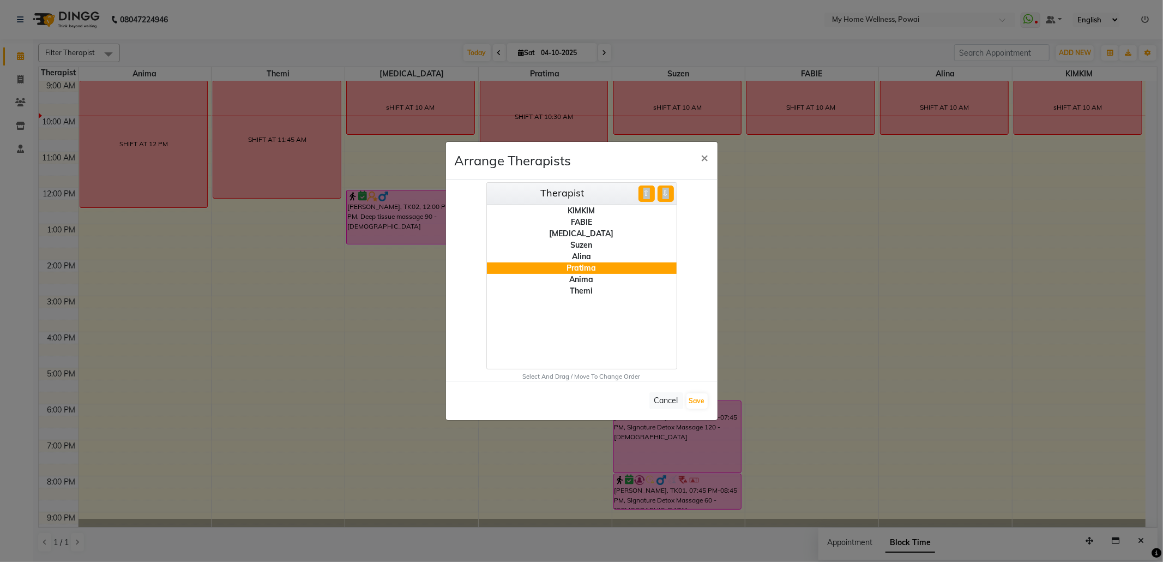
click at [587, 293] on div "Themi" at bounding box center [582, 290] width 190 height 11
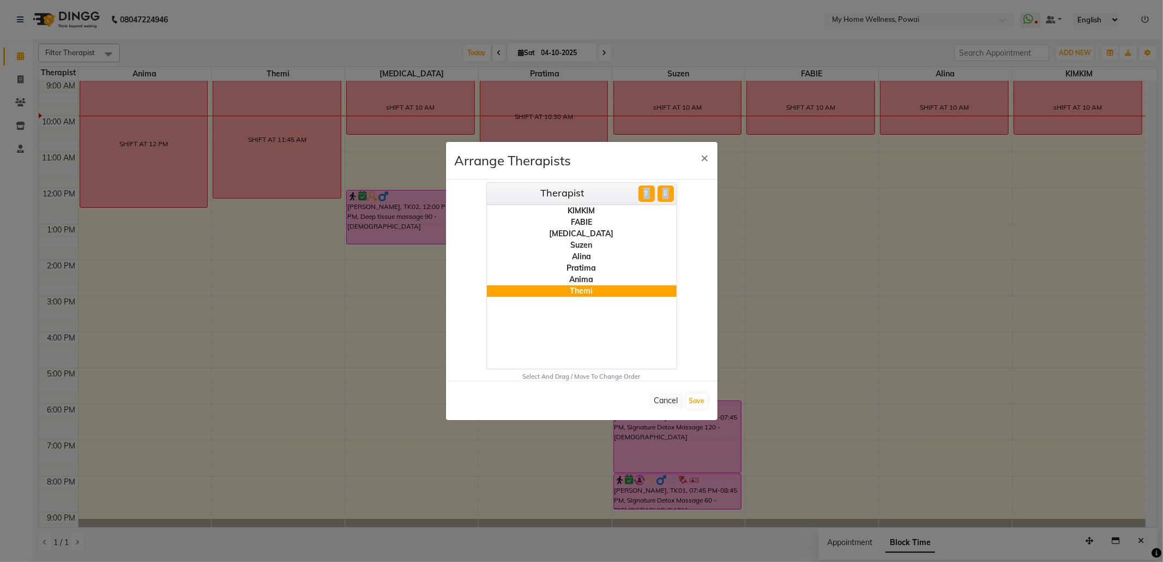
click at [646, 199] on button "⇧" at bounding box center [646, 193] width 16 height 16
click at [691, 400] on button "Save" at bounding box center [696, 400] width 21 height 15
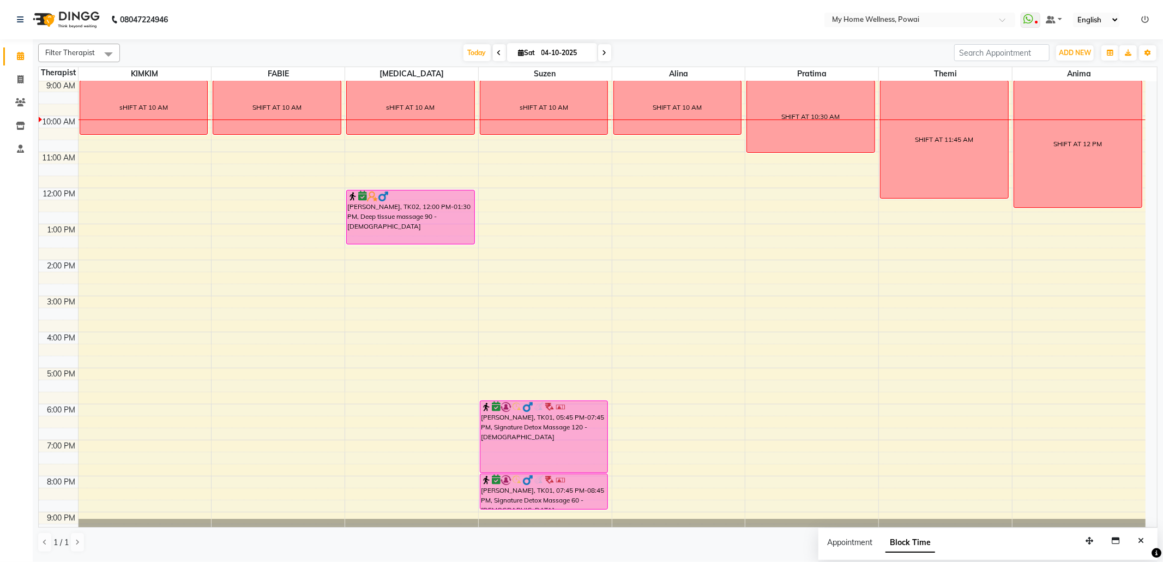
click at [497, 51] on icon at bounding box center [499, 53] width 4 height 7
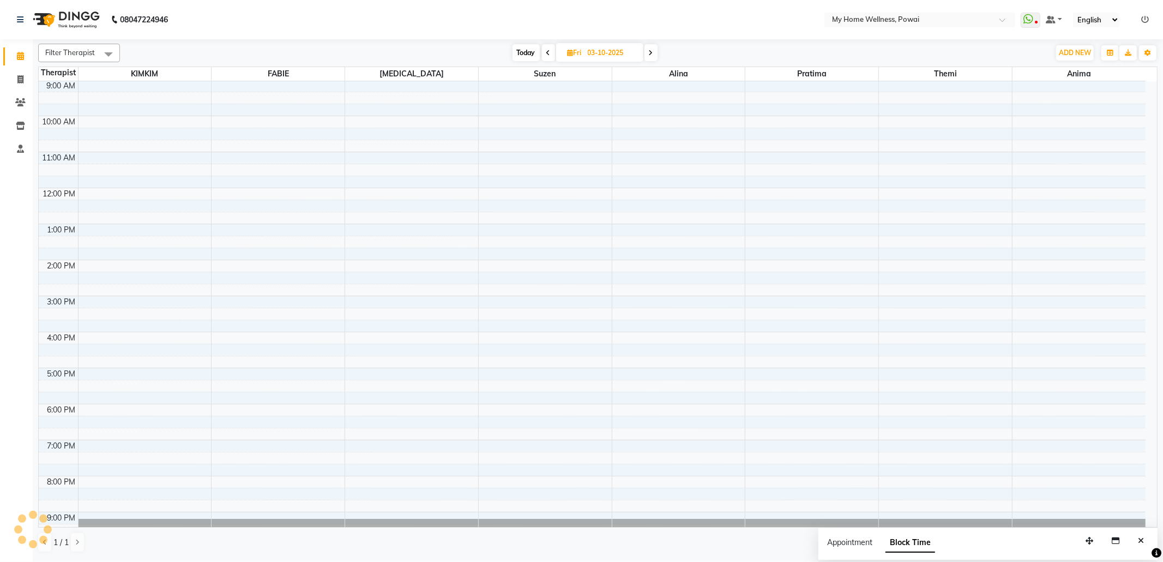
scroll to position [66, 0]
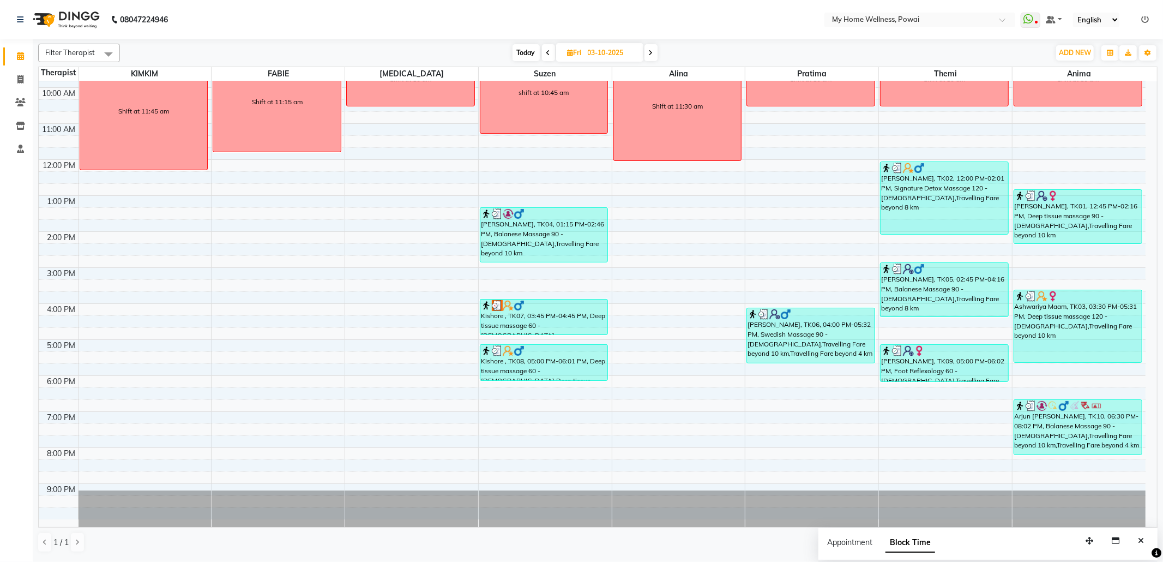
click at [648, 53] on span at bounding box center [650, 52] width 13 height 17
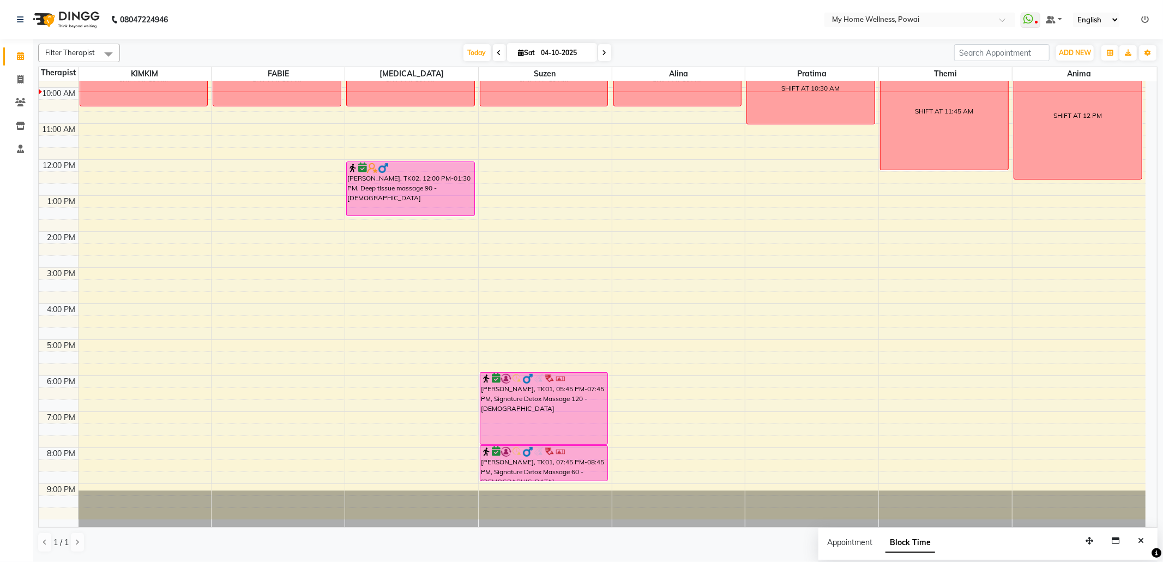
click at [497, 58] on span at bounding box center [499, 52] width 13 height 17
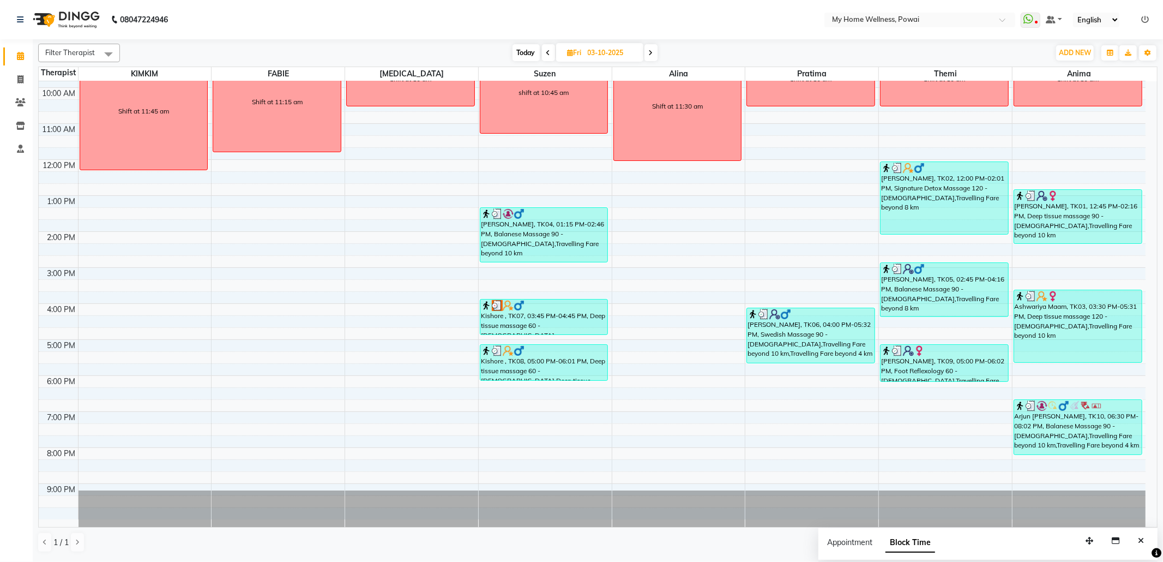
click at [651, 53] on icon at bounding box center [651, 53] width 4 height 7
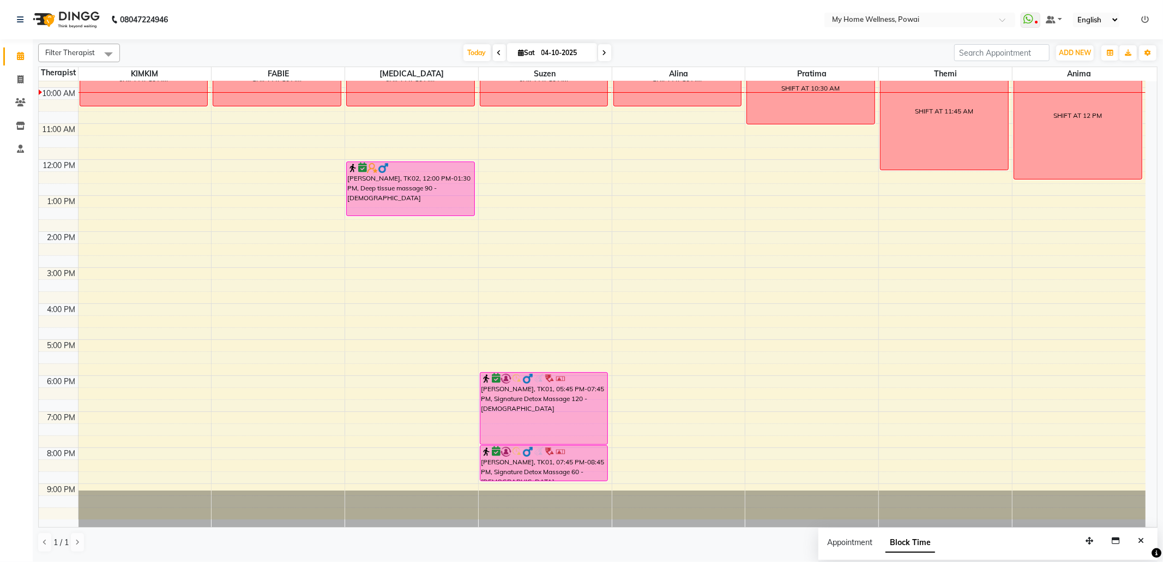
click at [497, 58] on span at bounding box center [499, 52] width 13 height 17
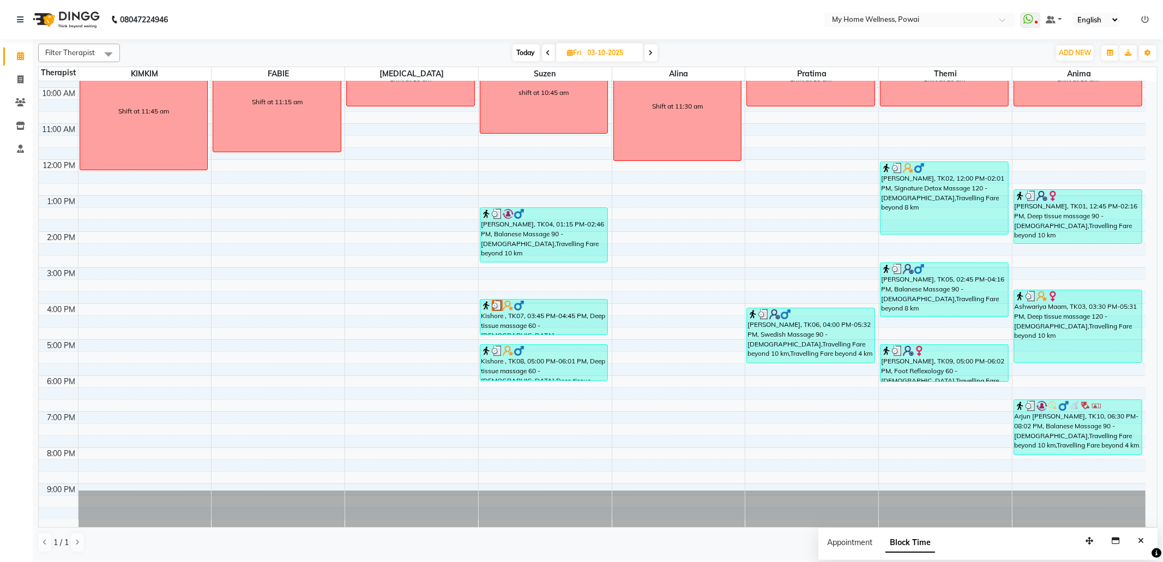
click at [649, 51] on icon at bounding box center [651, 53] width 4 height 7
type input "04-10-2025"
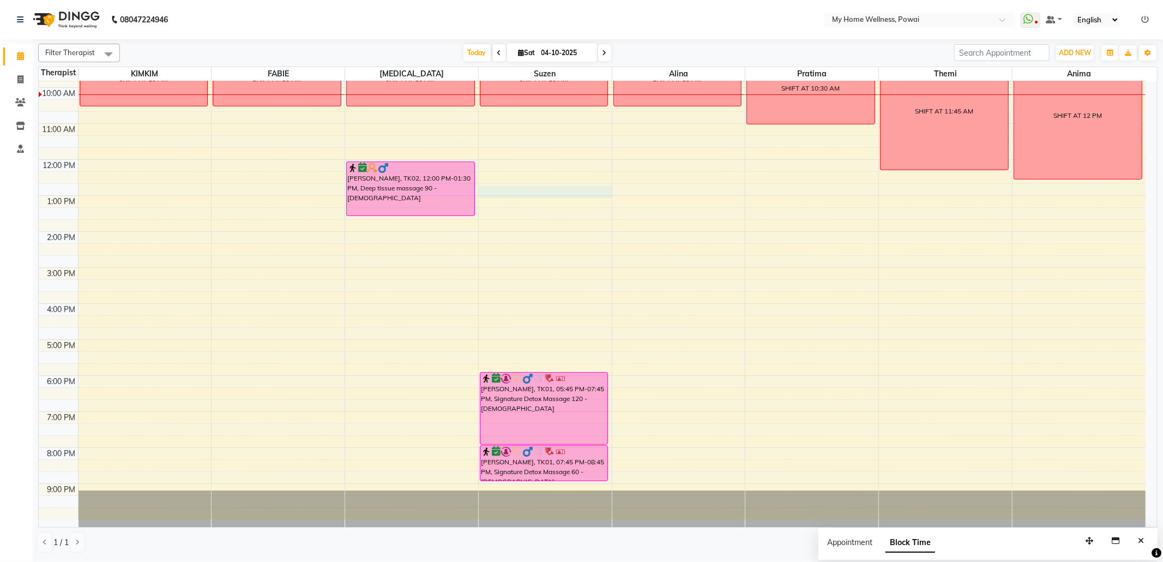
click at [504, 192] on div "8:00 AM 9:00 AM 10:00 AM 11:00 AM 12:00 PM 1:00 PM 2:00 PM 3:00 PM 4:00 PM 5:00…" at bounding box center [592, 267] width 1107 height 503
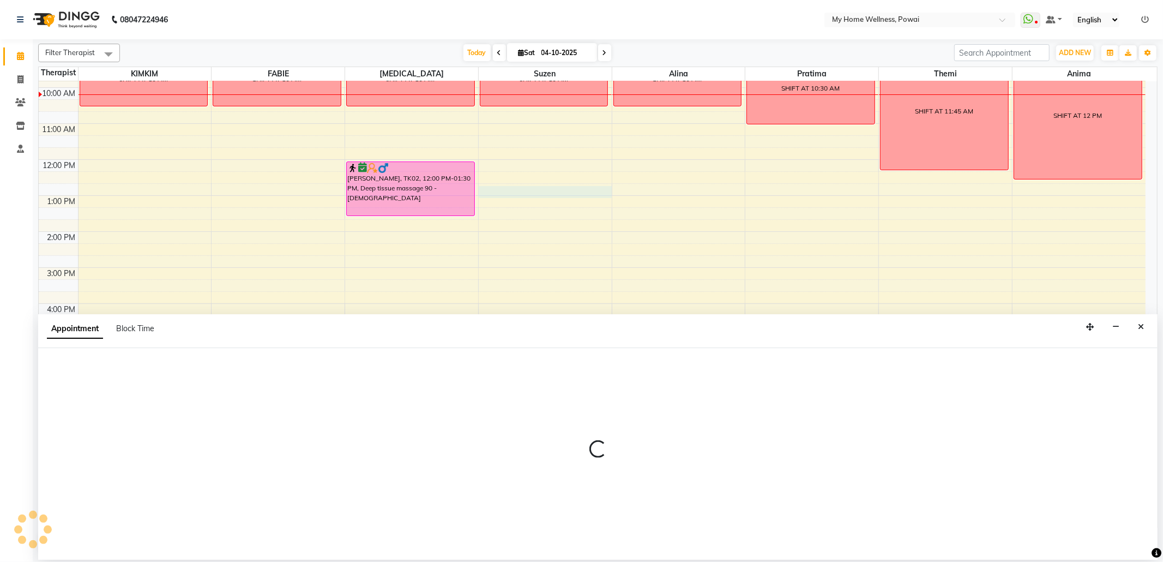
select select "29657"
select select "765"
select select "tentative"
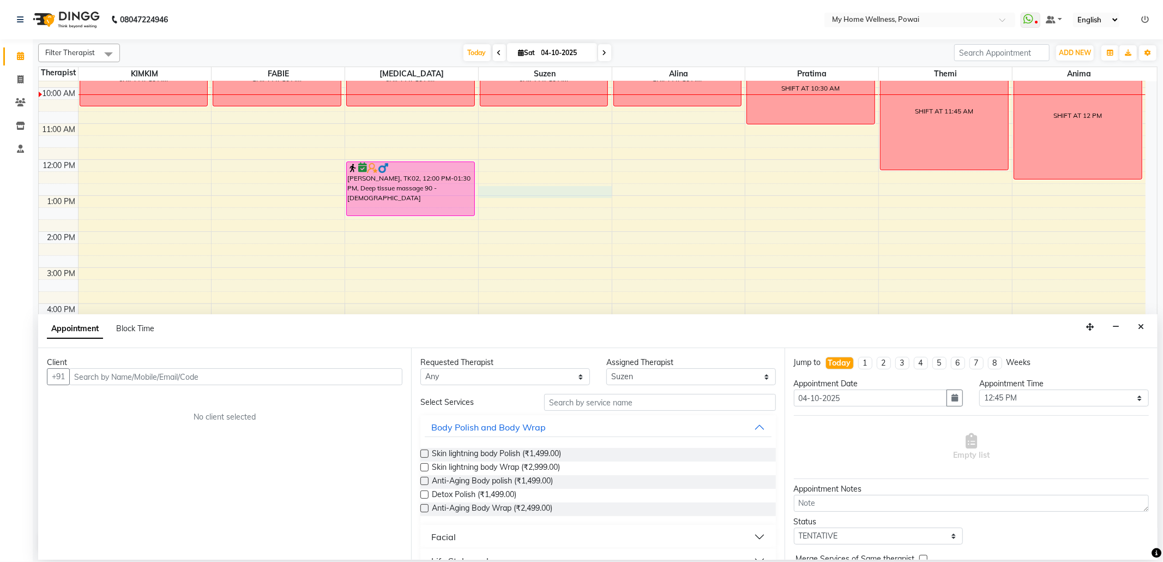
click at [309, 382] on input "text" at bounding box center [235, 376] width 333 height 17
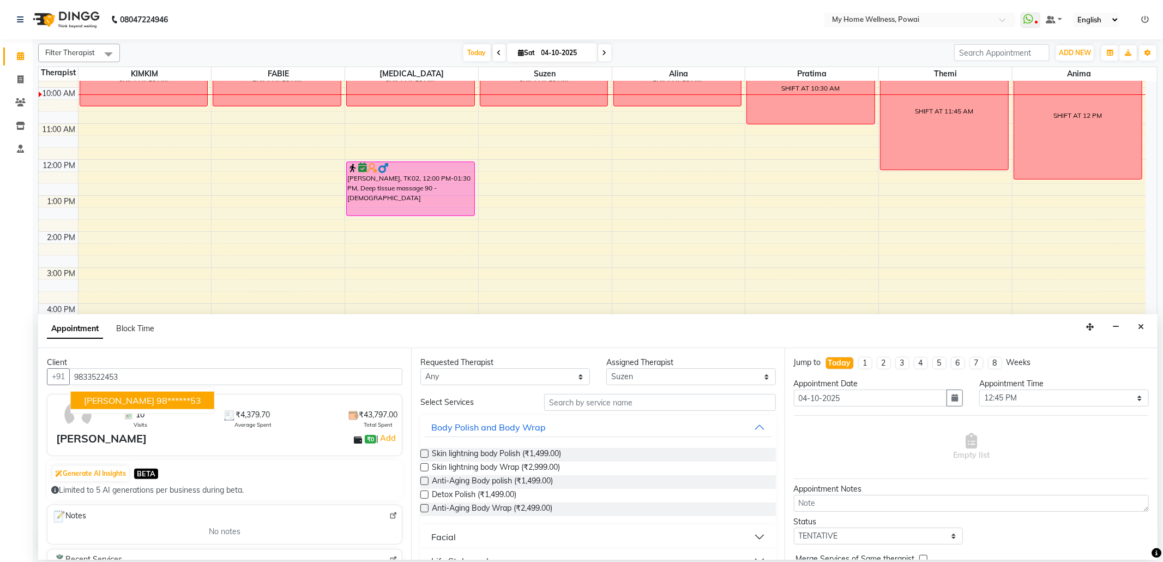
click at [165, 402] on ngb-highlight "98******53" at bounding box center [178, 400] width 45 height 11
type input "98******53"
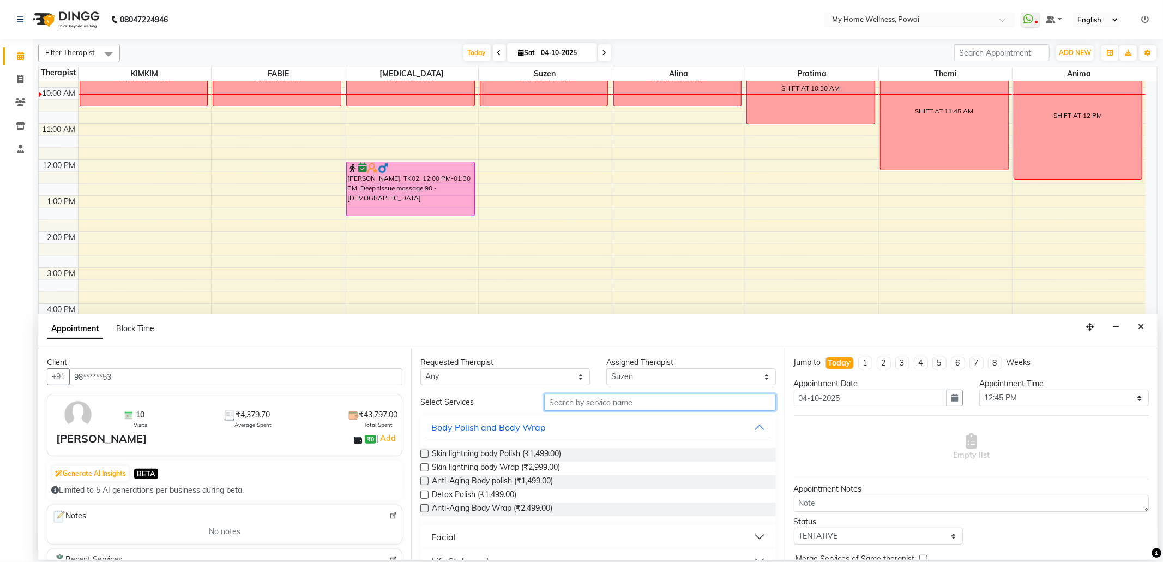
click at [556, 407] on input "text" at bounding box center [659, 402] width 231 height 17
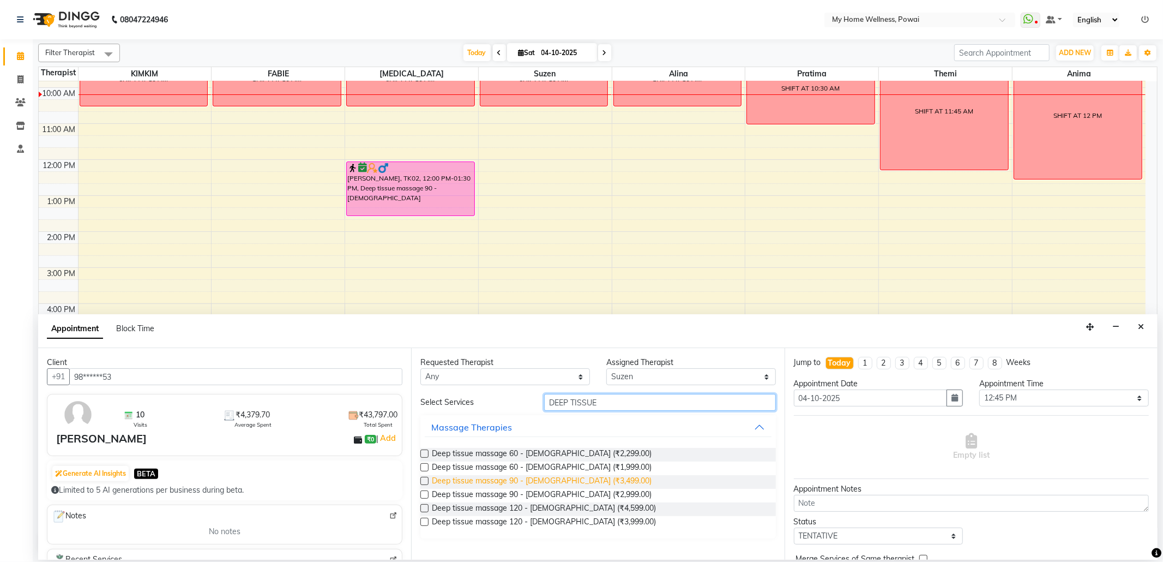
type input "DEEP TISSUE"
click at [496, 480] on span "Deep tissue massage 90 - [DEMOGRAPHIC_DATA] (₹3,499.00)" at bounding box center [542, 482] width 220 height 14
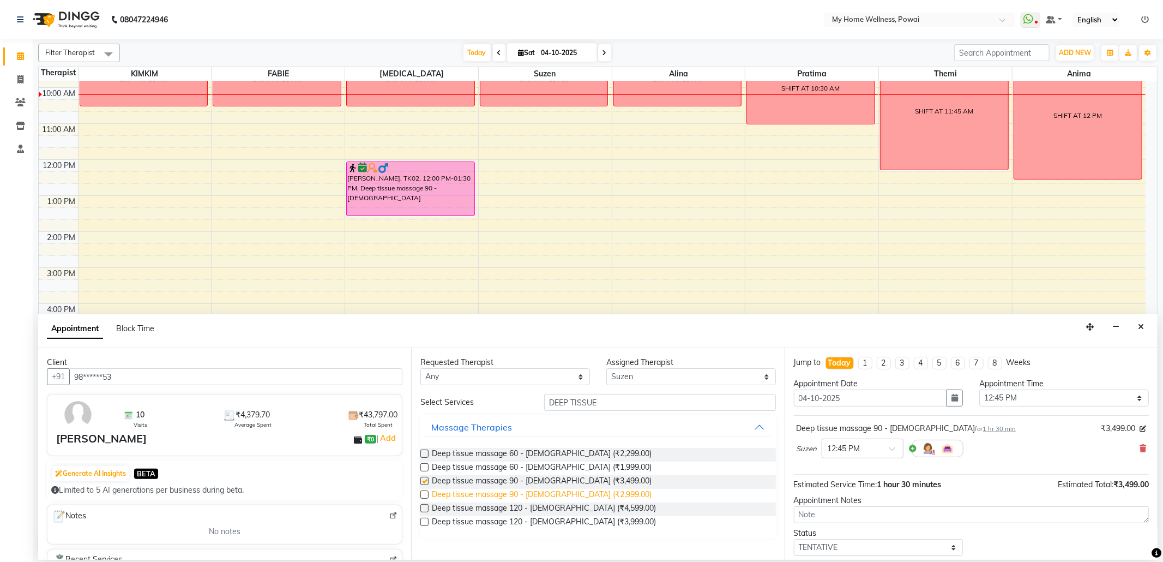
checkbox input "false"
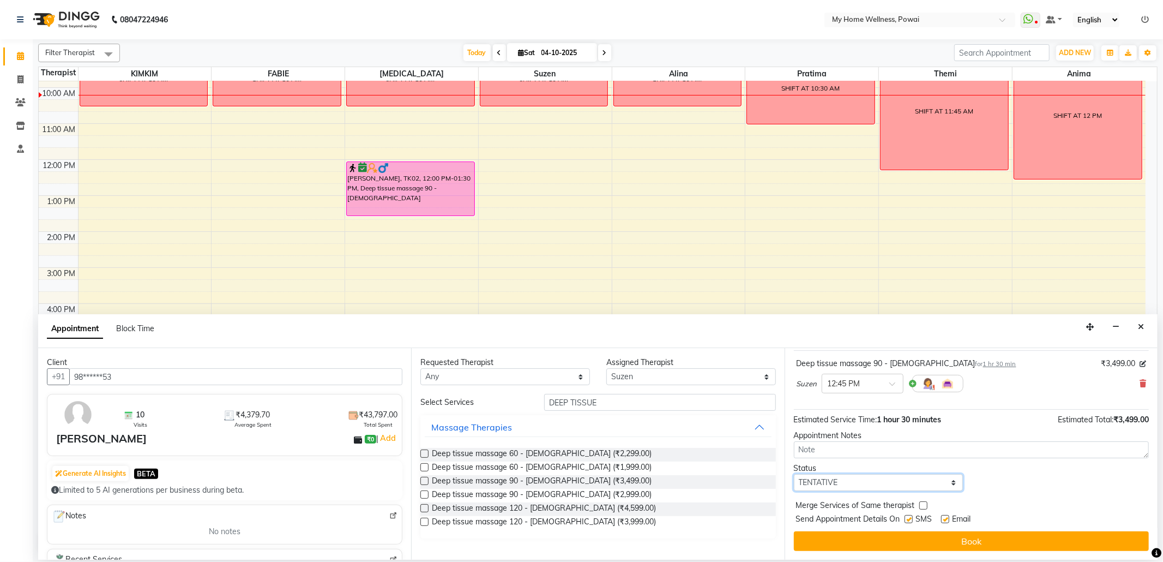
click at [949, 485] on select "Select TENTATIVE CONFIRM CHECK-IN UPCOMING" at bounding box center [879, 482] width 170 height 17
select select "confirm booking"
click at [794, 474] on select "Select TENTATIVE CONFIRM CHECK-IN UPCOMING" at bounding box center [879, 482] width 170 height 17
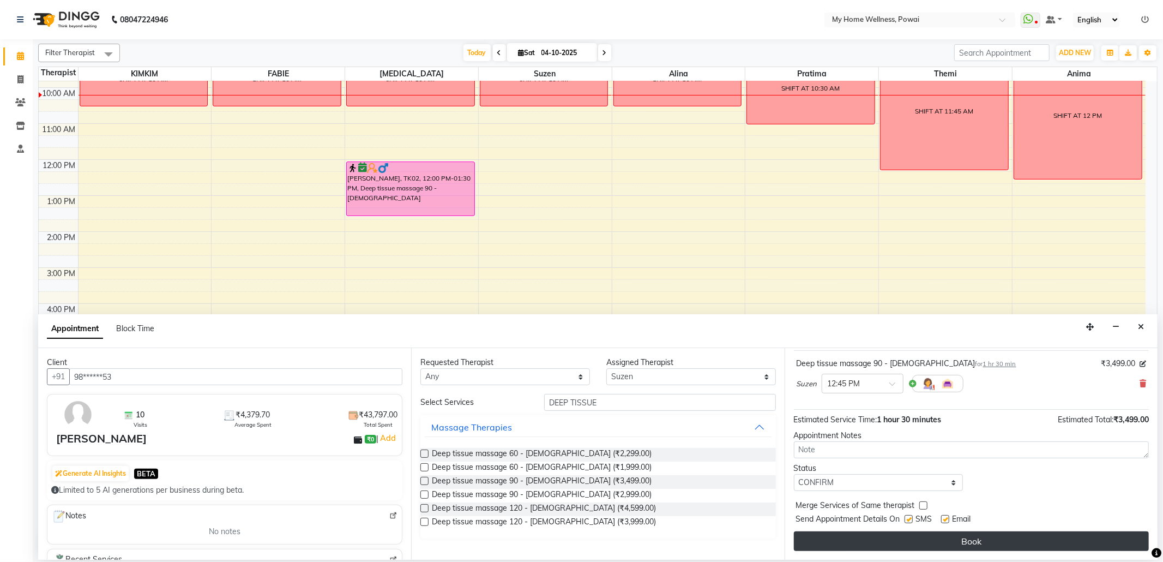
click at [873, 539] on button "Book" at bounding box center [971, 541] width 355 height 20
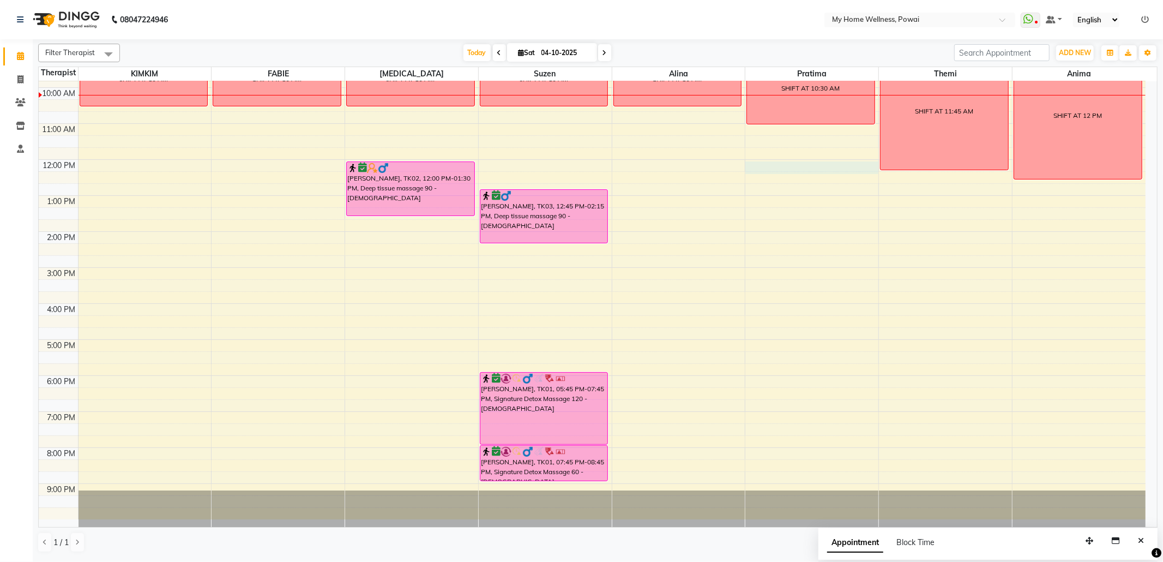
click at [812, 166] on div "8:00 AM 9:00 AM 10:00 AM 11:00 AM 12:00 PM 1:00 PM 2:00 PM 3:00 PM 4:00 PM 5:00…" at bounding box center [592, 267] width 1107 height 503
select select "85690"
select select "720"
select select "tentative"
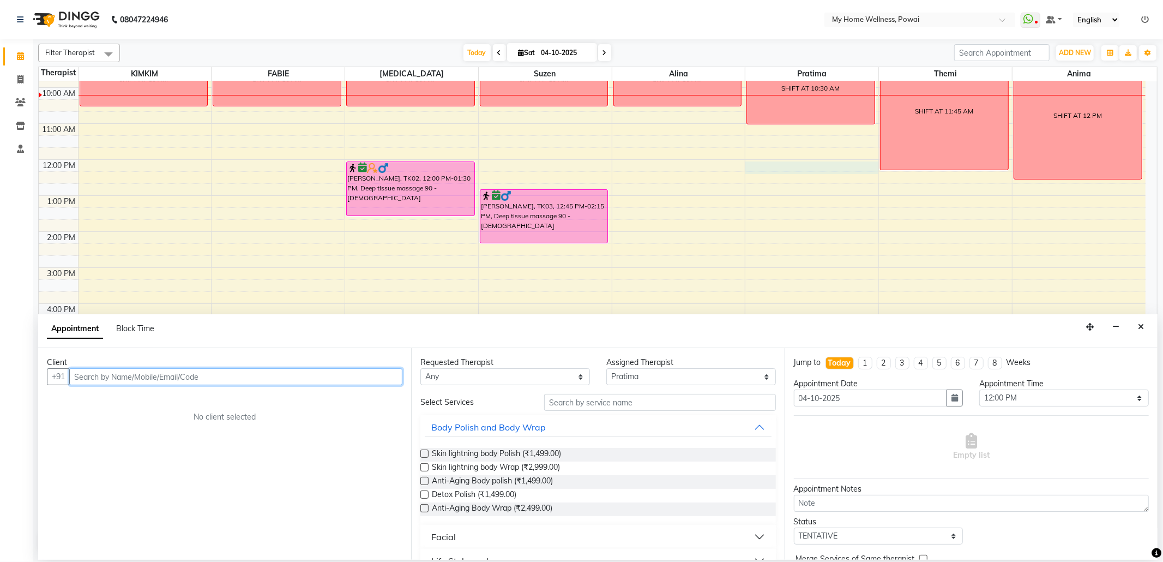
click at [300, 374] on input "text" at bounding box center [235, 376] width 333 height 17
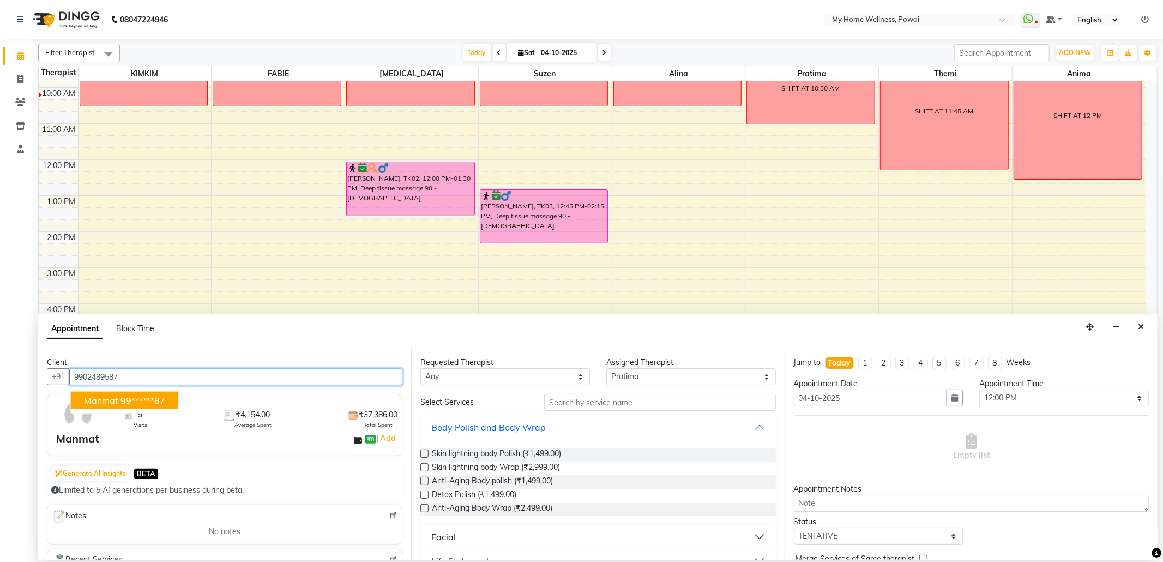
click at [130, 402] on ngb-highlight "99******87" at bounding box center [142, 400] width 45 height 11
type input "99******87"
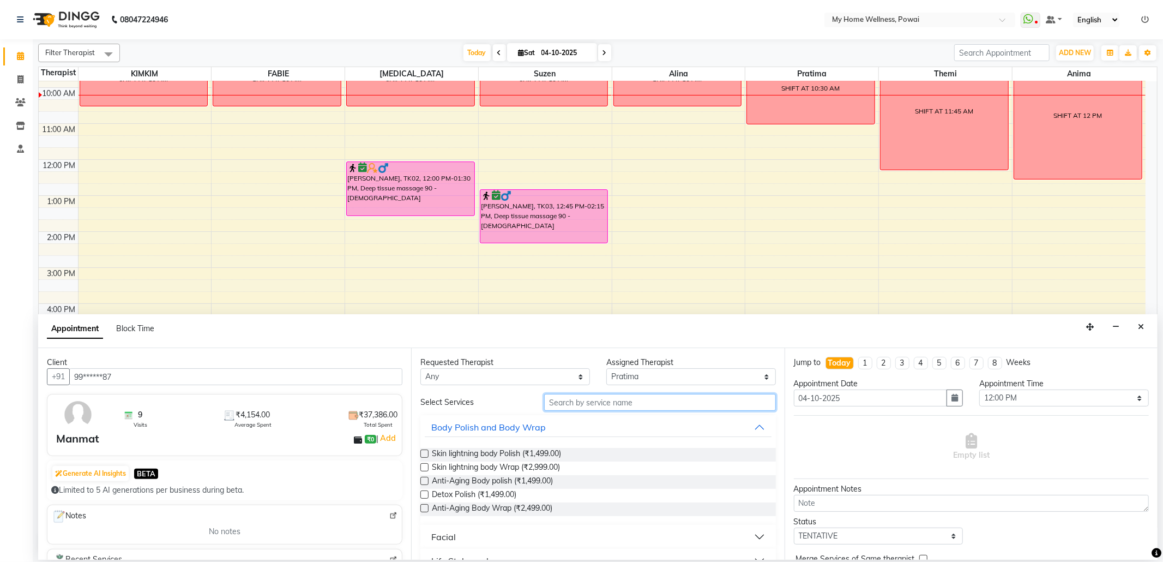
click at [574, 401] on input "text" at bounding box center [659, 402] width 231 height 17
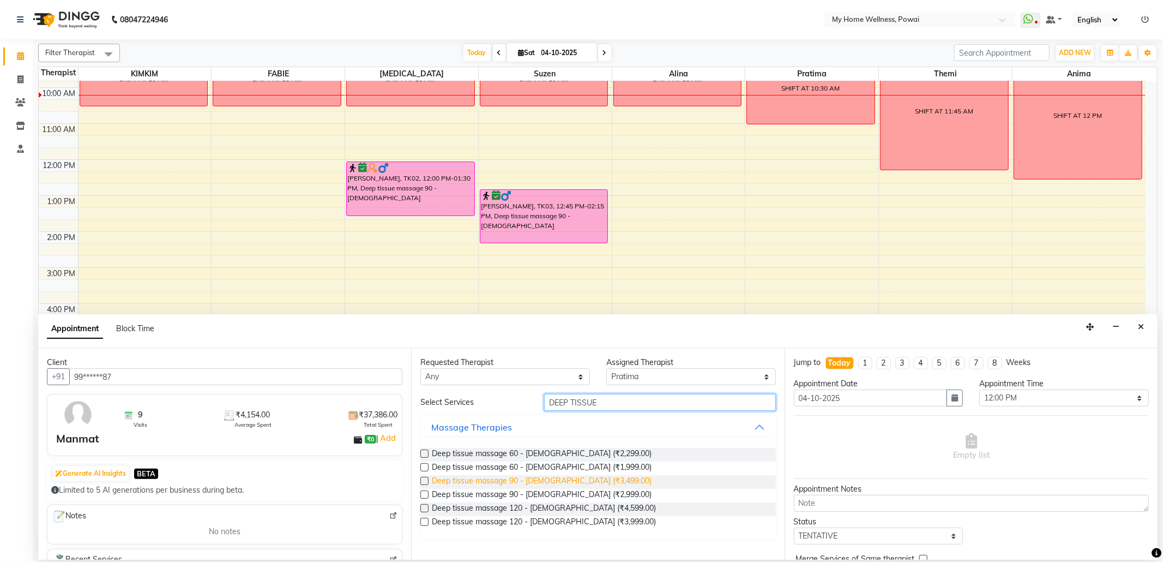
type input "DEEP TISSUE"
click at [506, 478] on span "Deep tissue massage 90 - [DEMOGRAPHIC_DATA] (₹3,499.00)" at bounding box center [542, 482] width 220 height 14
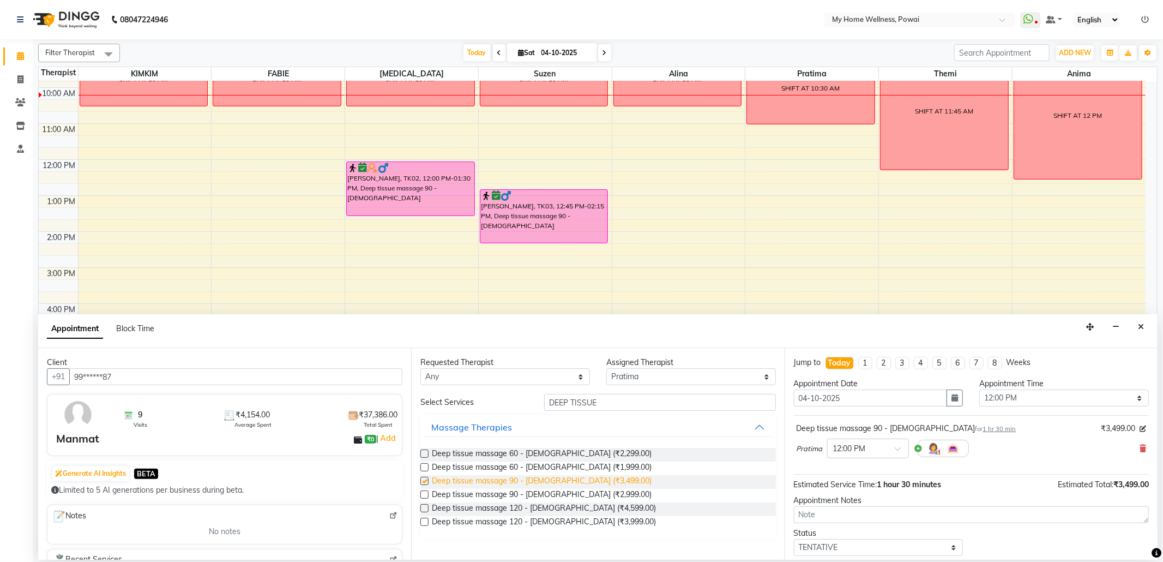
checkbox input "false"
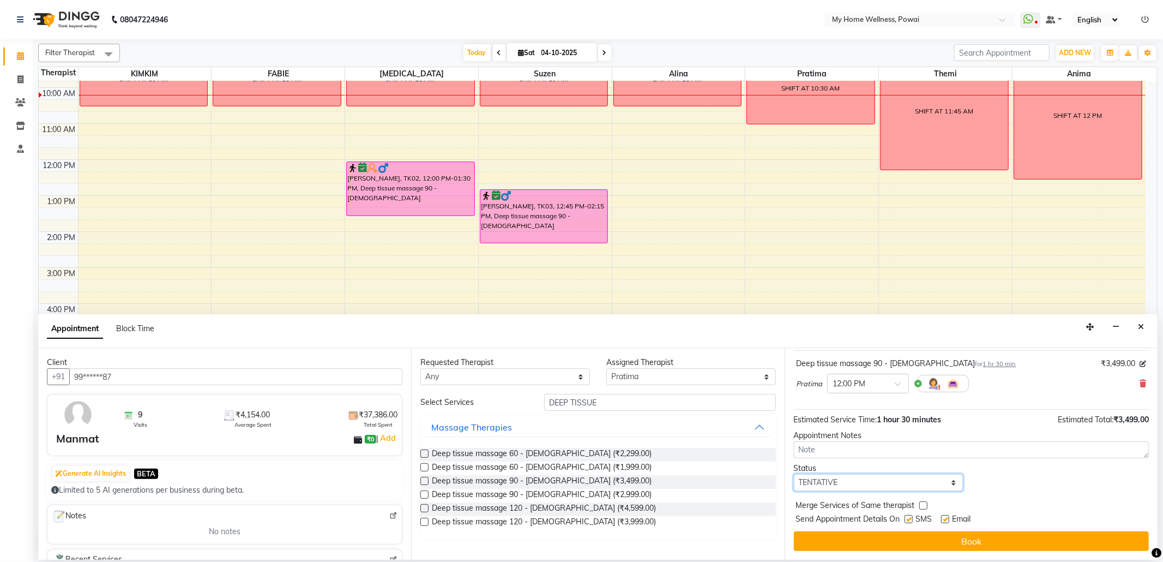
click at [945, 485] on select "Select TENTATIVE CONFIRM CHECK-IN UPCOMING" at bounding box center [879, 482] width 170 height 17
select select "confirm booking"
click at [794, 474] on select "Select TENTATIVE CONFIRM CHECK-IN UPCOMING" at bounding box center [879, 482] width 170 height 17
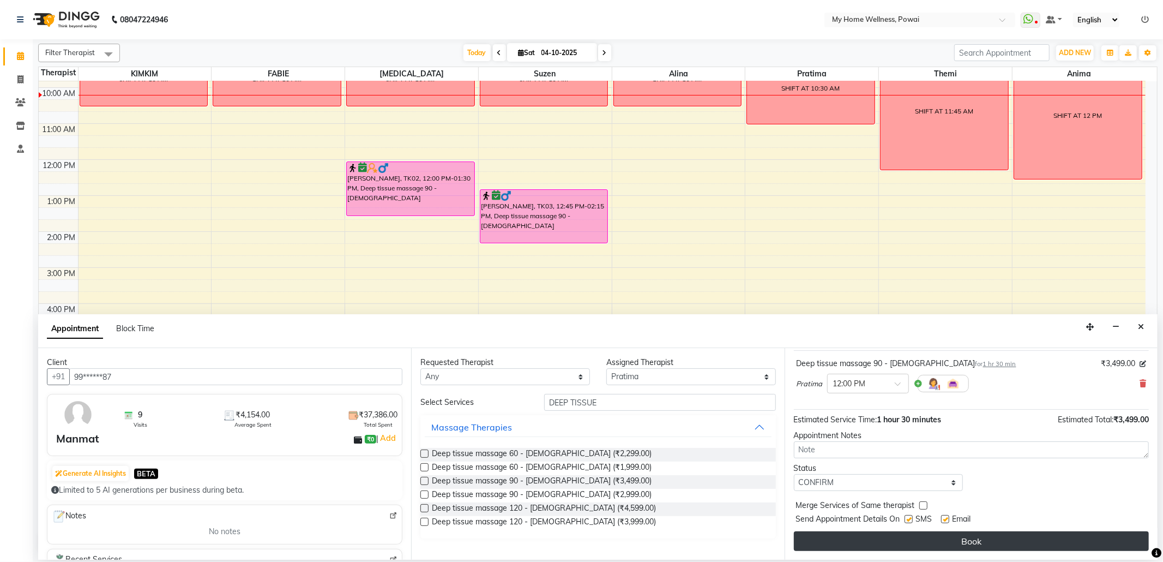
click at [888, 544] on button "Book" at bounding box center [971, 541] width 355 height 20
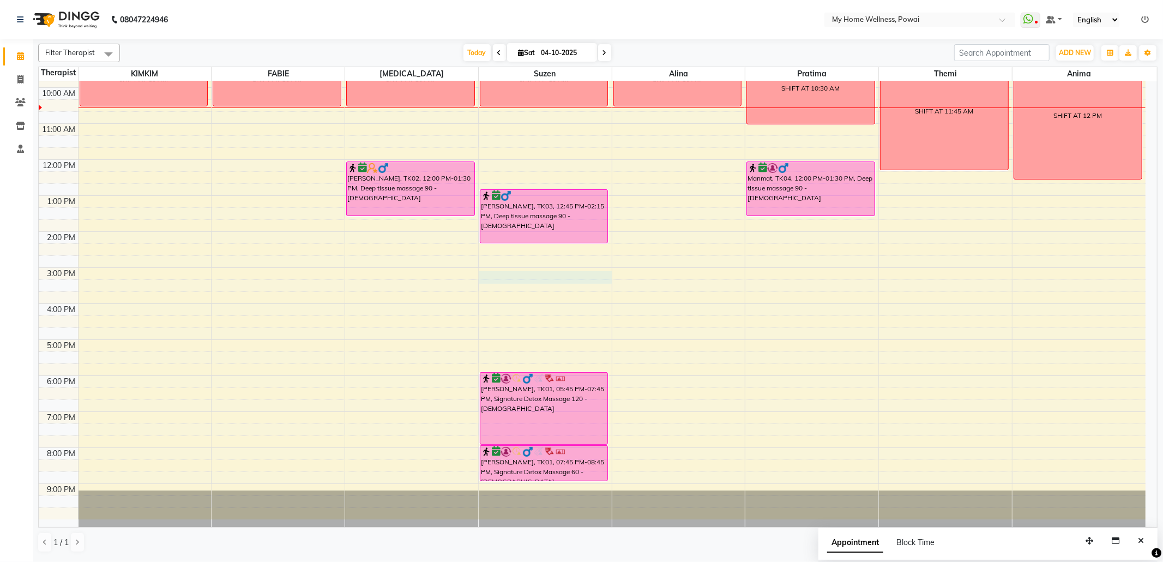
click at [498, 279] on div "8:00 AM 9:00 AM 10:00 AM 11:00 AM 12:00 PM 1:00 PM 2:00 PM 3:00 PM 4:00 PM 5:00…" at bounding box center [592, 267] width 1107 height 503
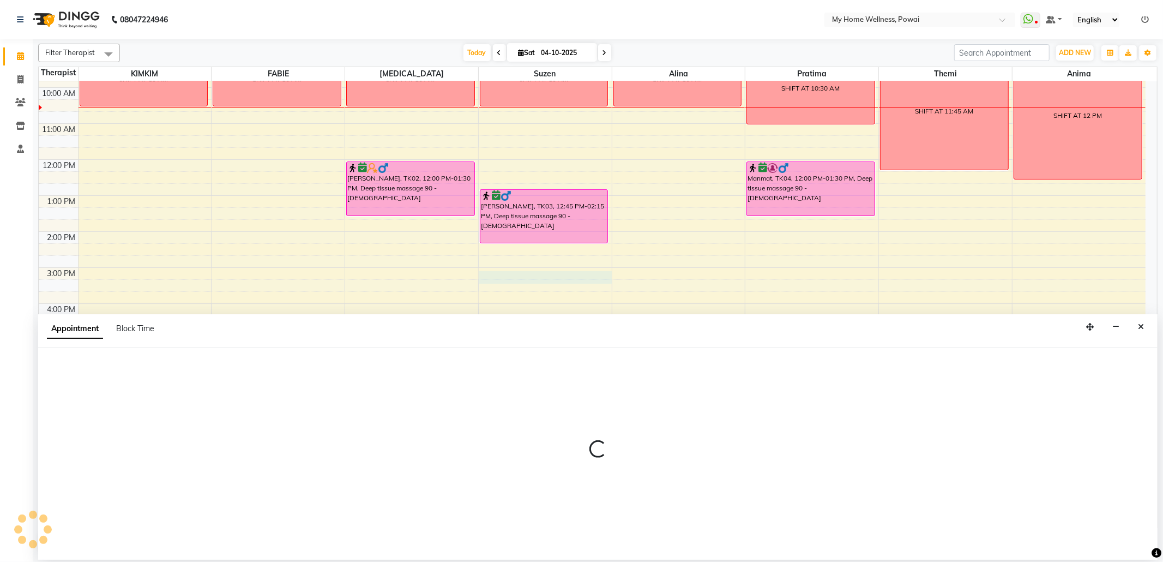
select select "29657"
select select "900"
select select "tentative"
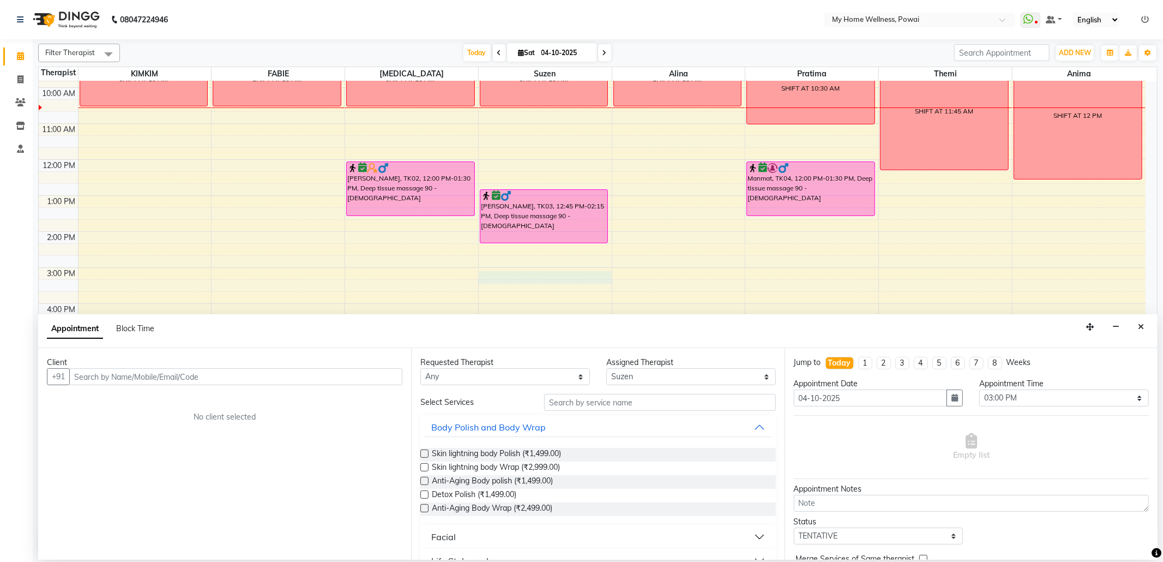
click at [348, 383] on input "text" at bounding box center [235, 376] width 333 height 17
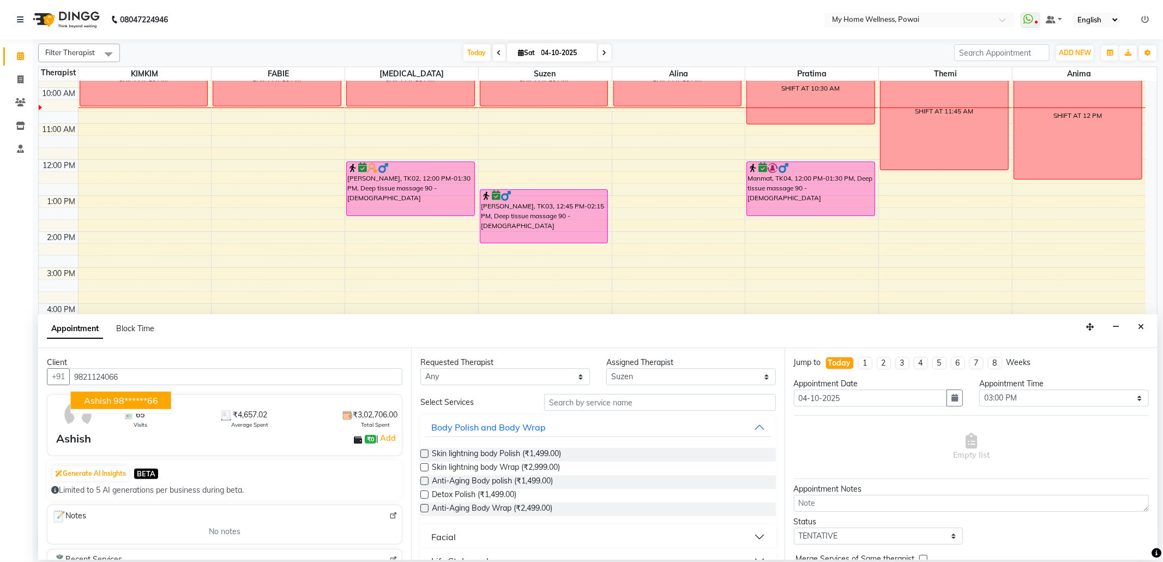
click at [140, 397] on ngb-highlight "98******66" at bounding box center [135, 400] width 45 height 11
type input "98******66"
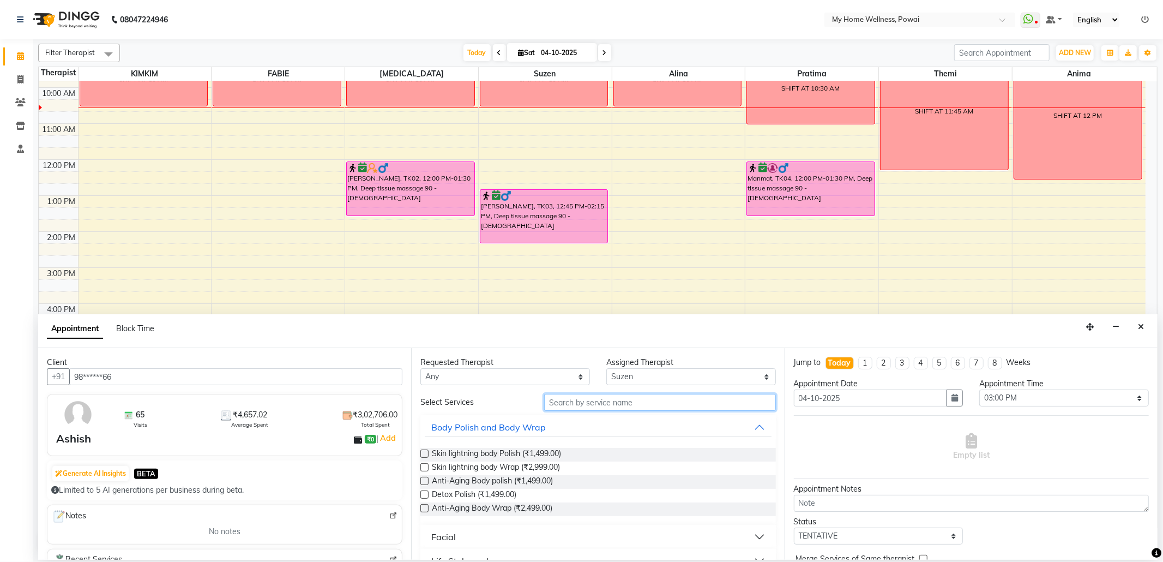
click at [657, 406] on input "text" at bounding box center [659, 402] width 231 height 17
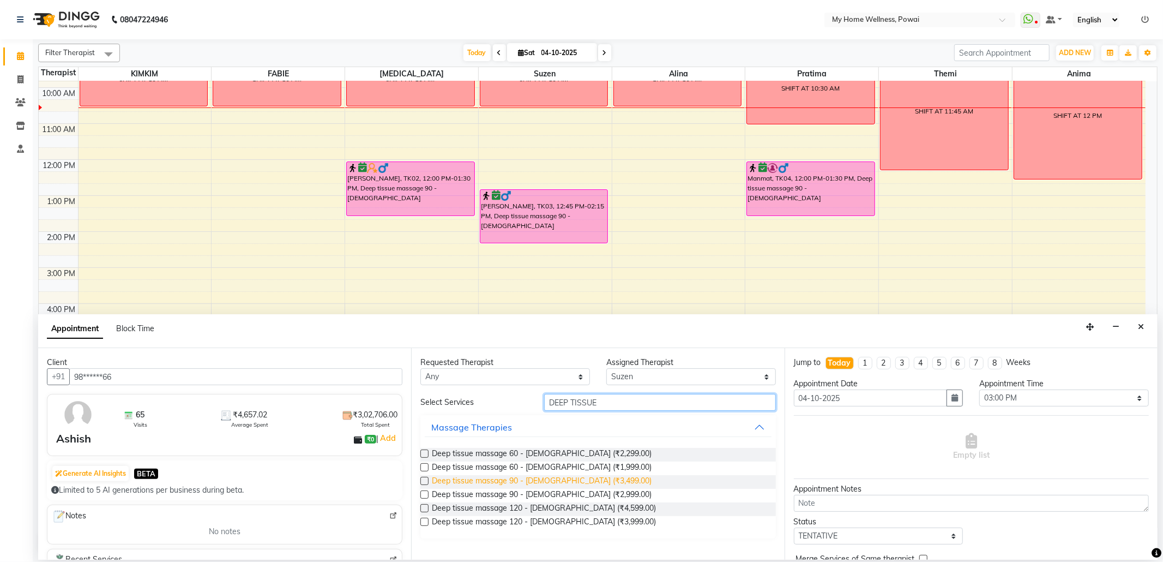
type input "DEEP TISSUE"
click at [557, 481] on span "Deep tissue massage 90 - [DEMOGRAPHIC_DATA] (₹3,499.00)" at bounding box center [542, 482] width 220 height 14
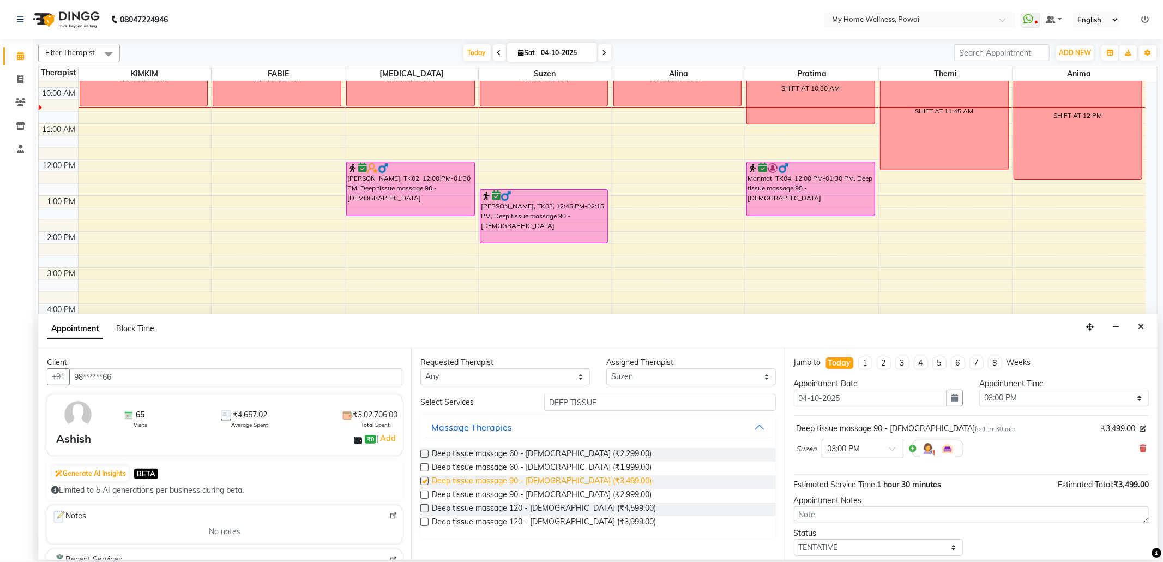
checkbox input "false"
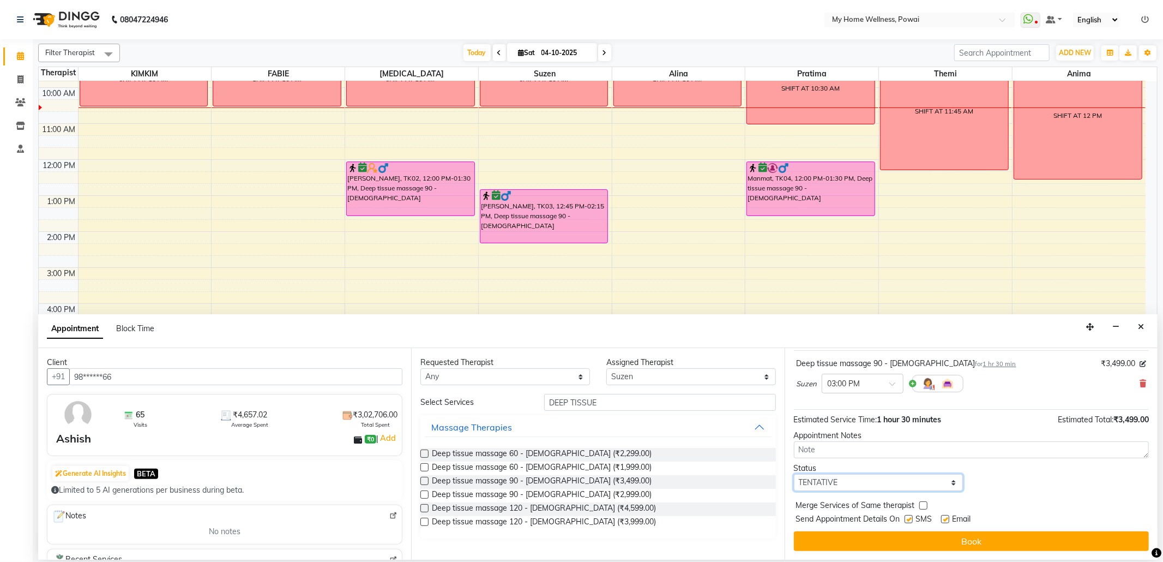
click at [949, 485] on select "Select TENTATIVE CONFIRM CHECK-IN UPCOMING" at bounding box center [879, 482] width 170 height 17
select select "confirm booking"
click at [794, 474] on select "Select TENTATIVE CONFIRM CHECK-IN UPCOMING" at bounding box center [879, 482] width 170 height 17
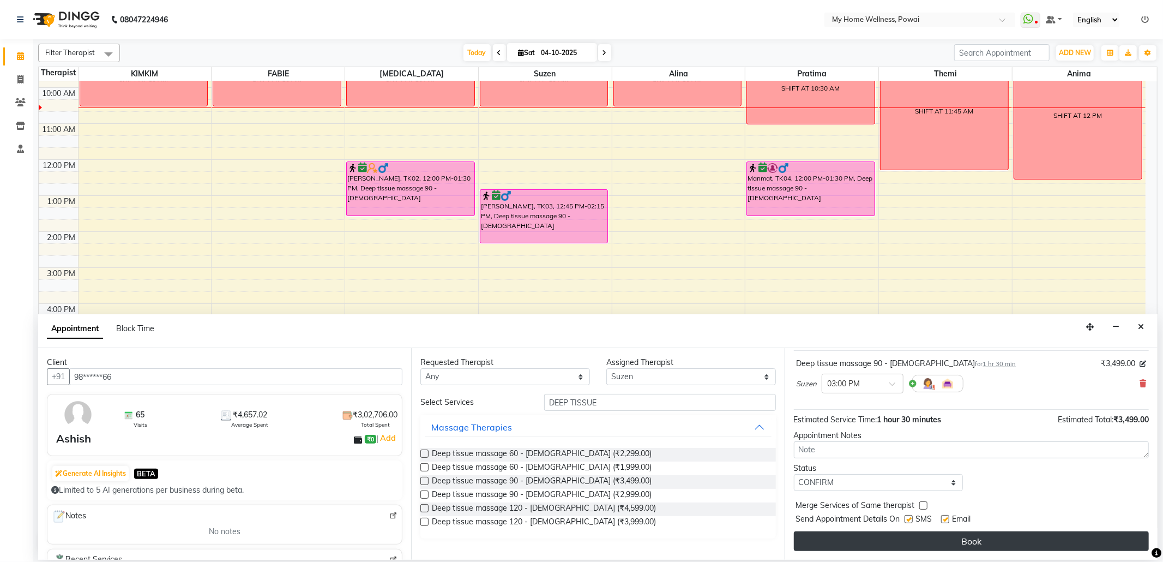
click at [902, 539] on button "Book" at bounding box center [971, 541] width 355 height 20
